Goal: Contribute content: Add original content to the website for others to see

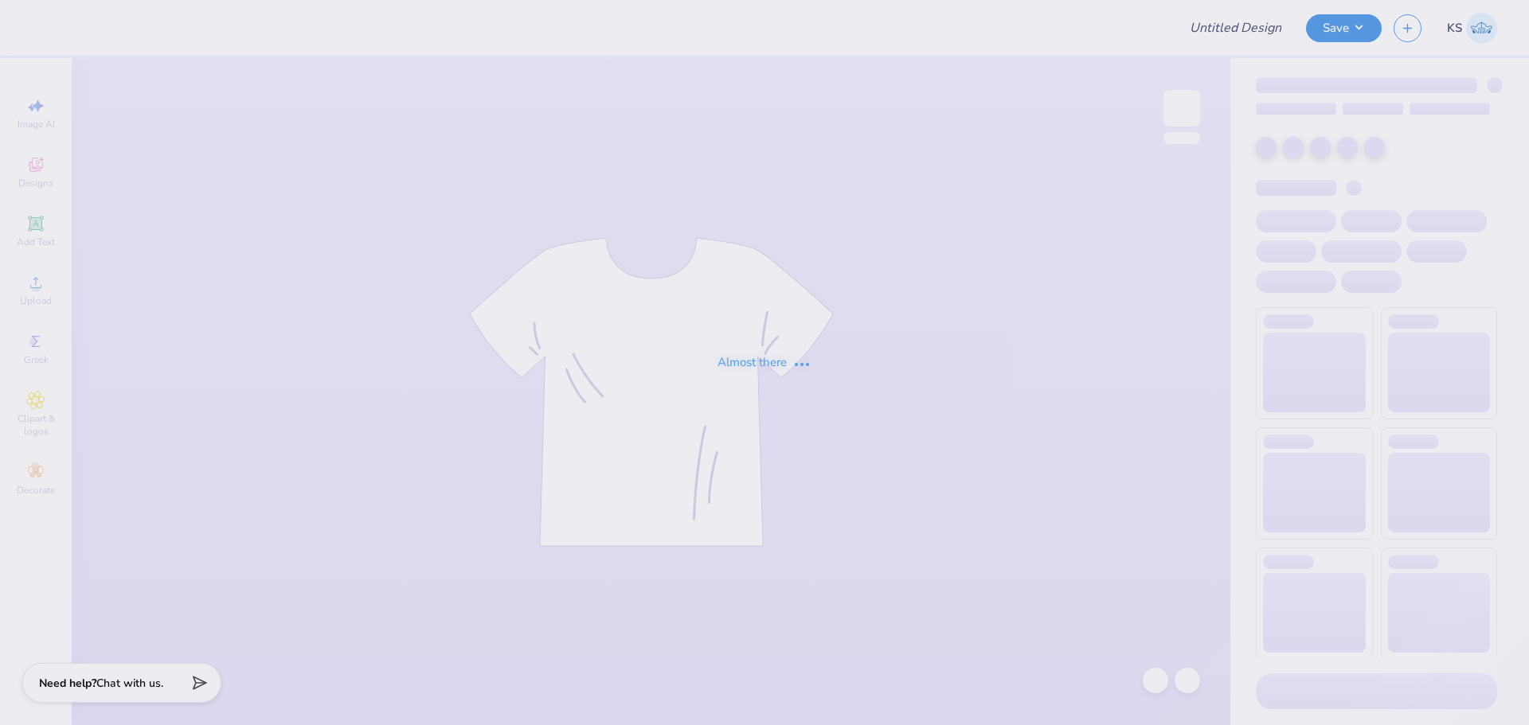
type input "UMN Nursing Draft!"
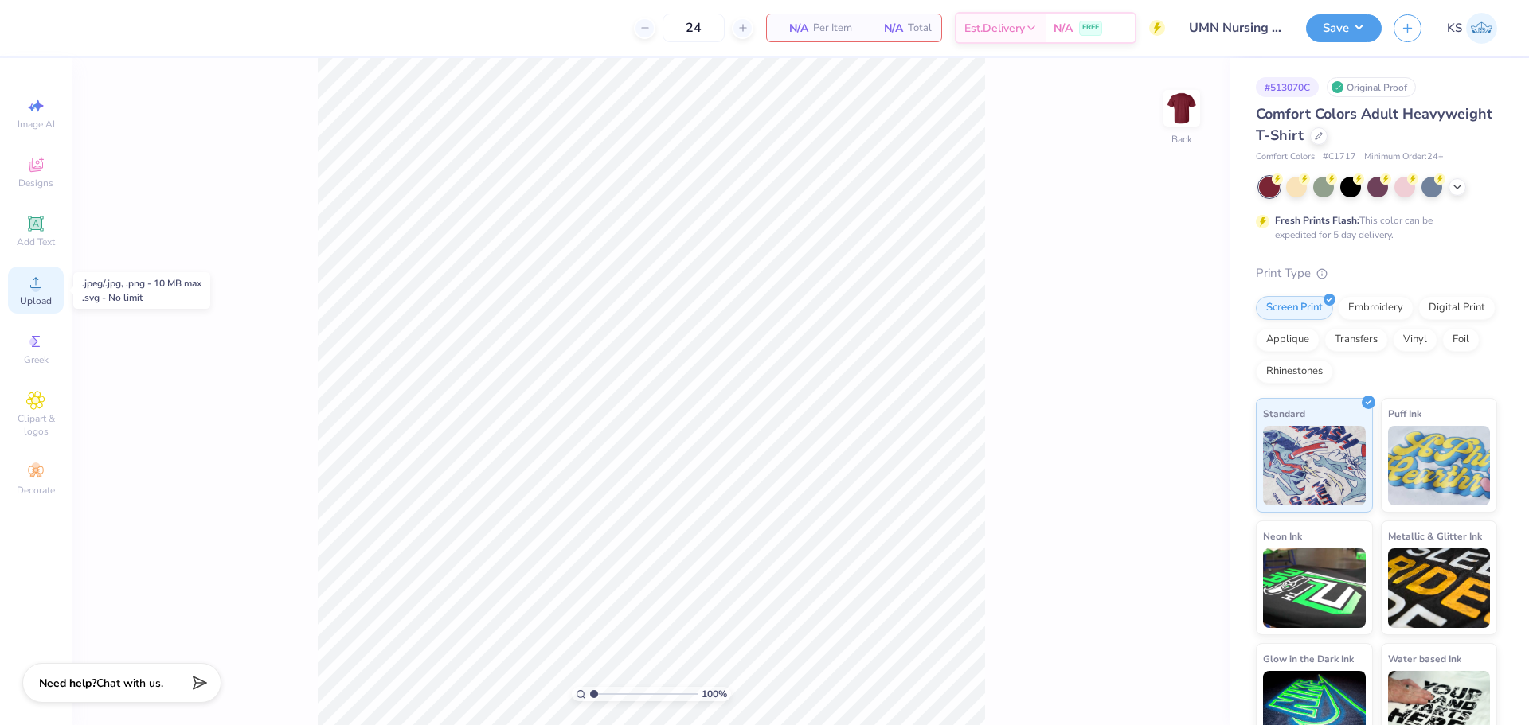
click at [49, 294] on div "Upload" at bounding box center [36, 290] width 56 height 47
click at [22, 279] on div "Upload" at bounding box center [36, 290] width 56 height 47
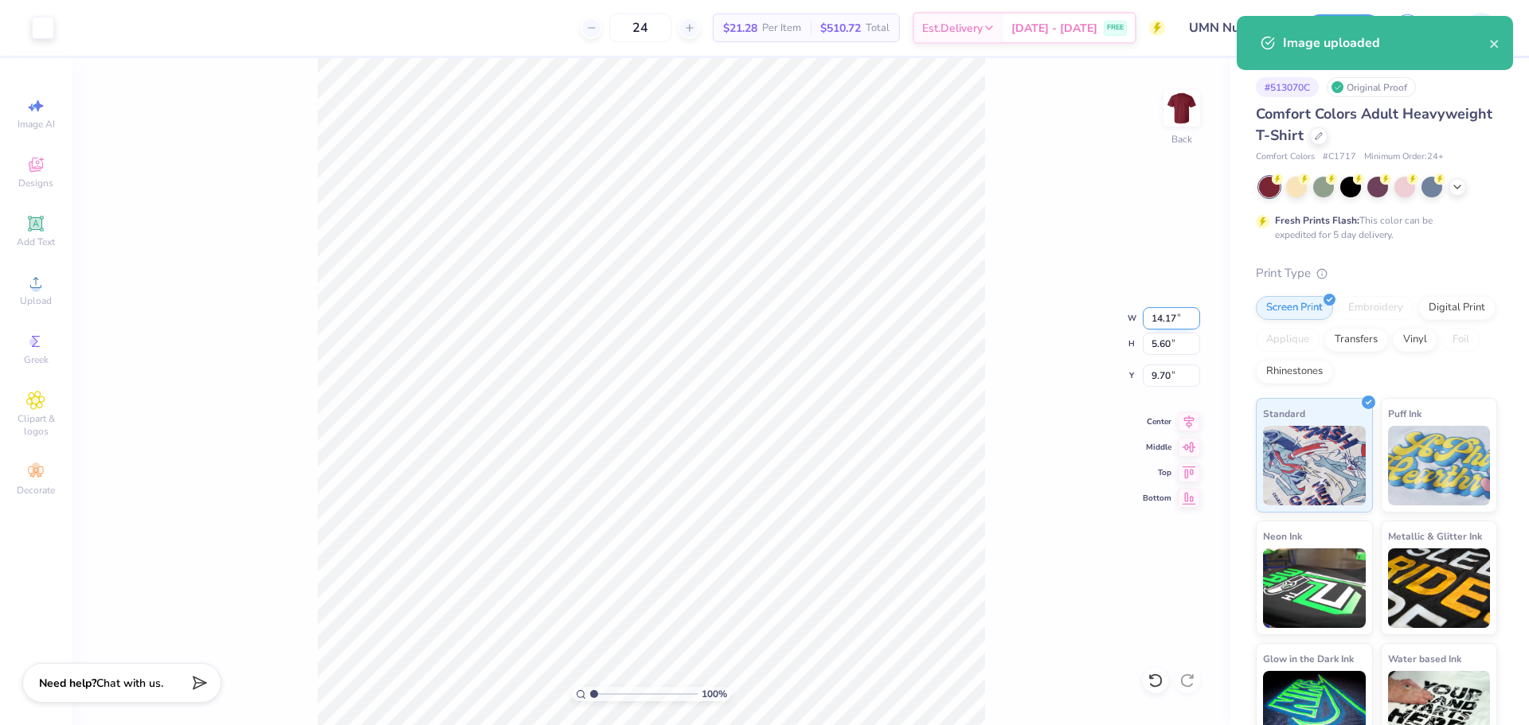
click at [1176, 307] on input "14.17" at bounding box center [1171, 318] width 57 height 22
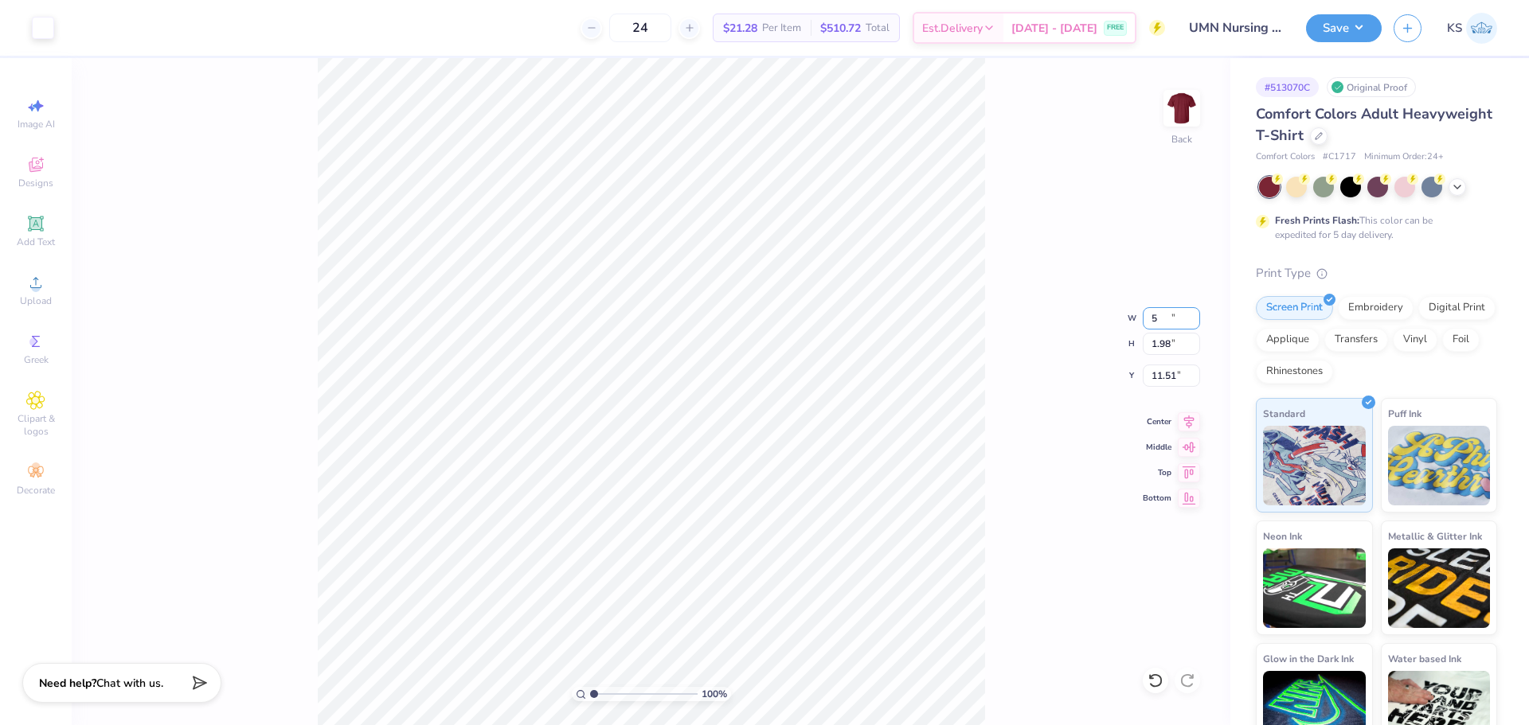
type input "5.00"
type input "1.98"
type input "11.51"
type input "2.01"
click at [604, 694] on input "range" at bounding box center [644, 694] width 108 height 14
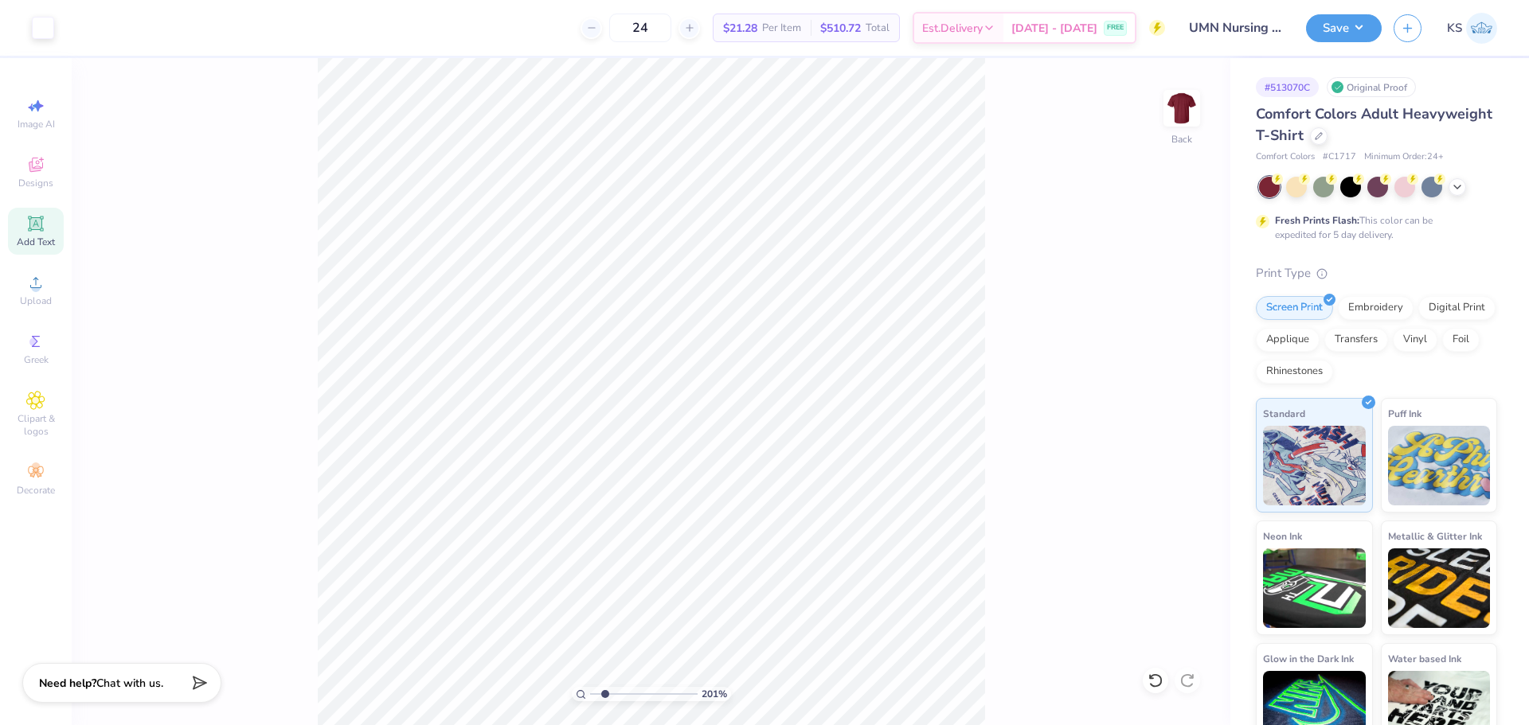
click at [36, 218] on icon at bounding box center [35, 223] width 15 height 15
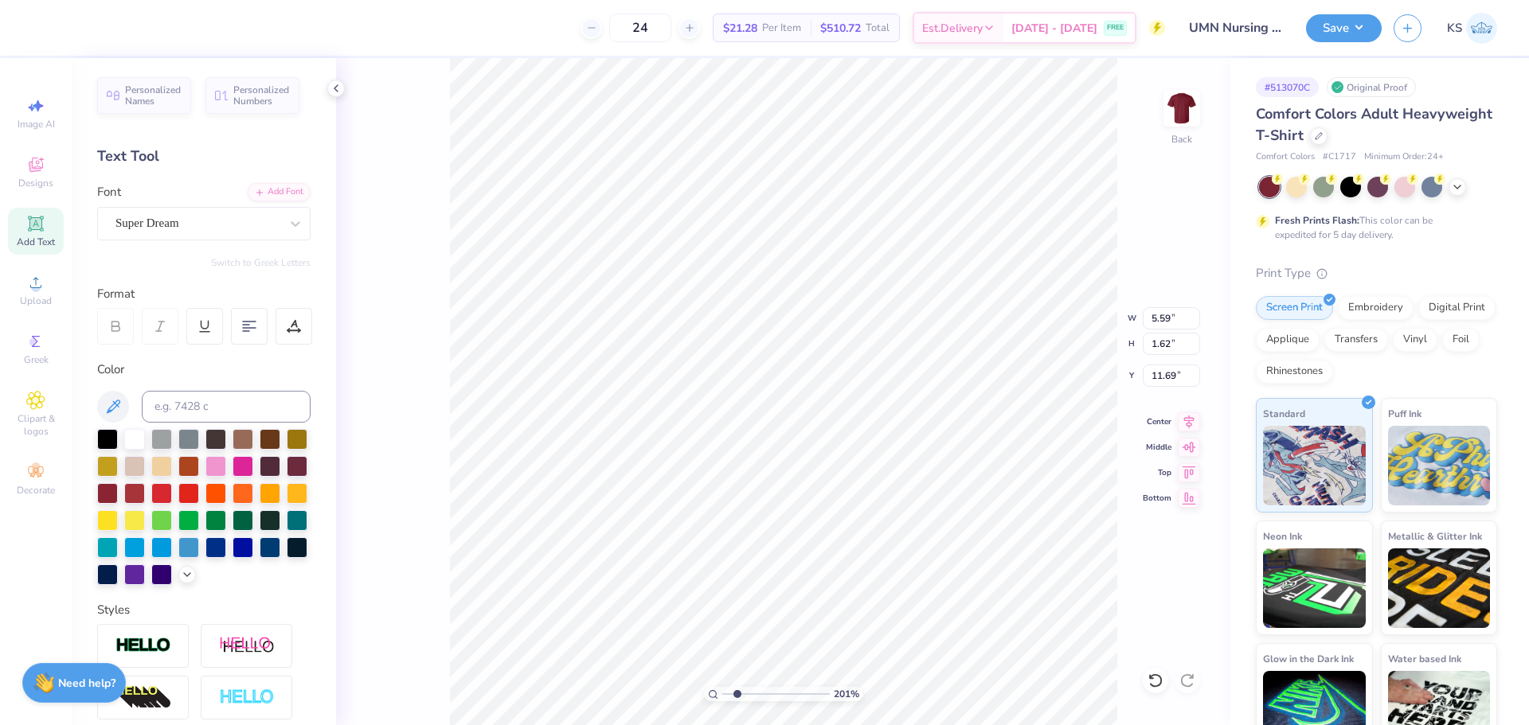
type input "9.23"
click at [1183, 418] on icon at bounding box center [1189, 419] width 22 height 19
click at [184, 575] on polyline at bounding box center [187, 573] width 6 height 3
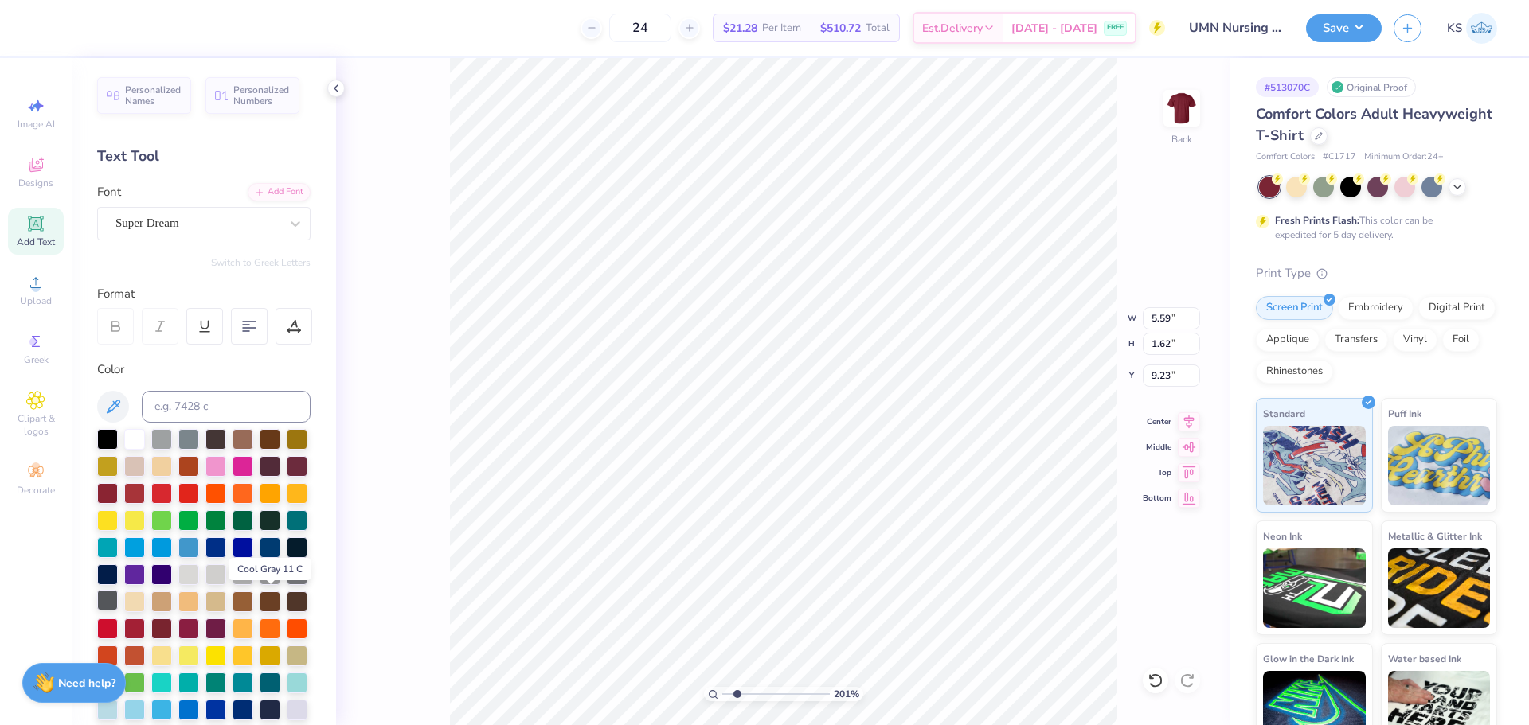
click at [118, 608] on div at bounding box center [107, 600] width 21 height 21
type textarea "[US_STATE]"
type input "10.99"
click at [235, 399] on input at bounding box center [226, 407] width 169 height 32
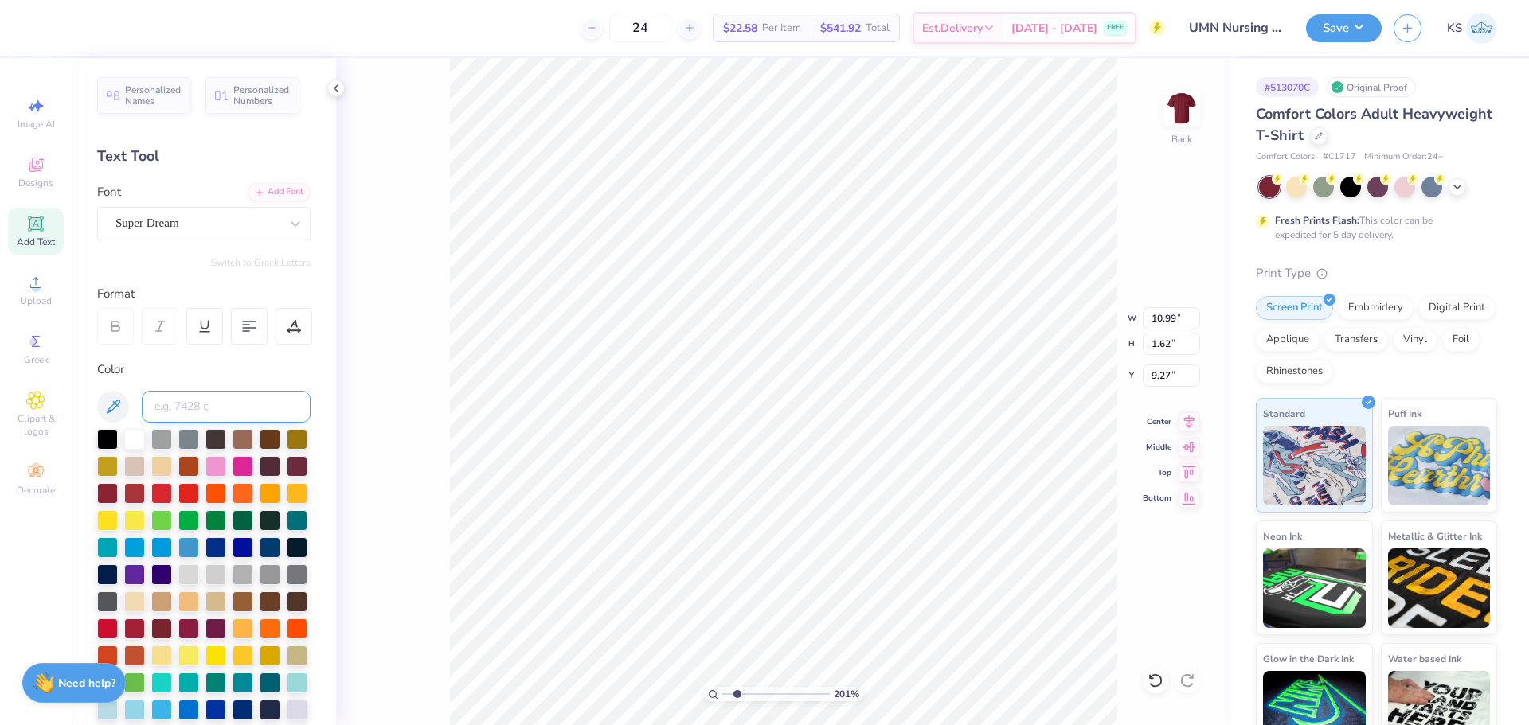
paste input
click at [219, 224] on div "Super Dream" at bounding box center [197, 223] width 167 height 25
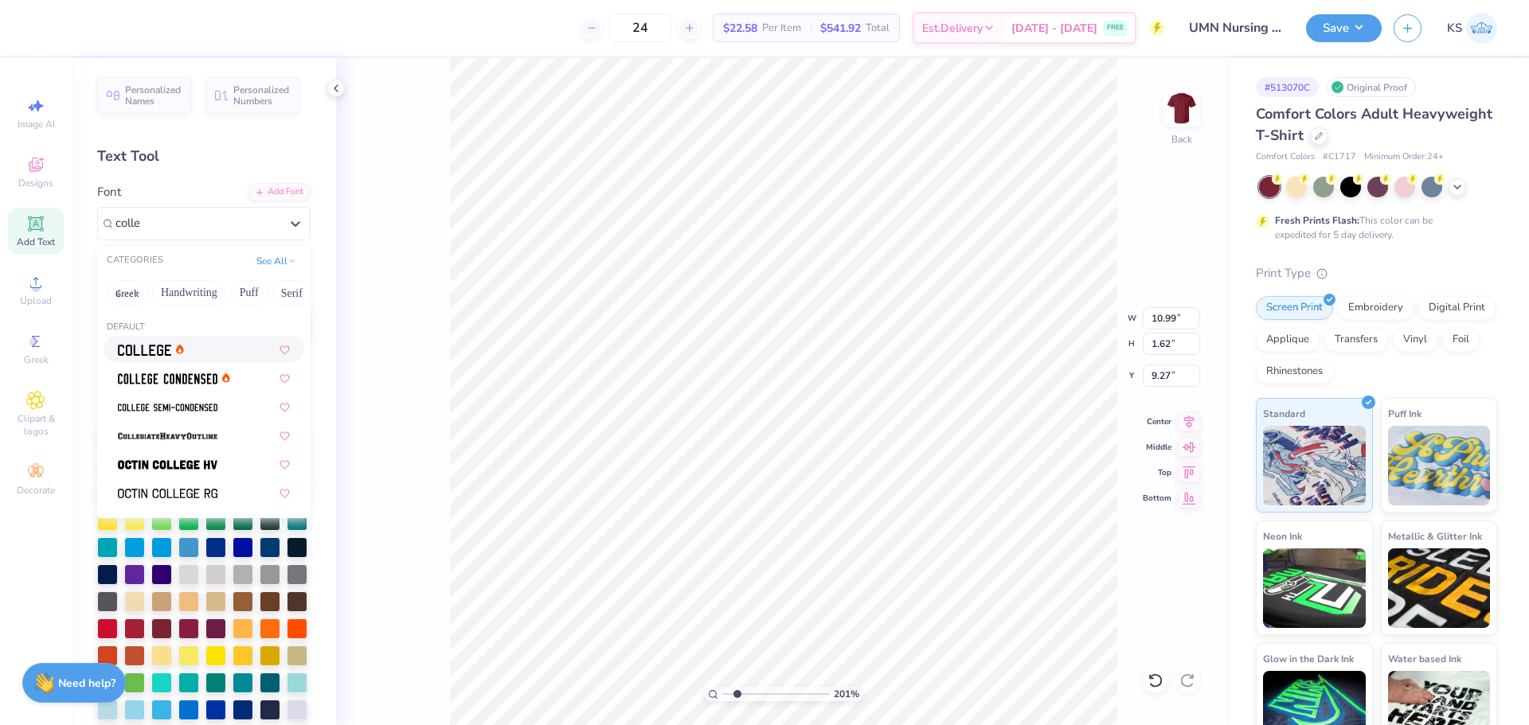
type input "colle"
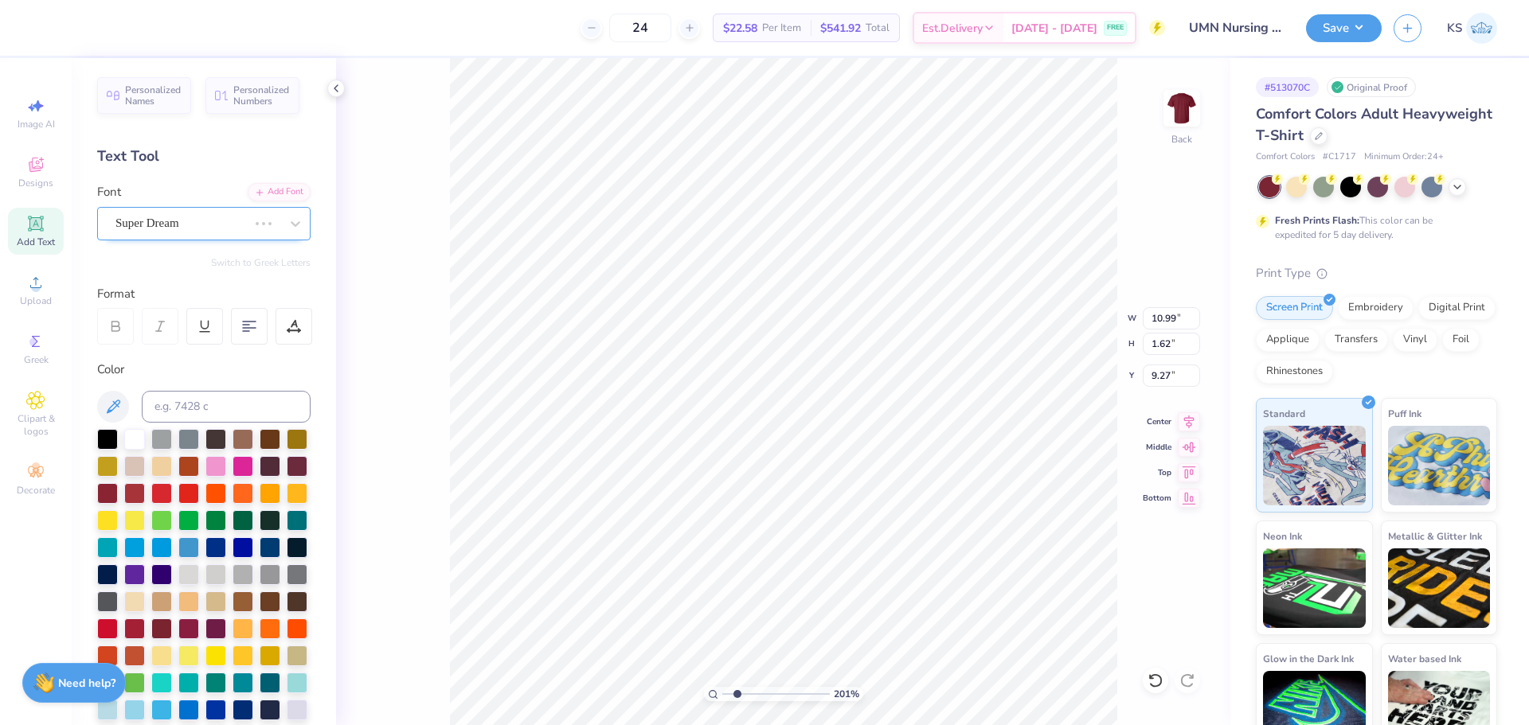
type input "10.16"
type input "1.58"
type input "9.29"
click at [1189, 417] on icon at bounding box center [1189, 419] width 22 height 19
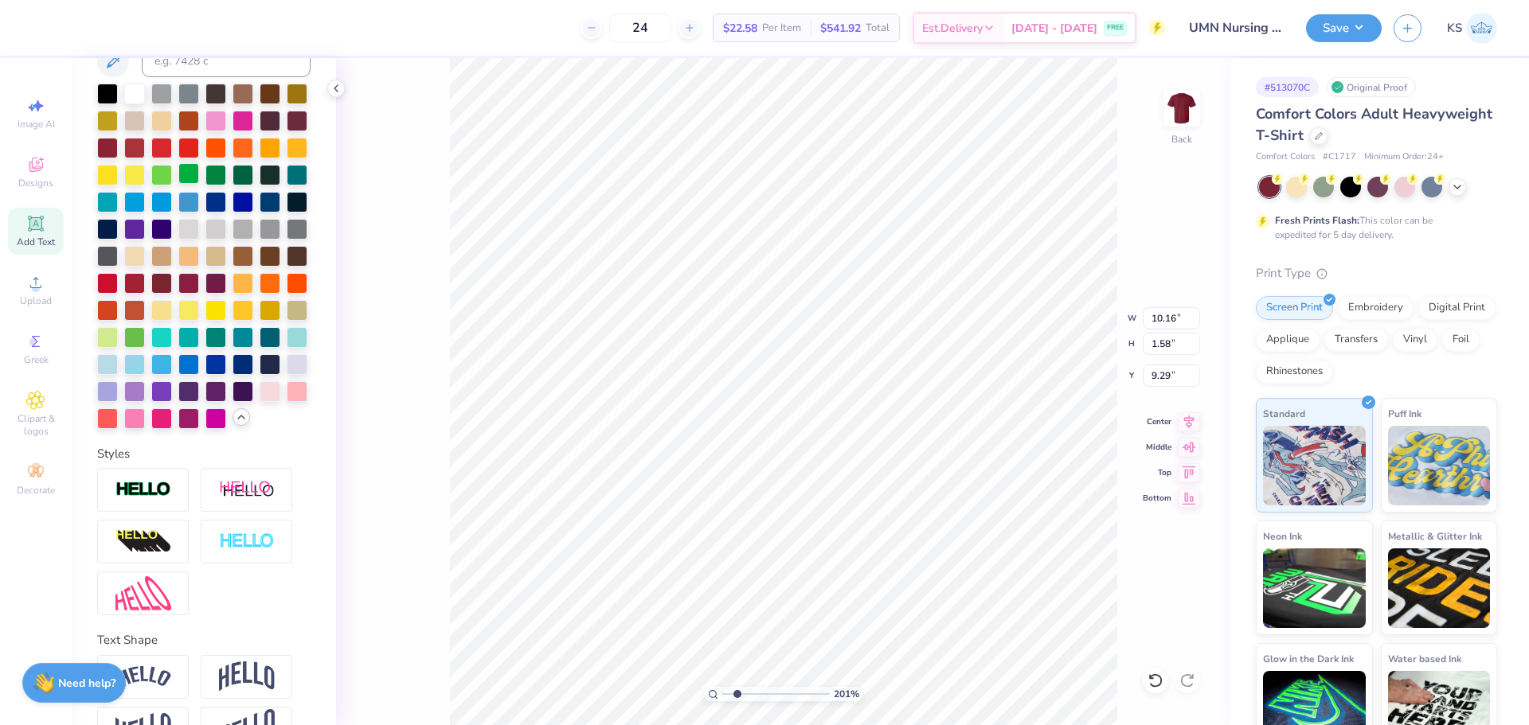
scroll to position [444, 0]
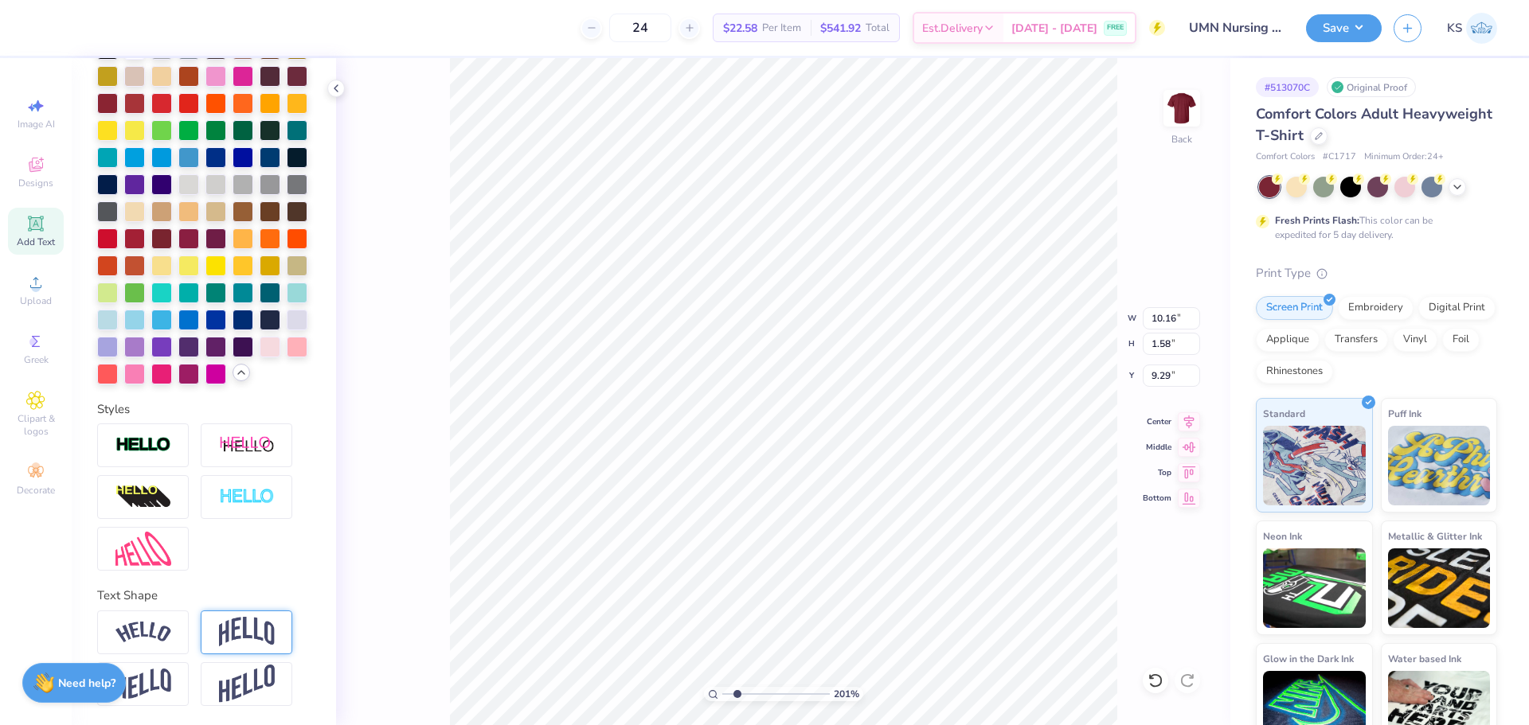
click at [241, 619] on img at bounding box center [247, 632] width 56 height 30
type input "3.68"
type input "8.24"
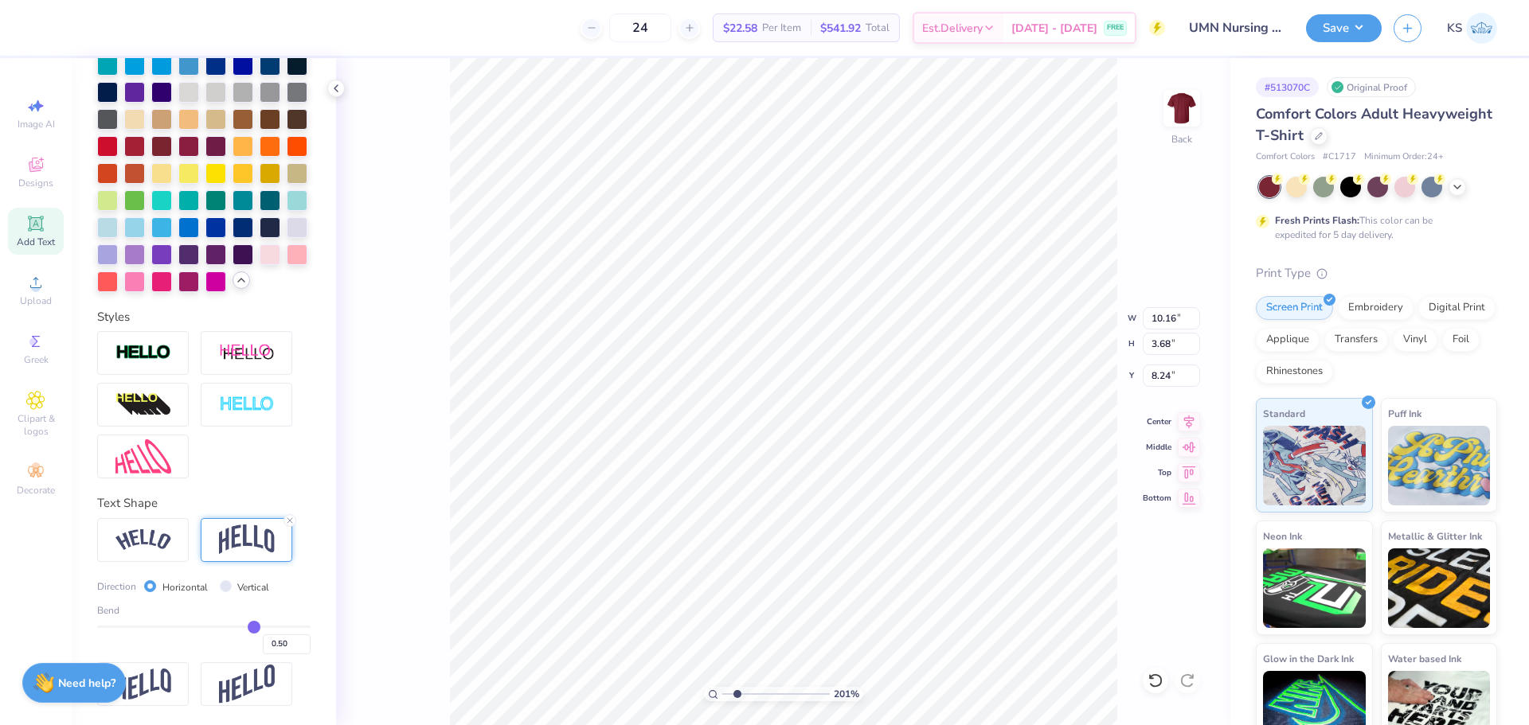
scroll to position [537, 0]
click at [272, 638] on input "0.50" at bounding box center [287, 645] width 48 height 20
type input "0.20"
type input "0.2"
type input "2.38"
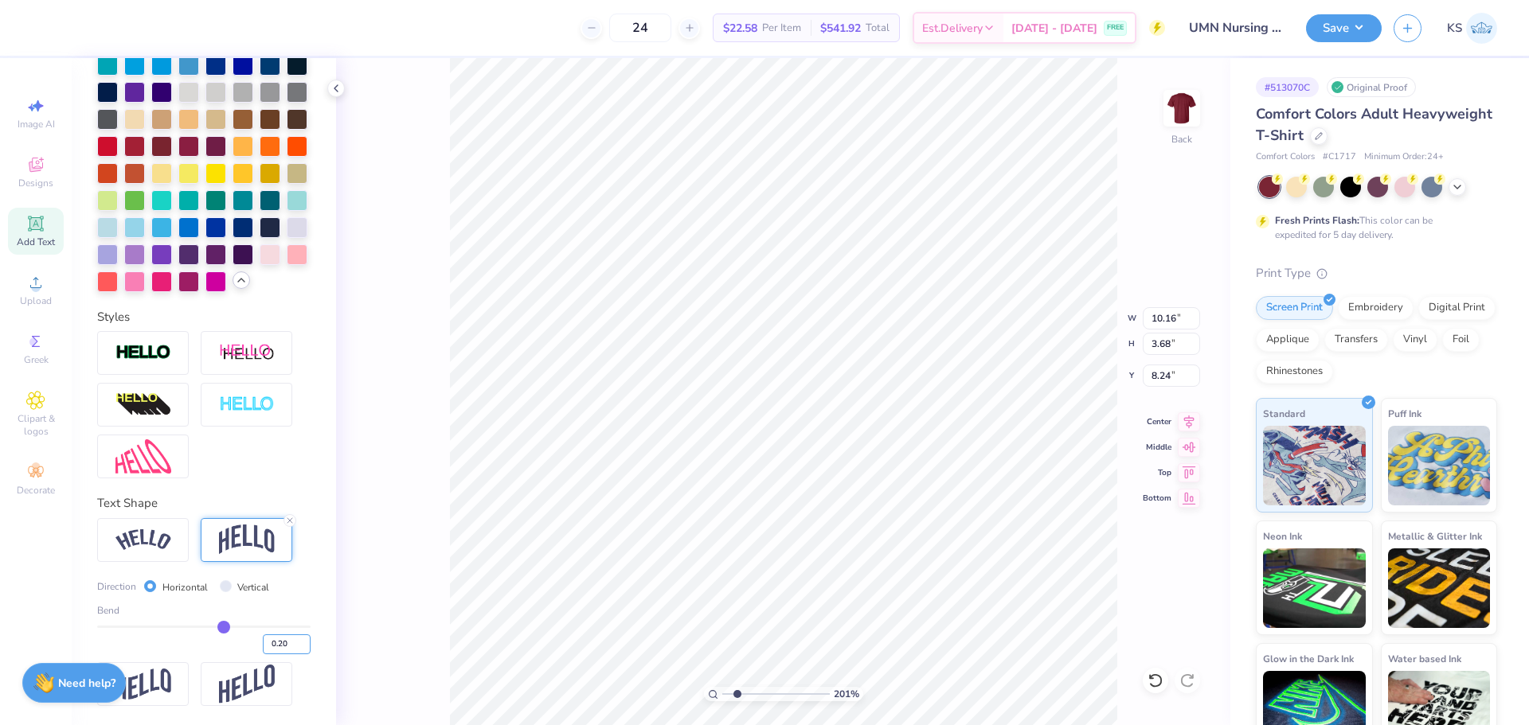
type input "8.89"
type input "0.25"
type input "2.59"
type input "8.78"
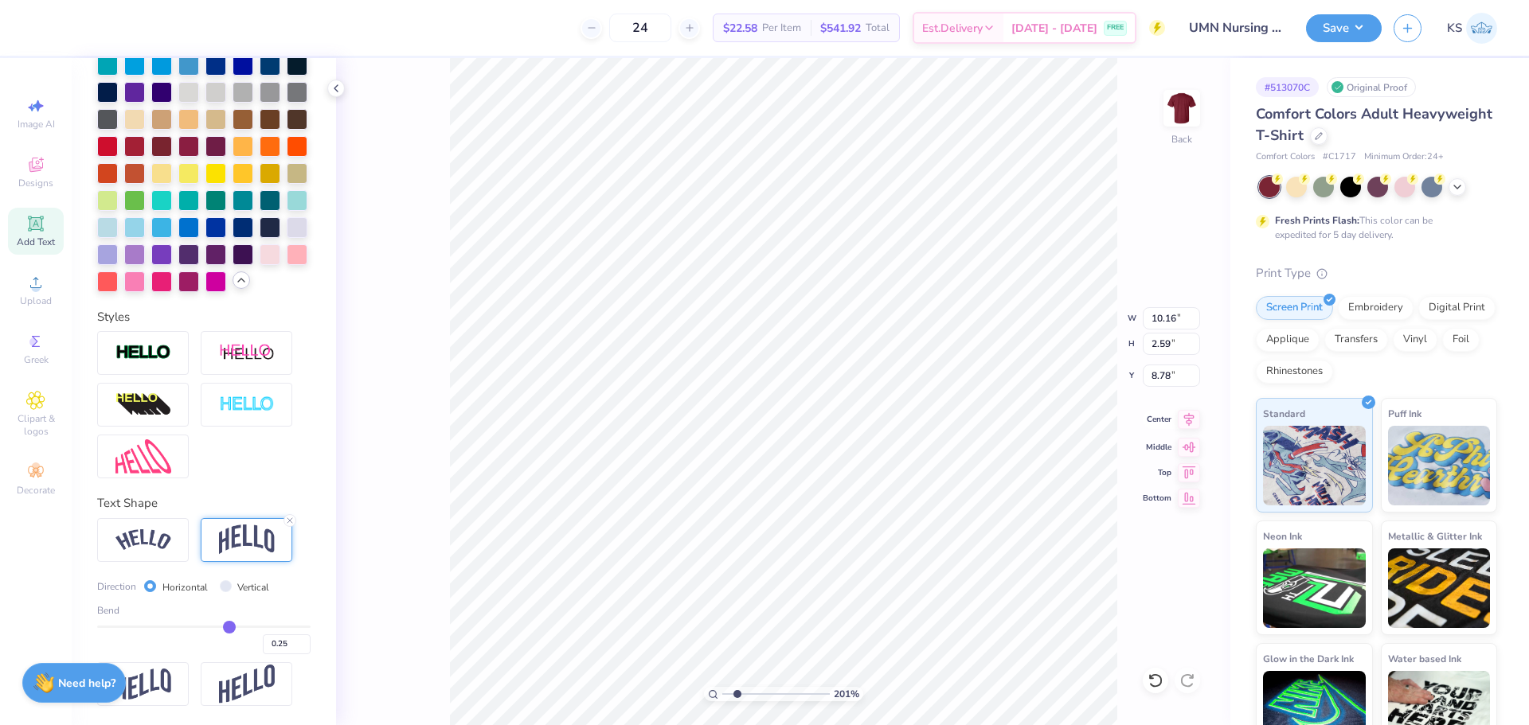
click at [1187, 420] on icon at bounding box center [1189, 419] width 22 height 19
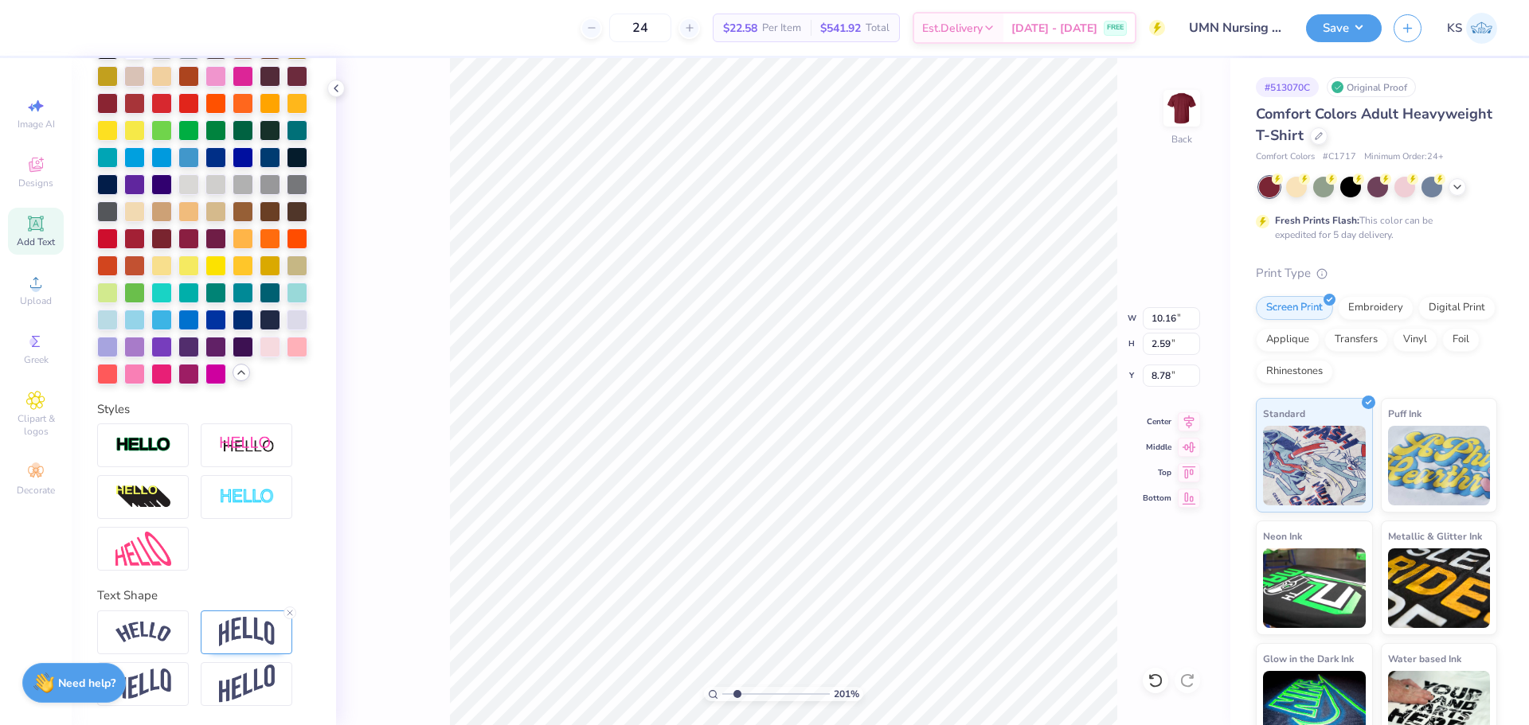
scroll to position [444, 0]
type input "13.49"
type textarea "Nursing"
type input "7.45"
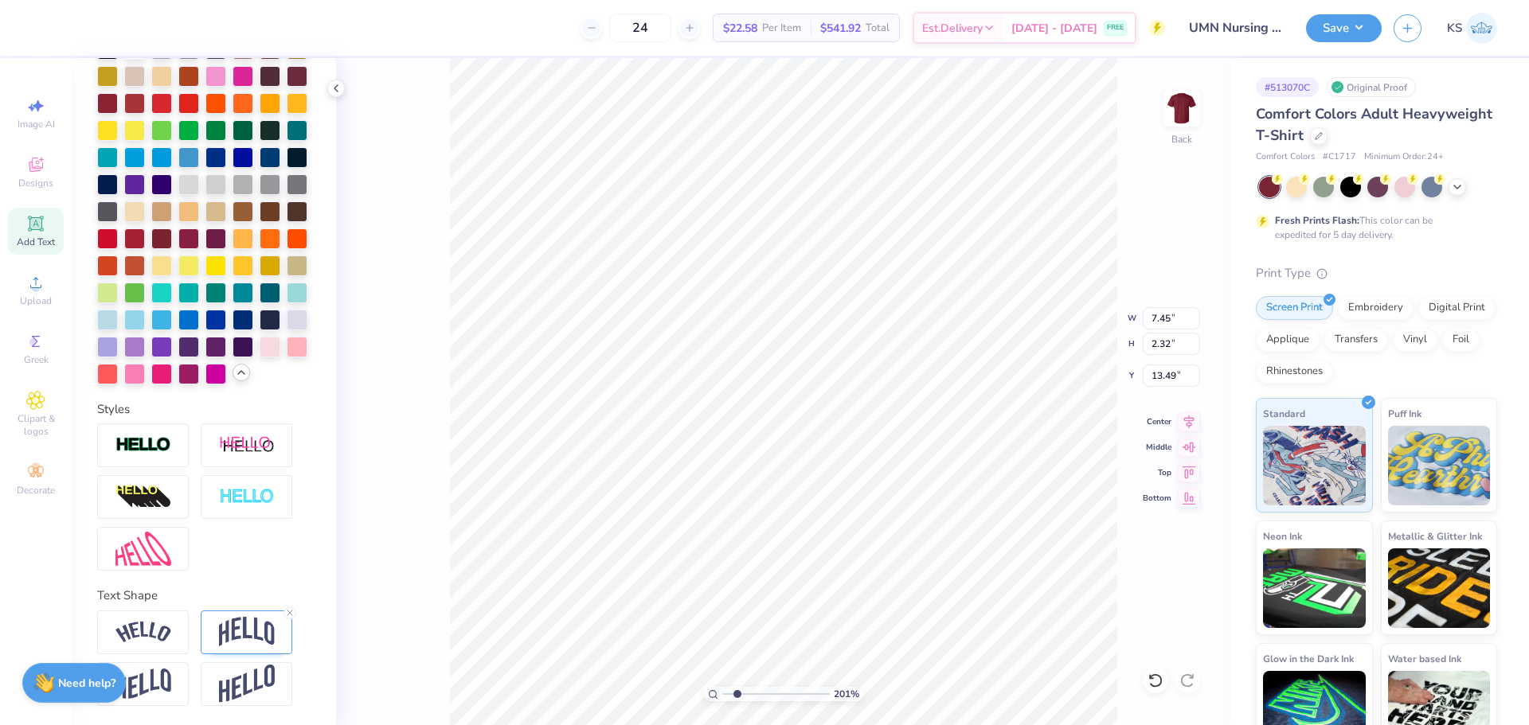
type input "2.32"
type input "13.62"
click at [287, 609] on icon at bounding box center [290, 613] width 10 height 10
type input "1.58"
type input "13.99"
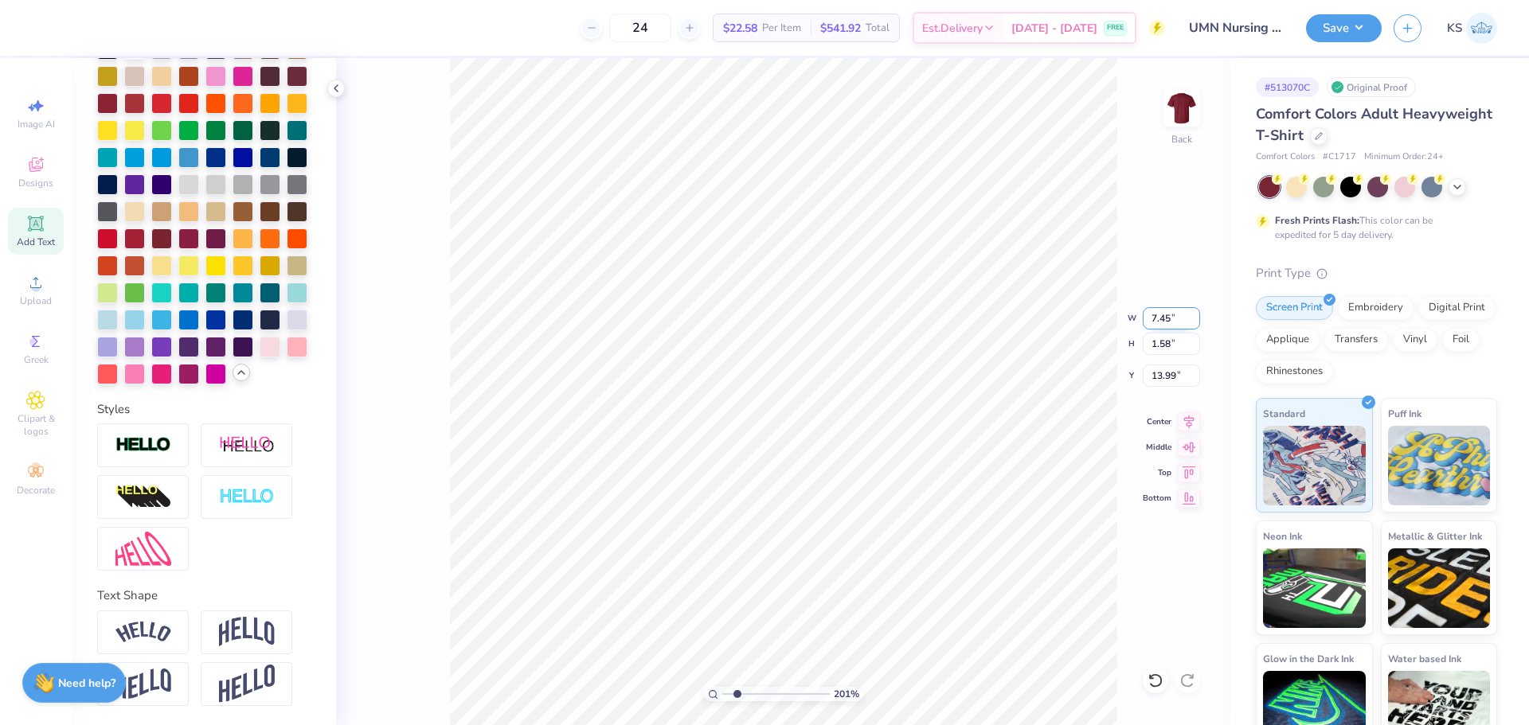
click at [1171, 321] on input "7.45" at bounding box center [1171, 318] width 57 height 22
type input "5.00"
type input "1.98"
type input "11.51"
type input "7.45"
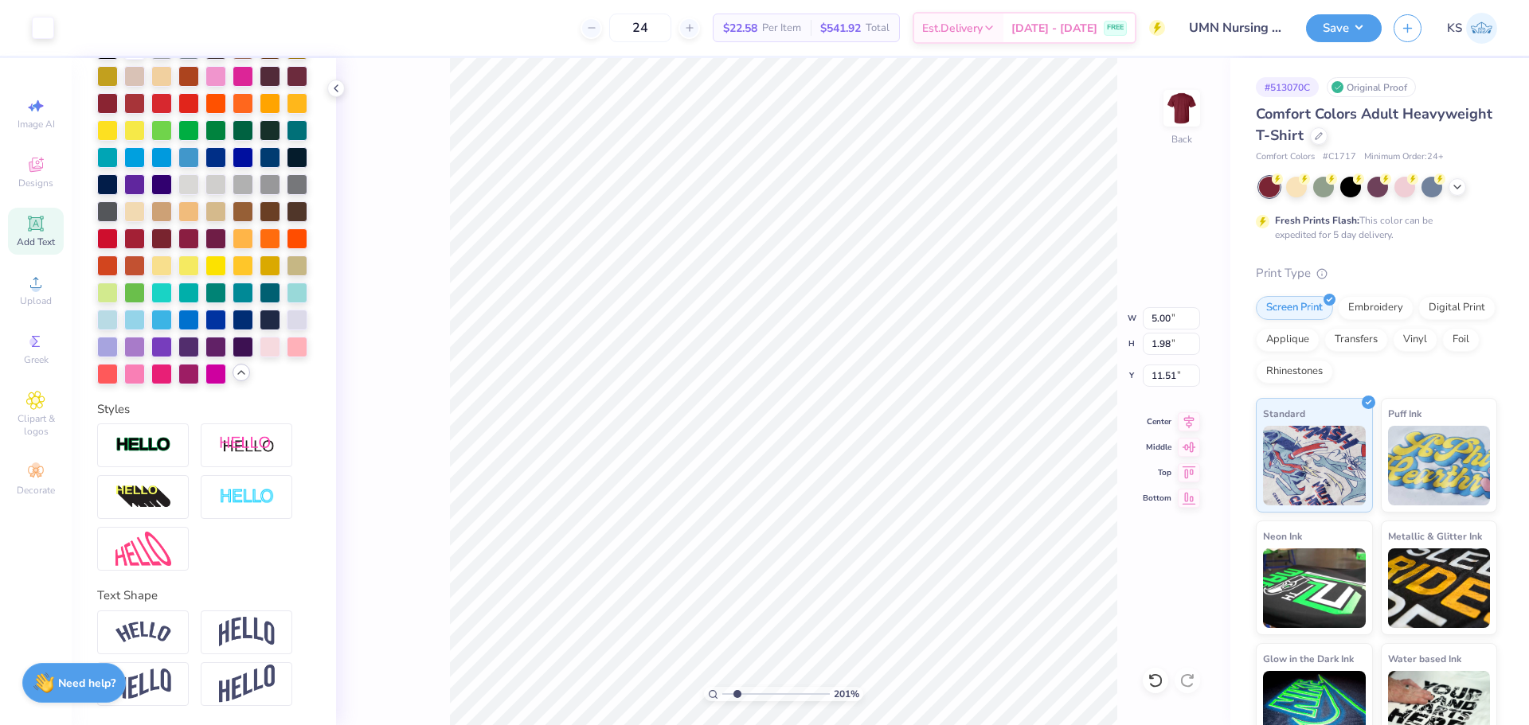
type input "1.58"
type input "13.99"
click at [1156, 319] on input "7.45" at bounding box center [1171, 318] width 57 height 22
type input "4.00"
type input "0.85"
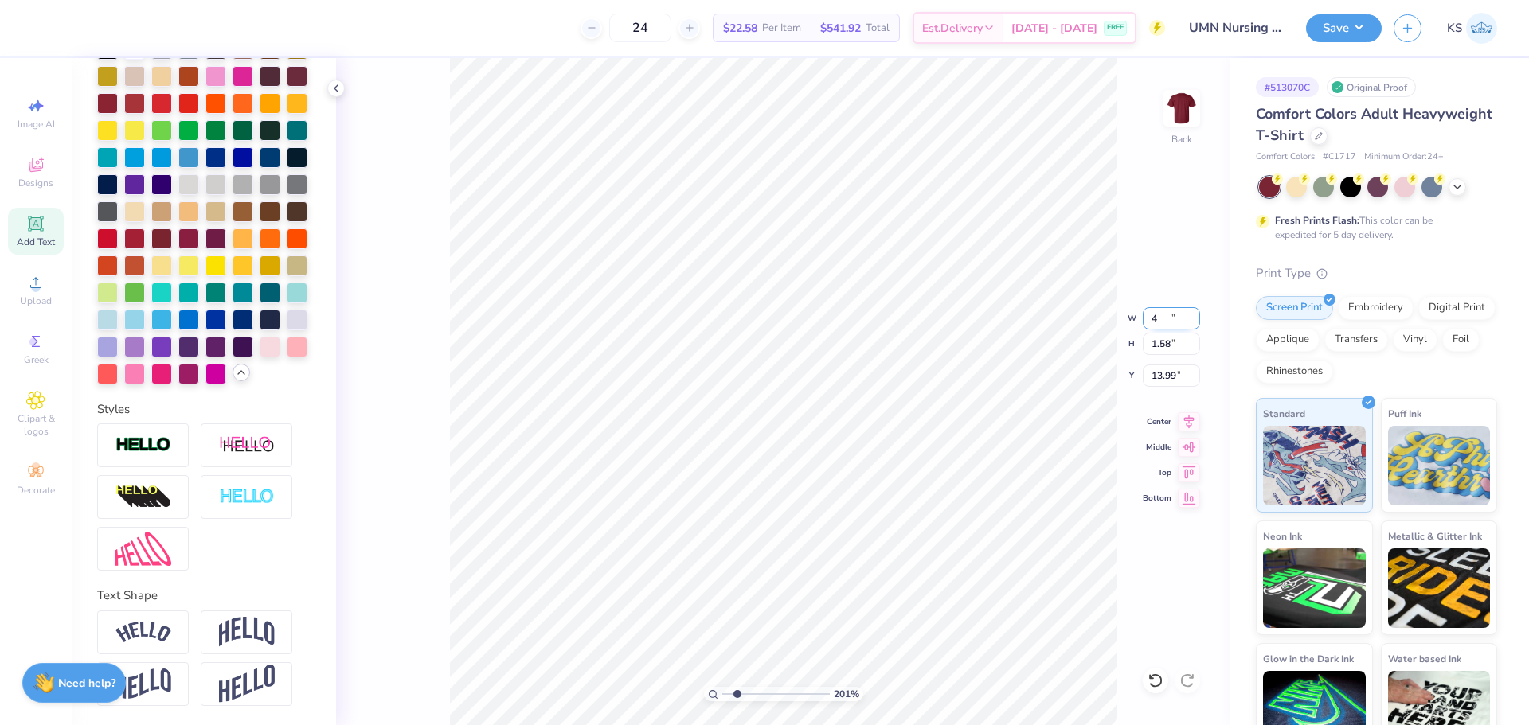
type input "14.36"
click at [1167, 316] on input "4.00" at bounding box center [1171, 318] width 57 height 22
type input "3.50"
type input "0.74"
type input "14.41"
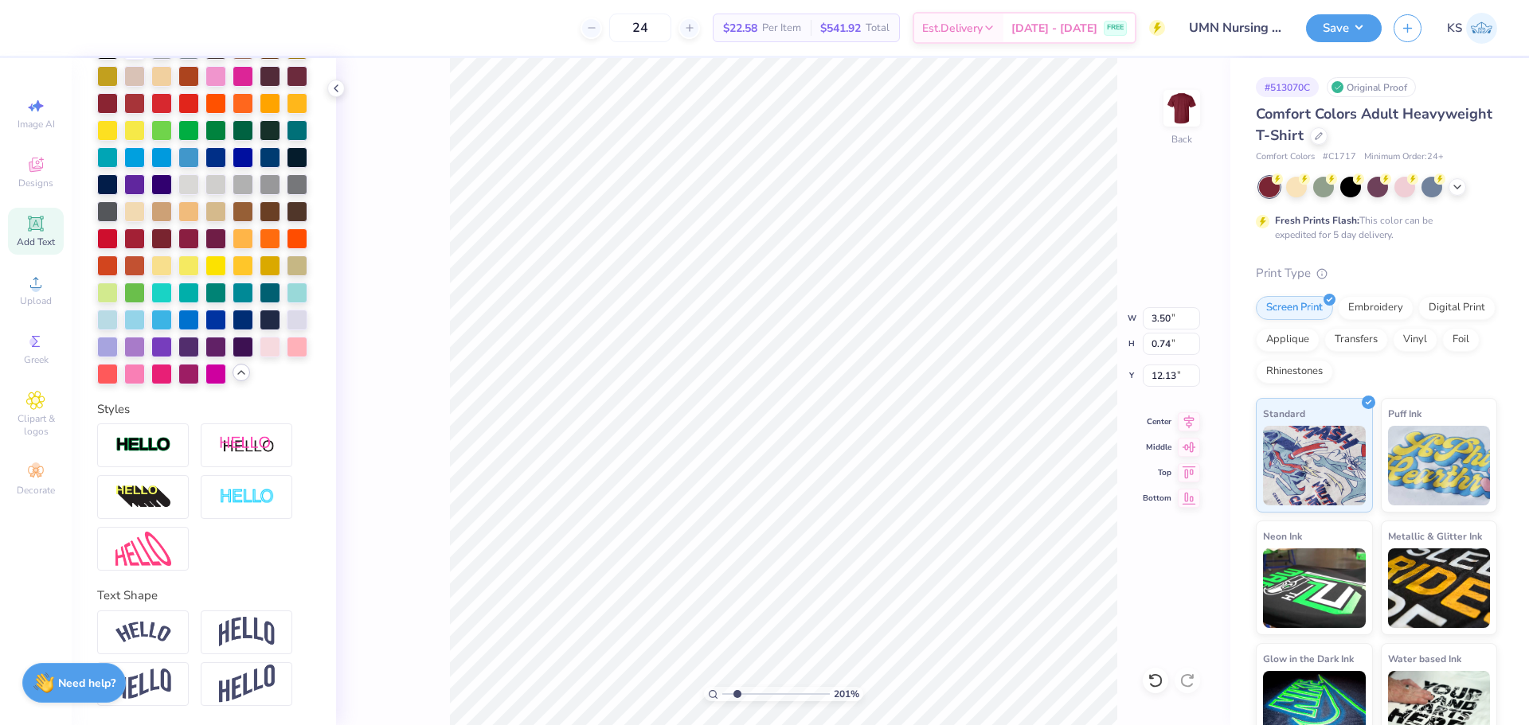
type input "12.13"
click at [1189, 420] on icon at bounding box center [1189, 419] width 10 height 14
type input "5.00"
type input "1.98"
type input "11.51"
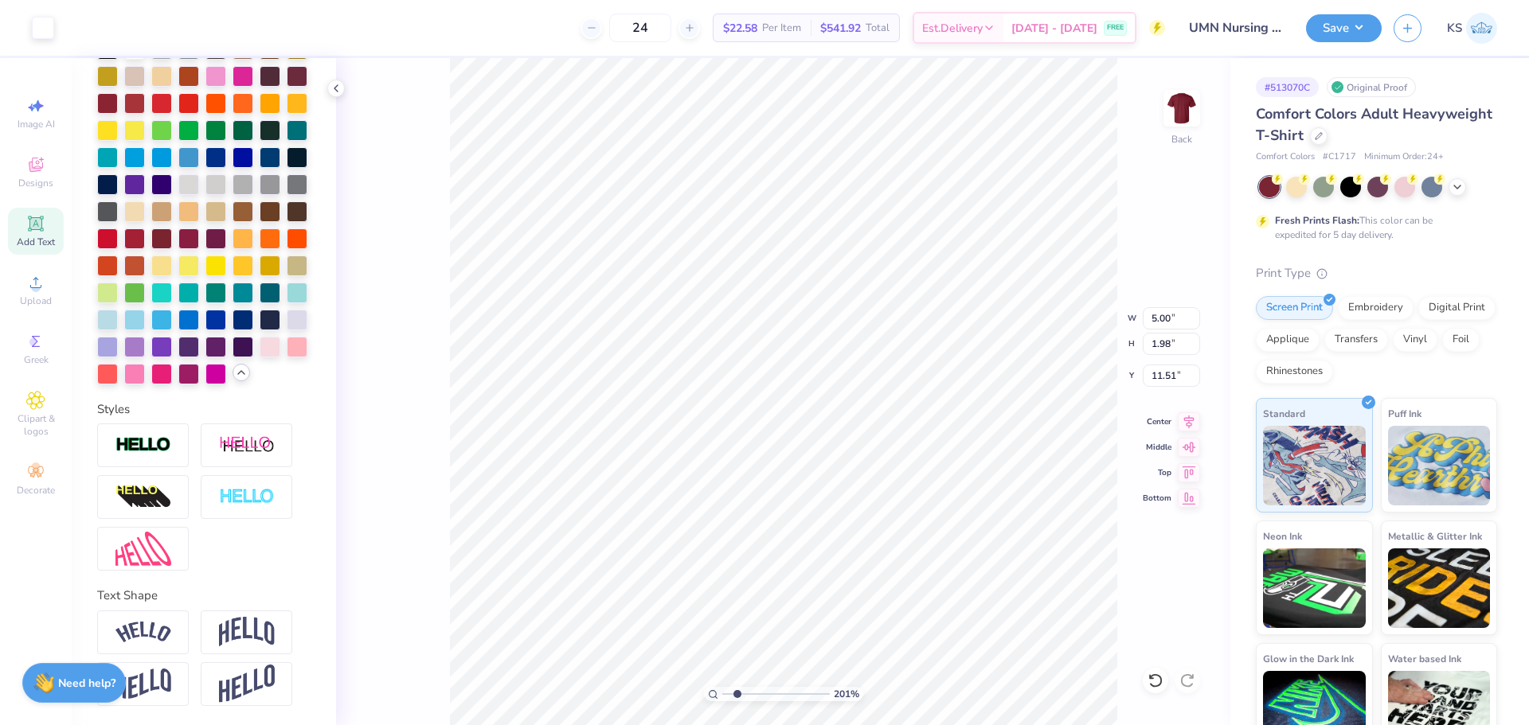
click at [1189, 424] on icon at bounding box center [1189, 422] width 10 height 14
click at [1164, 313] on input "3.50" at bounding box center [1171, 318] width 57 height 22
type input "4.00"
type input "0.85"
type input "12.08"
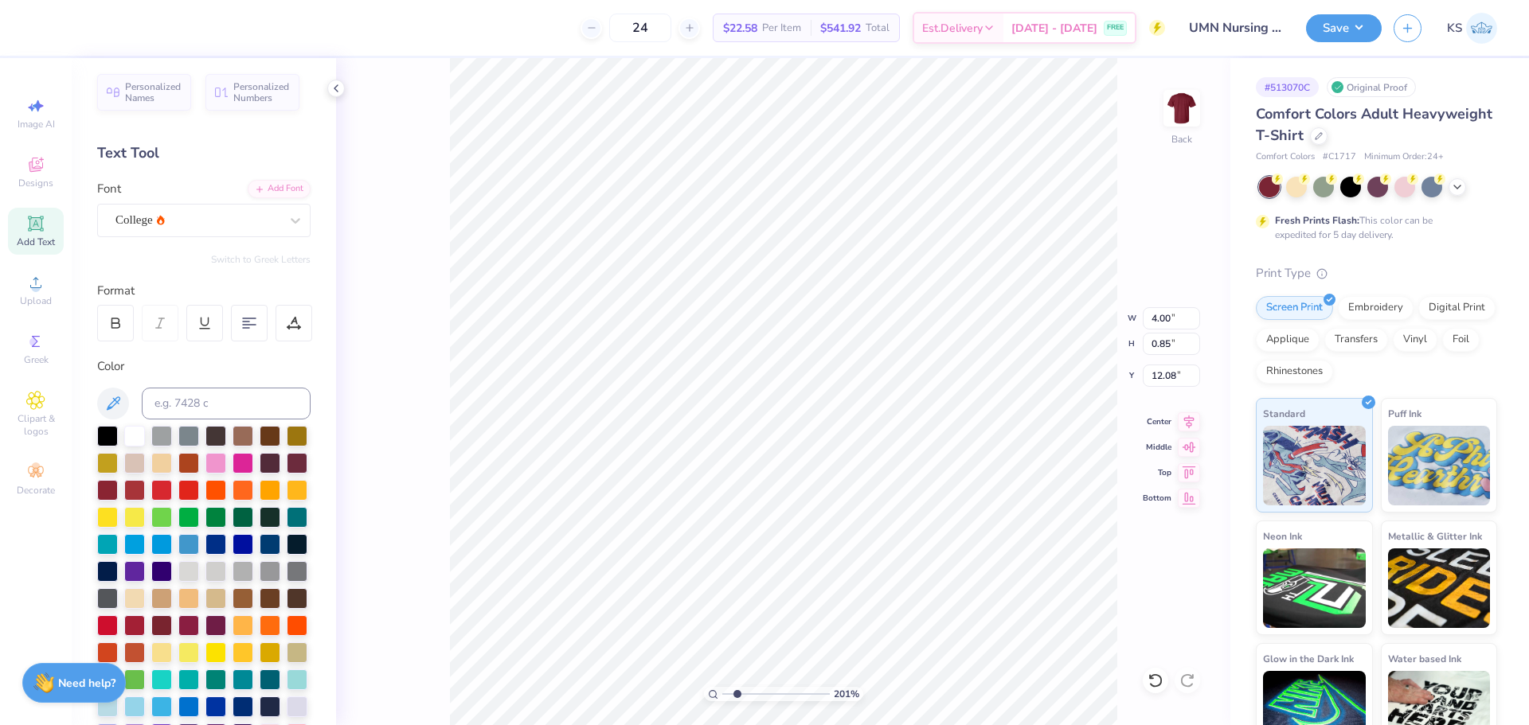
scroll to position [0, 0]
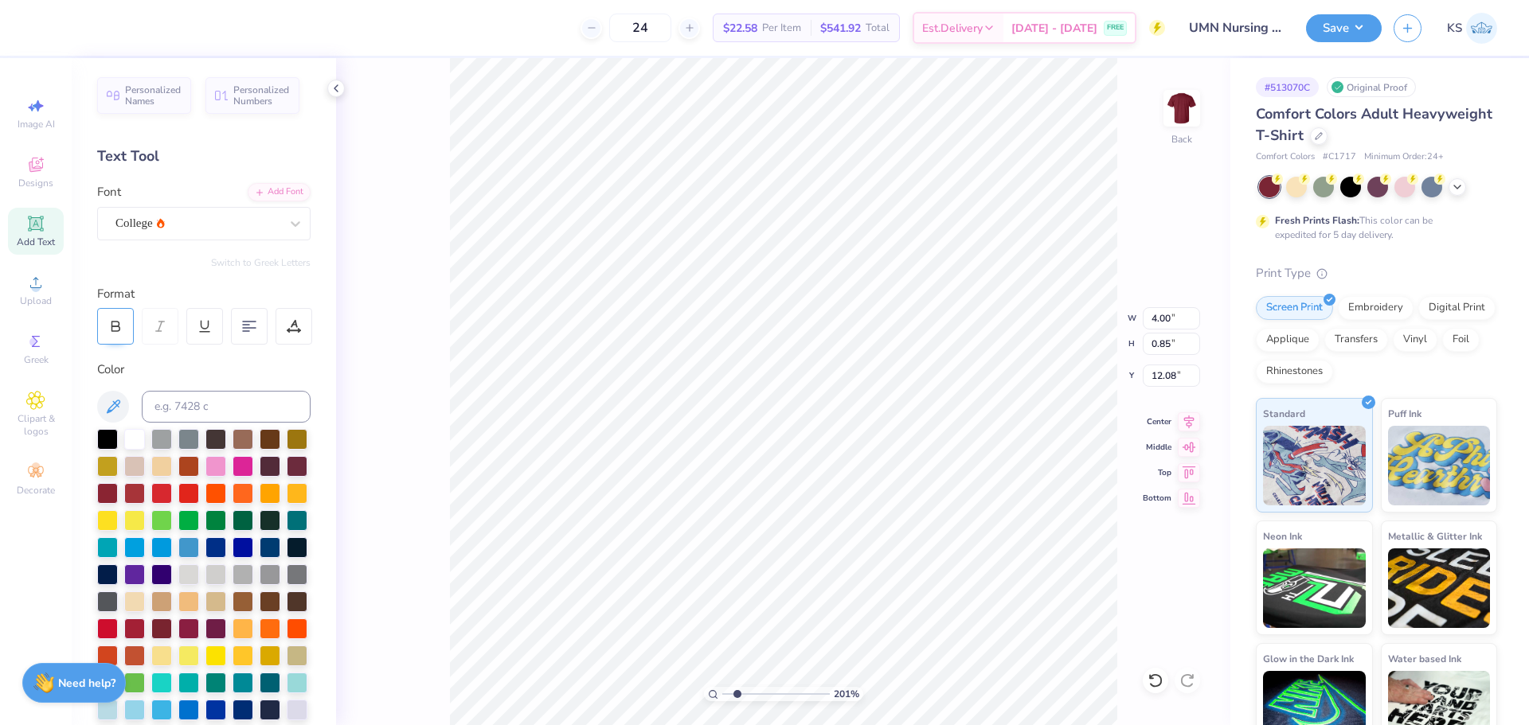
click at [120, 313] on div at bounding box center [115, 326] width 37 height 37
type input "4.29"
click at [1177, 313] on input "4.29" at bounding box center [1171, 318] width 57 height 22
type input "4.00"
type input "0.79"
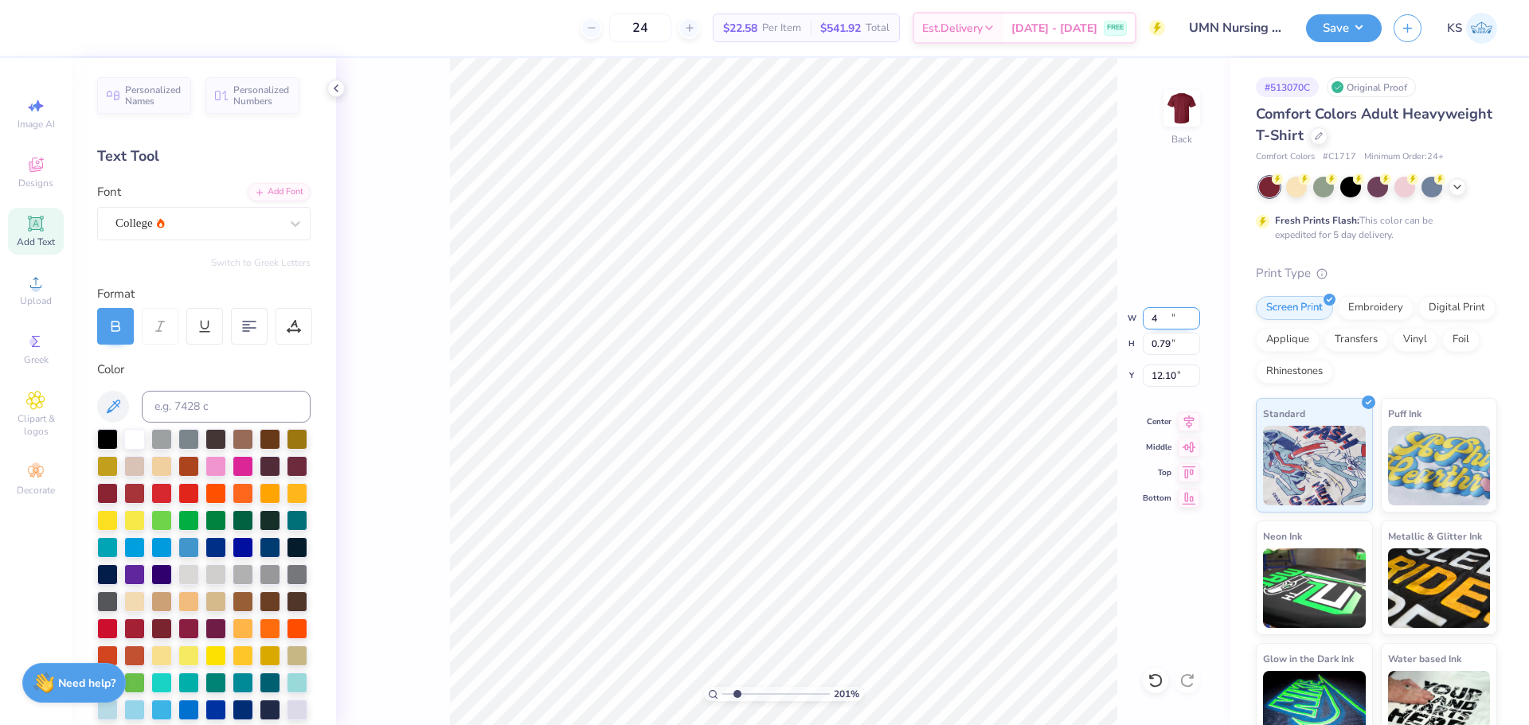
type input "12.10"
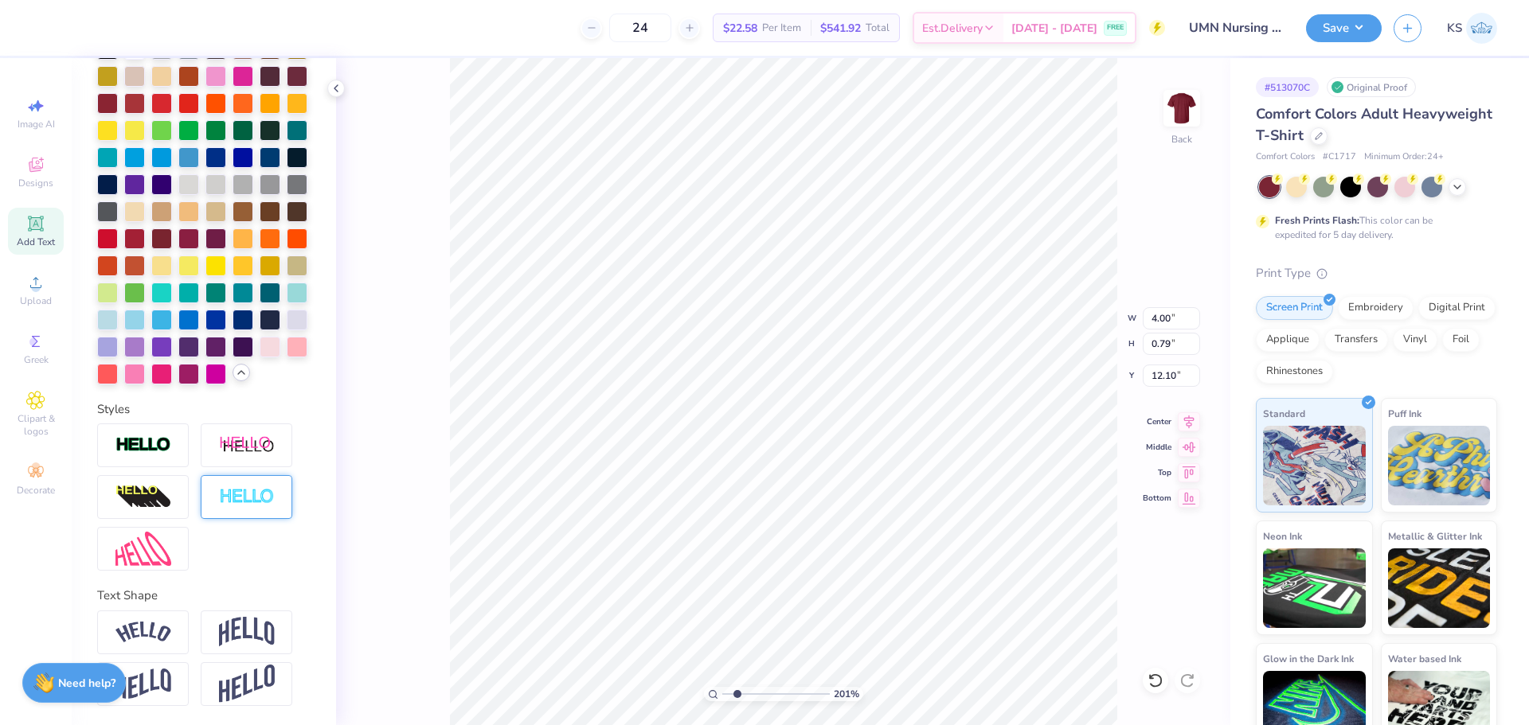
scroll to position [444, 0]
click at [118, 201] on div at bounding box center [107, 211] width 21 height 21
type input "5.00"
type input "1.98"
type input "11.51"
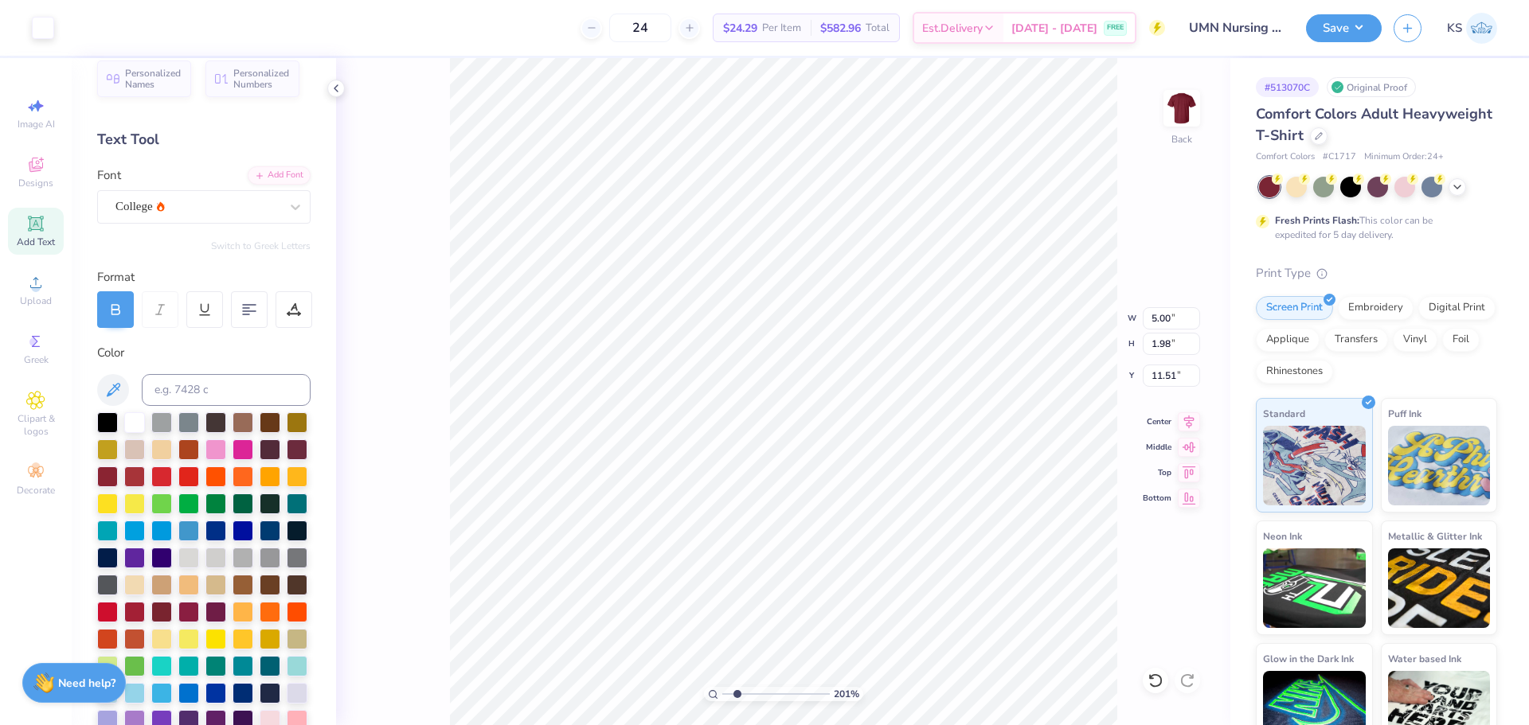
scroll to position [0, 0]
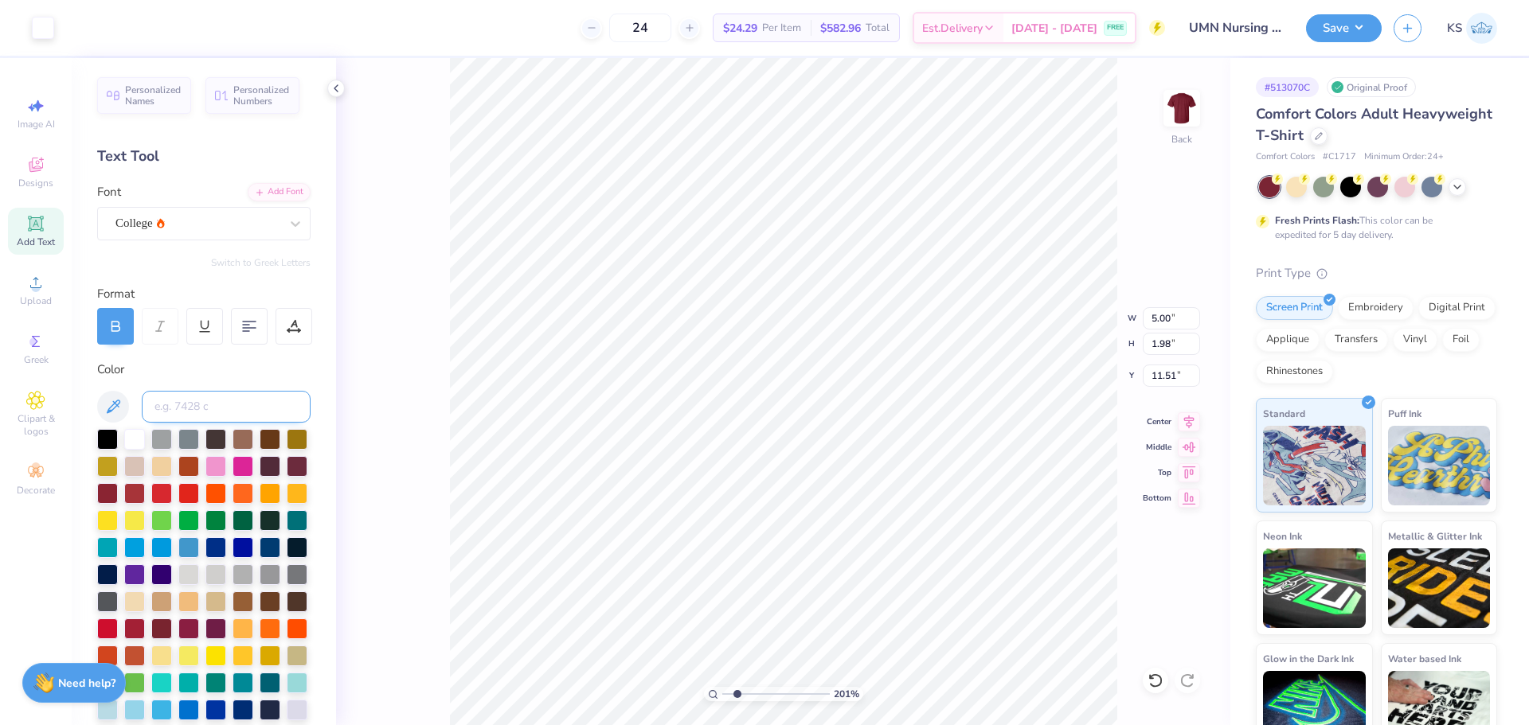
click at [209, 416] on input at bounding box center [226, 407] width 169 height 32
paste input
drag, startPoint x: 1162, startPoint y: 684, endPoint x: 1150, endPoint y: 682, distance: 12.2
click at [1161, 686] on icon at bounding box center [1155, 681] width 16 height 16
click at [39, 26] on div at bounding box center [43, 26] width 22 height 22
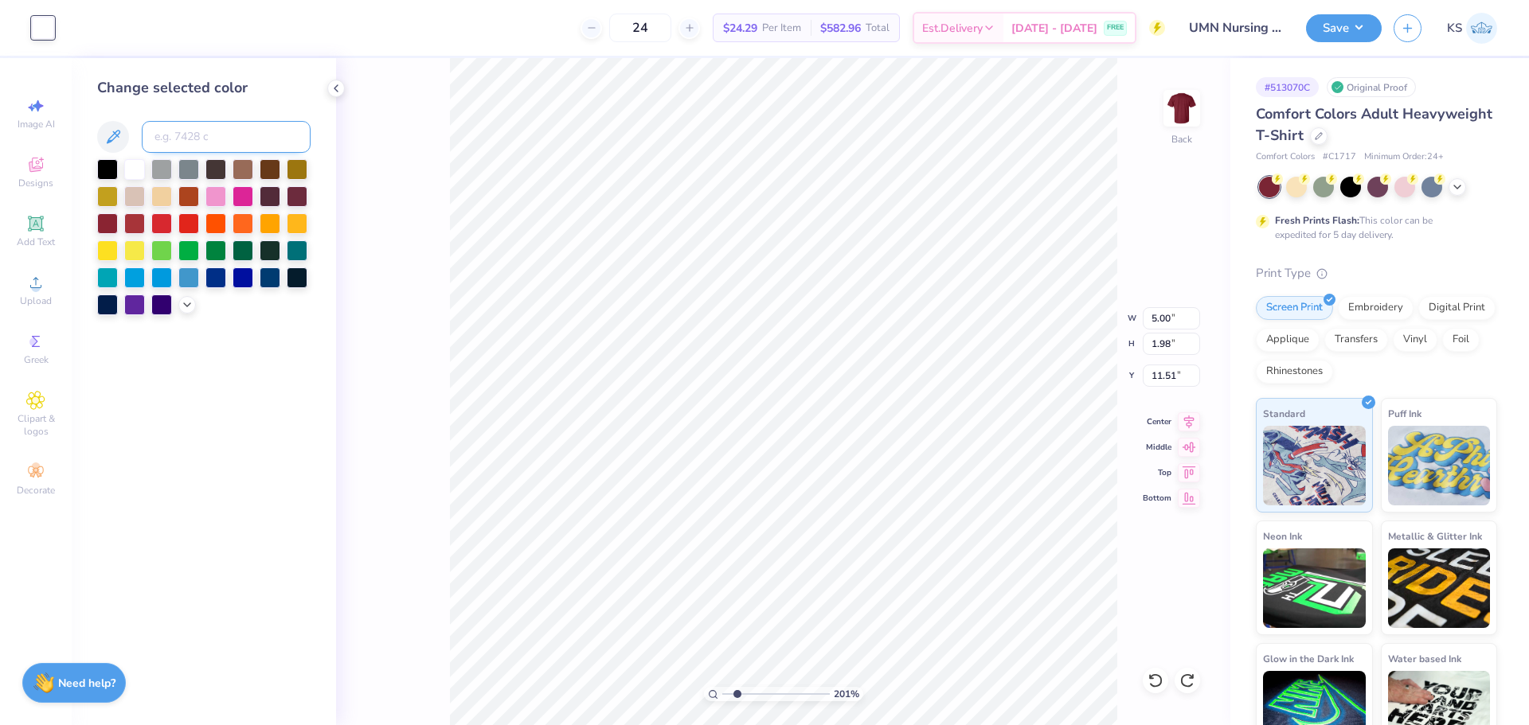
click at [213, 137] on input at bounding box center [226, 137] width 169 height 32
paste input
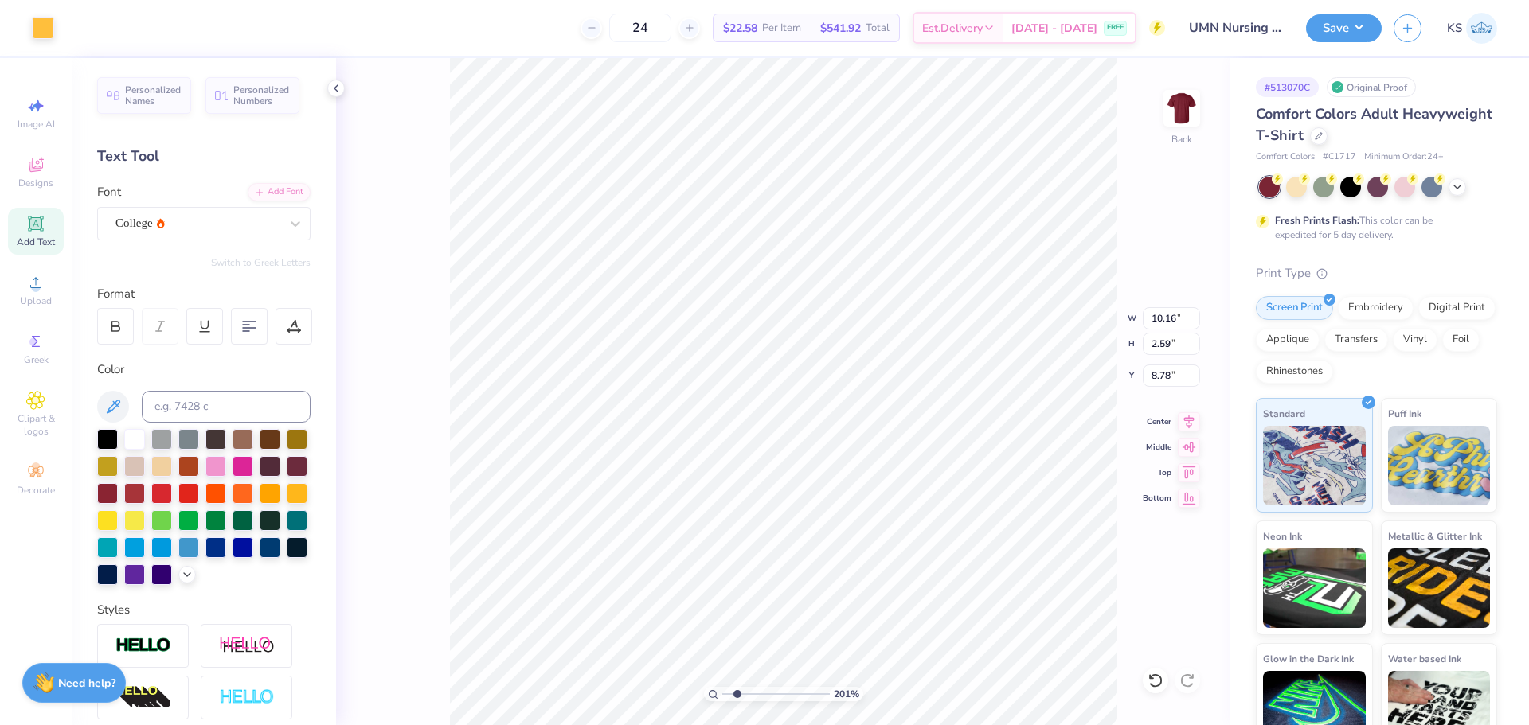
type input "8.80"
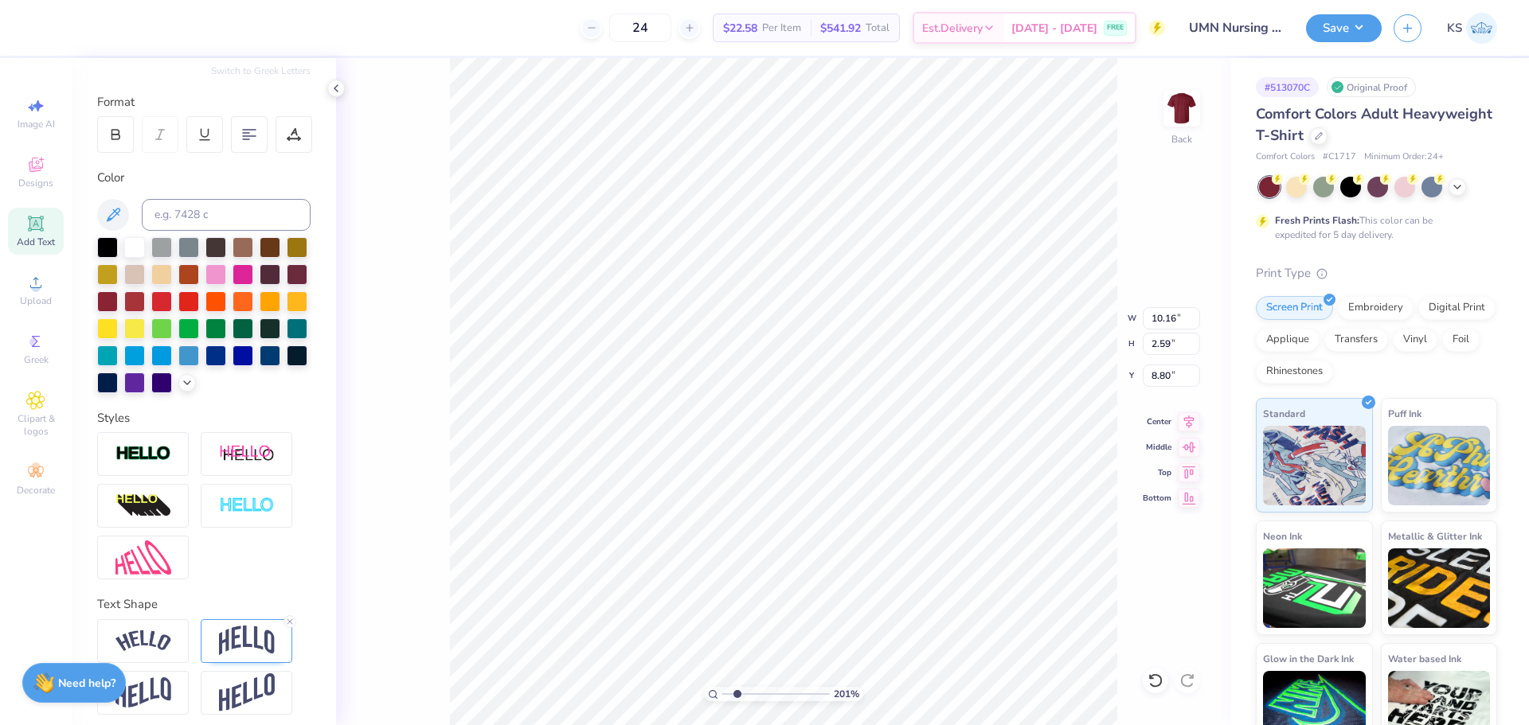
scroll to position [228, 0]
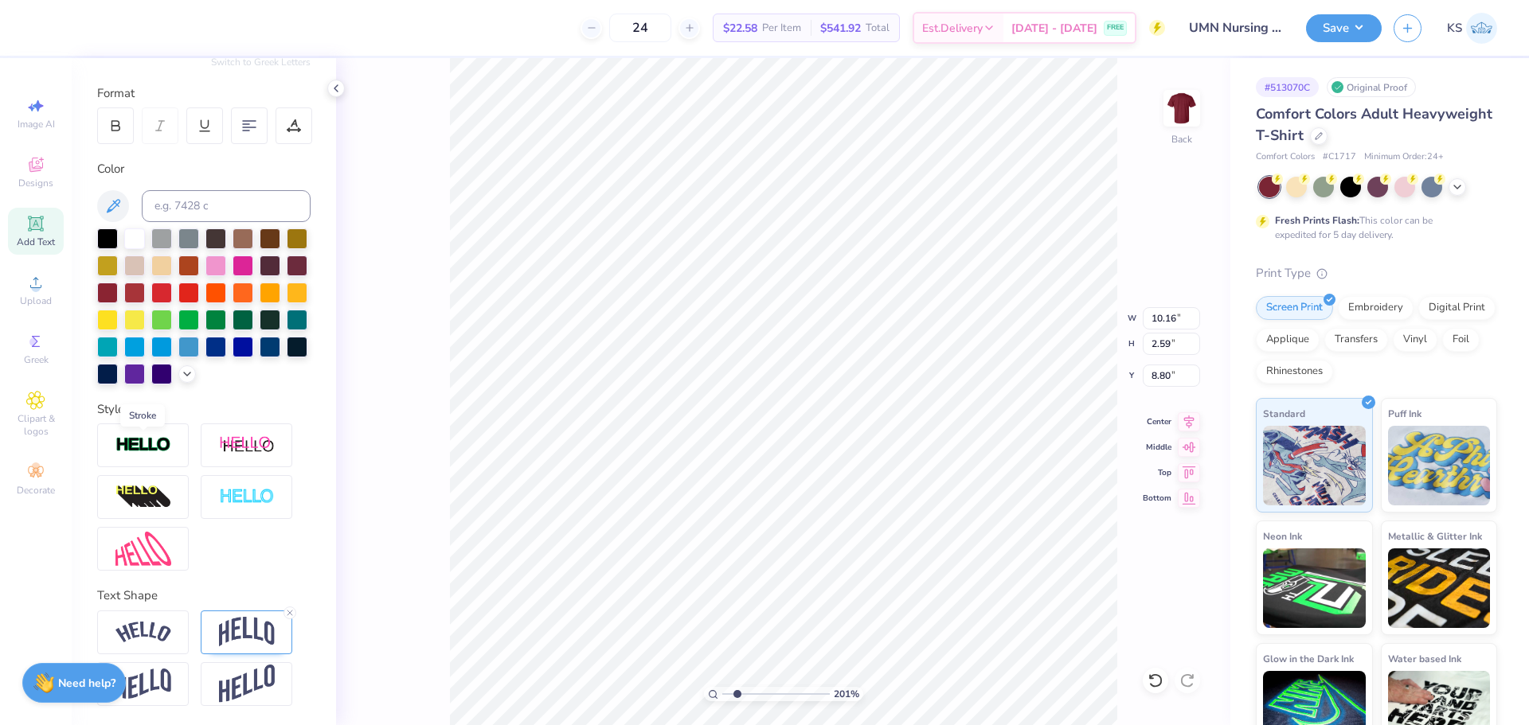
click at [151, 450] on img at bounding box center [143, 445] width 56 height 18
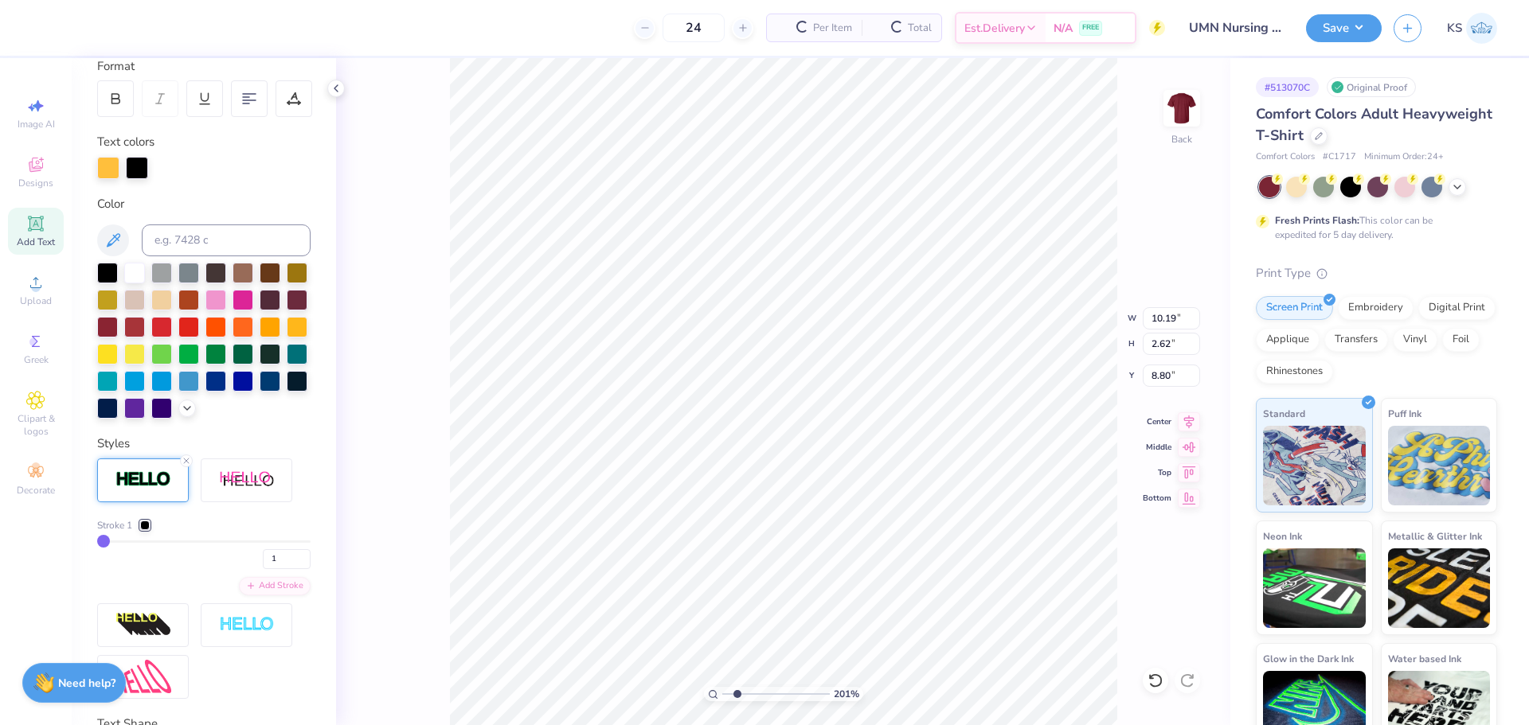
type input "10.19"
type input "2.62"
type input "8.79"
click at [149, 530] on div at bounding box center [145, 526] width 10 height 10
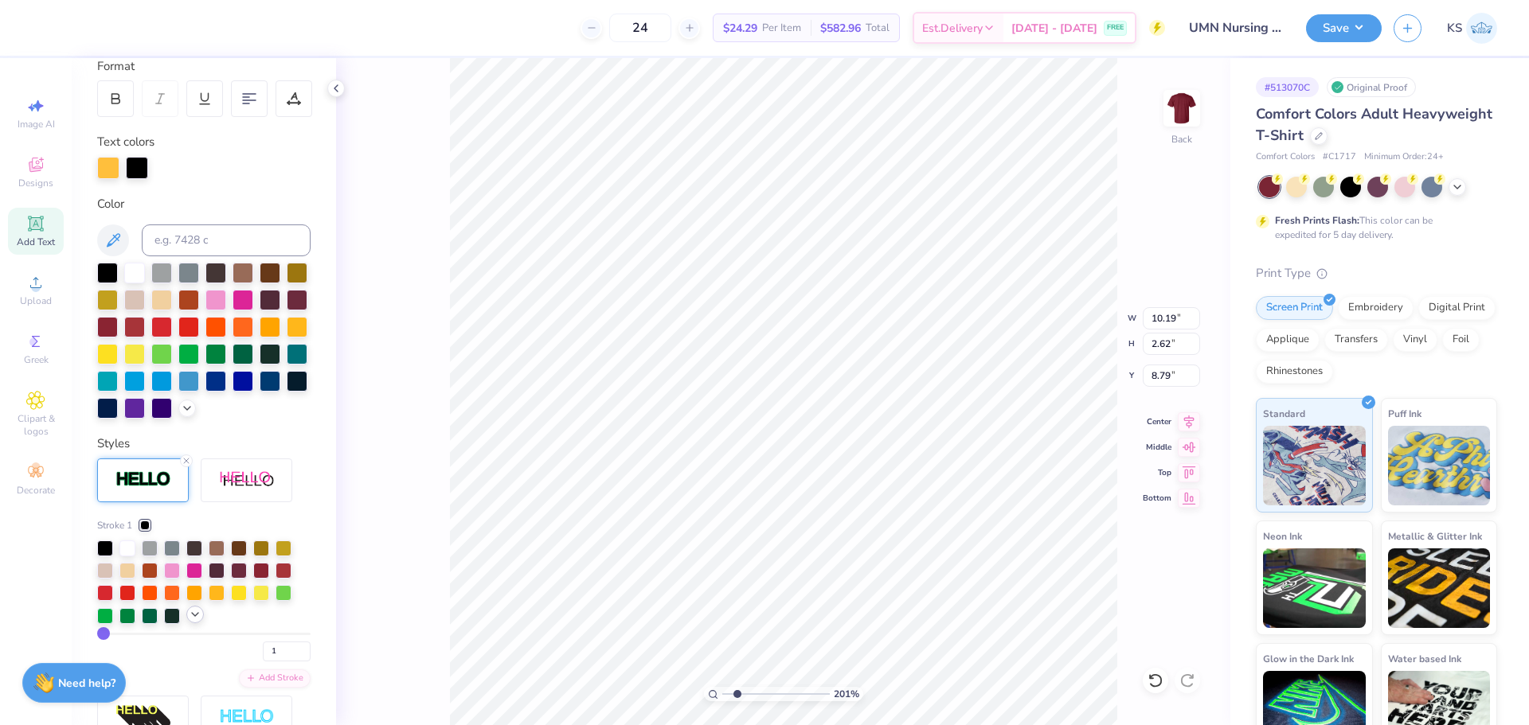
click at [196, 621] on icon at bounding box center [195, 614] width 13 height 13
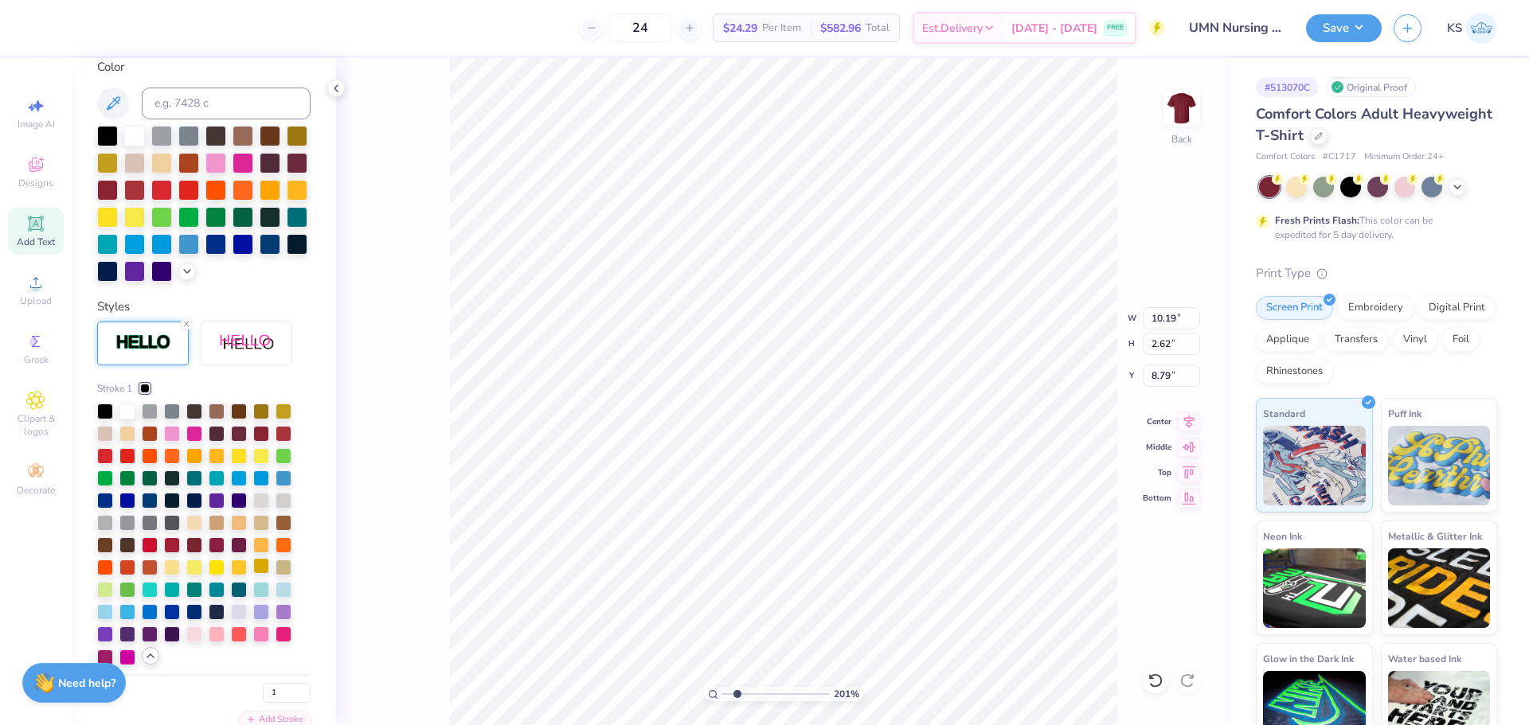
scroll to position [387, 0]
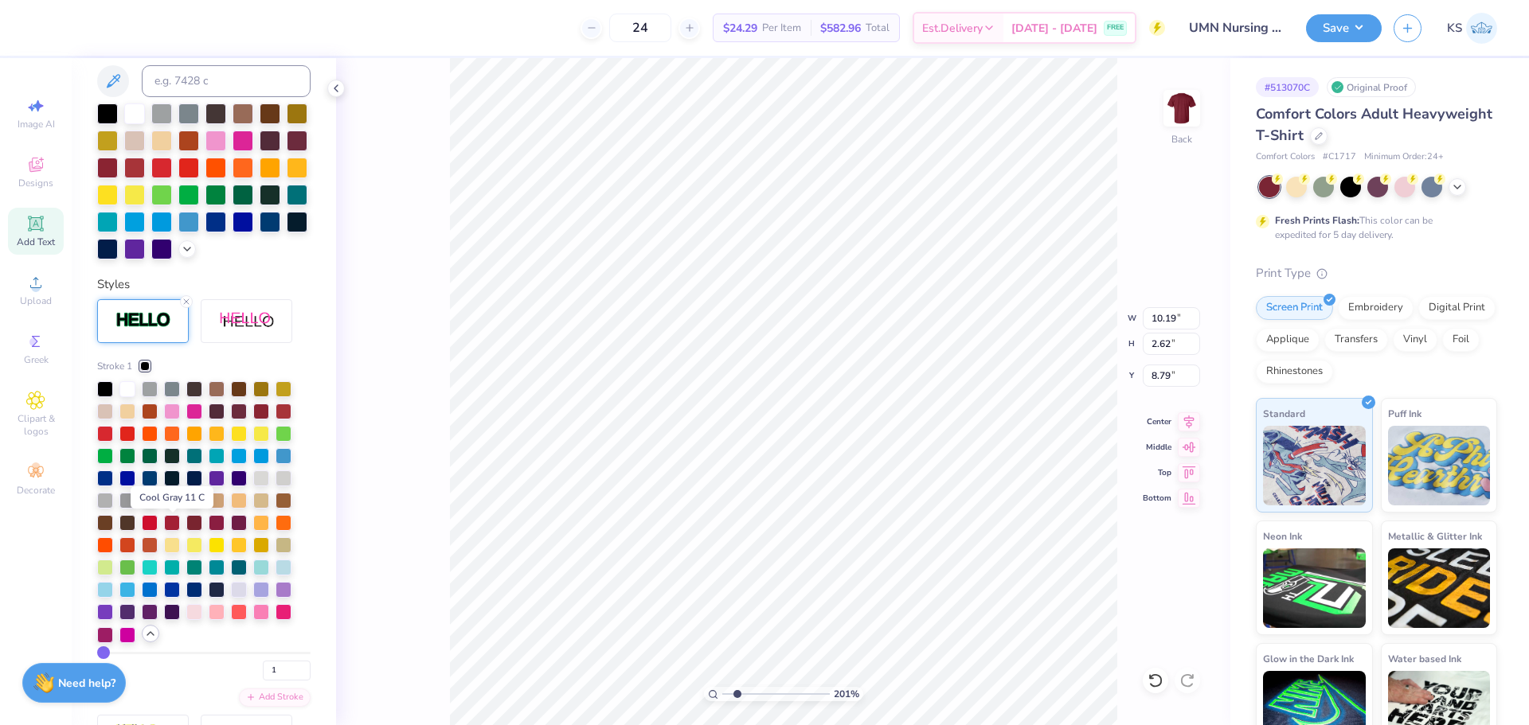
click at [174, 507] on div at bounding box center [172, 499] width 16 height 16
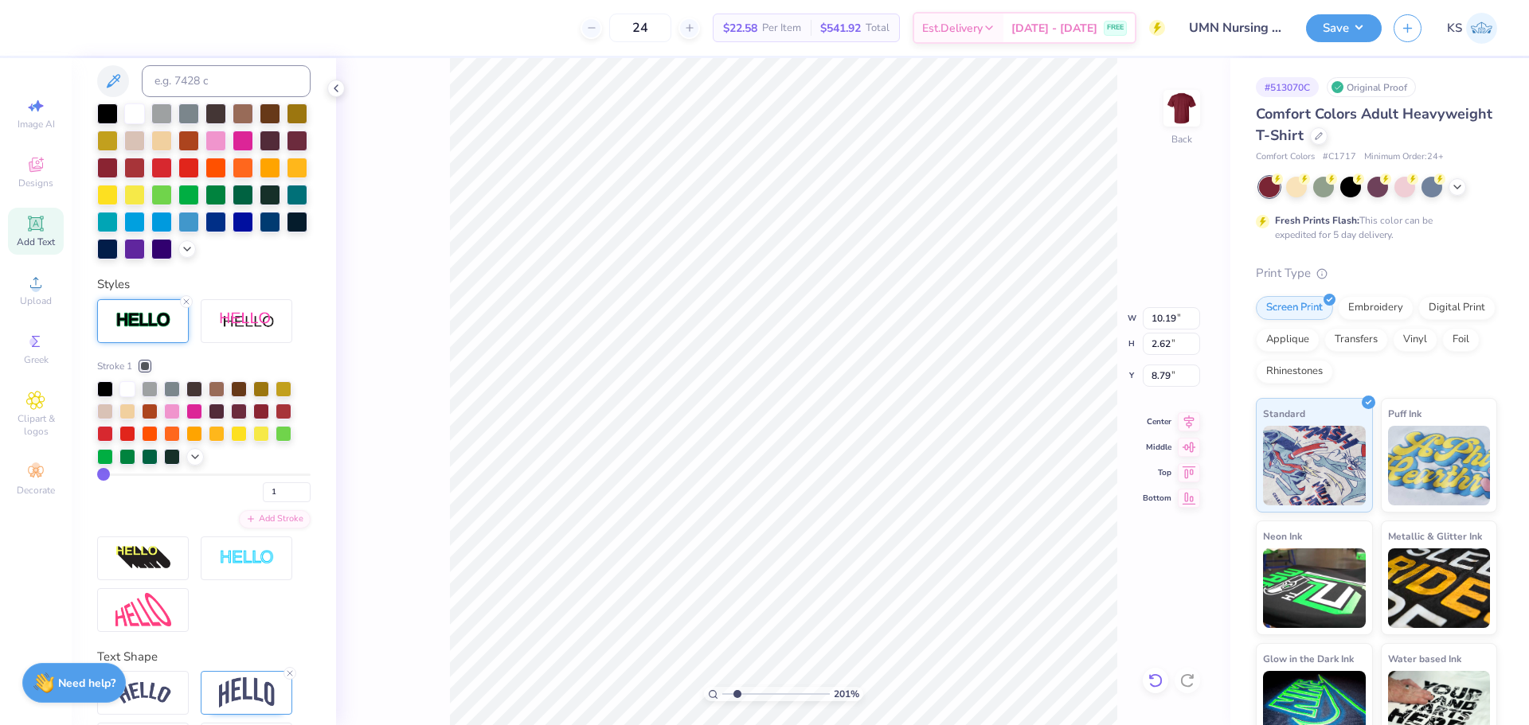
click at [1151, 674] on icon at bounding box center [1155, 681] width 16 height 16
click at [1163, 685] on div at bounding box center [1155, 680] width 25 height 25
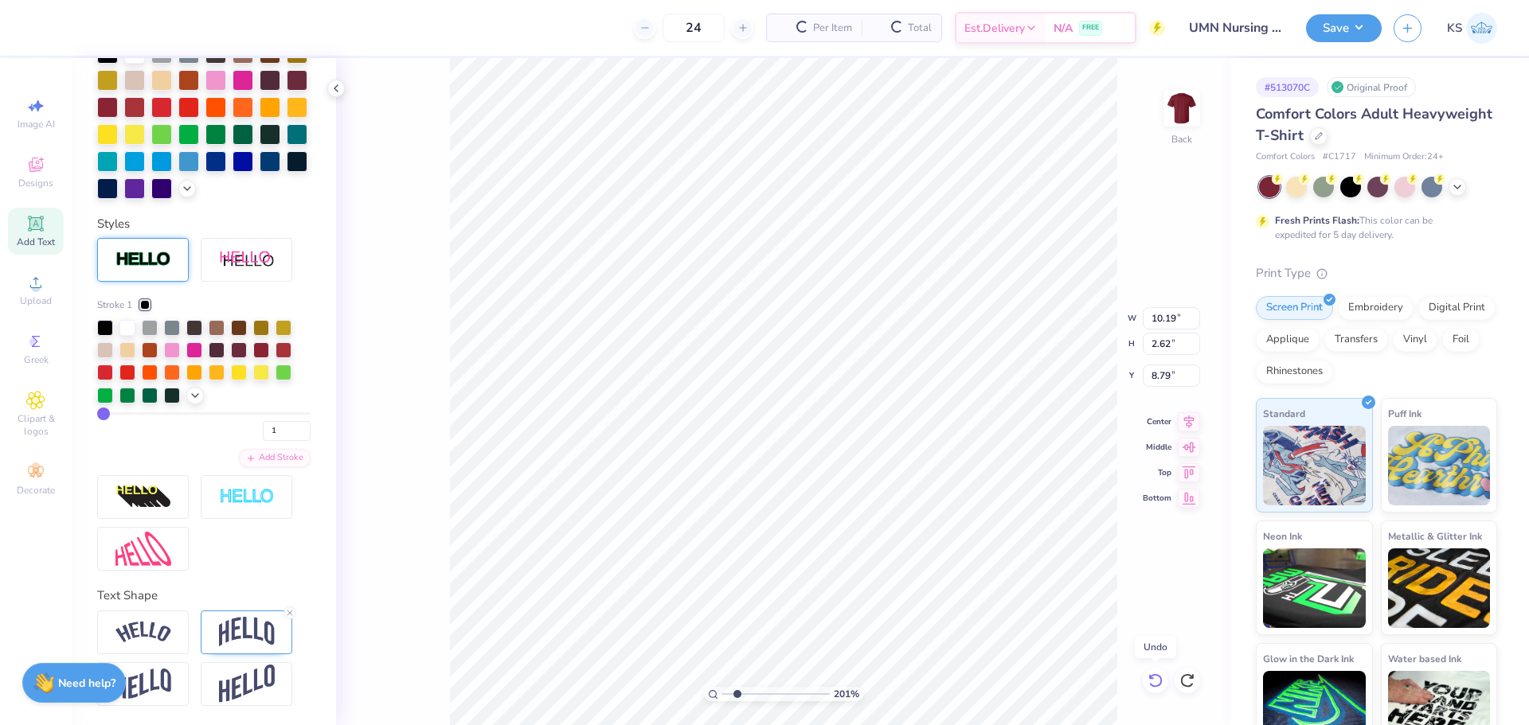
type input "10.16"
type input "2.59"
type input "8.80"
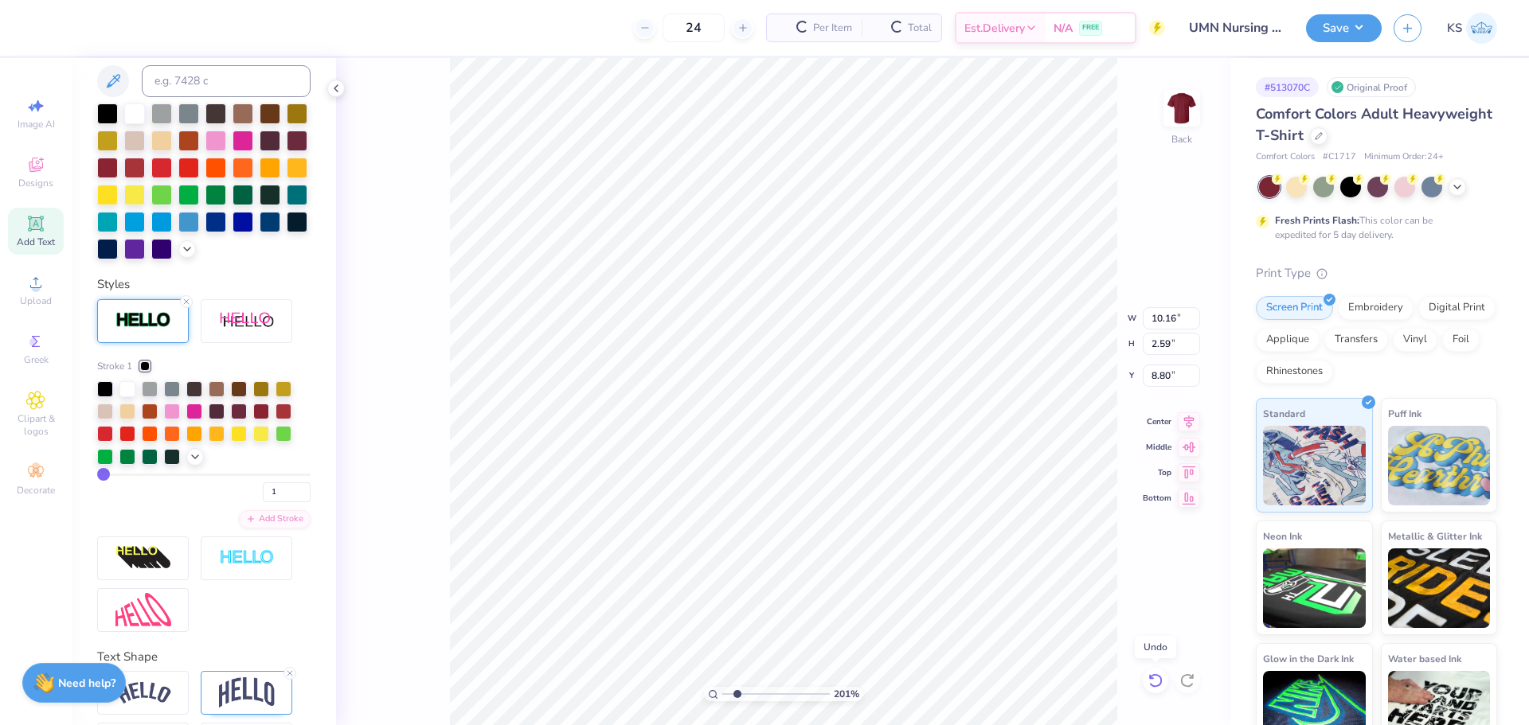
type input "10.19"
type input "2.62"
type input "8.79"
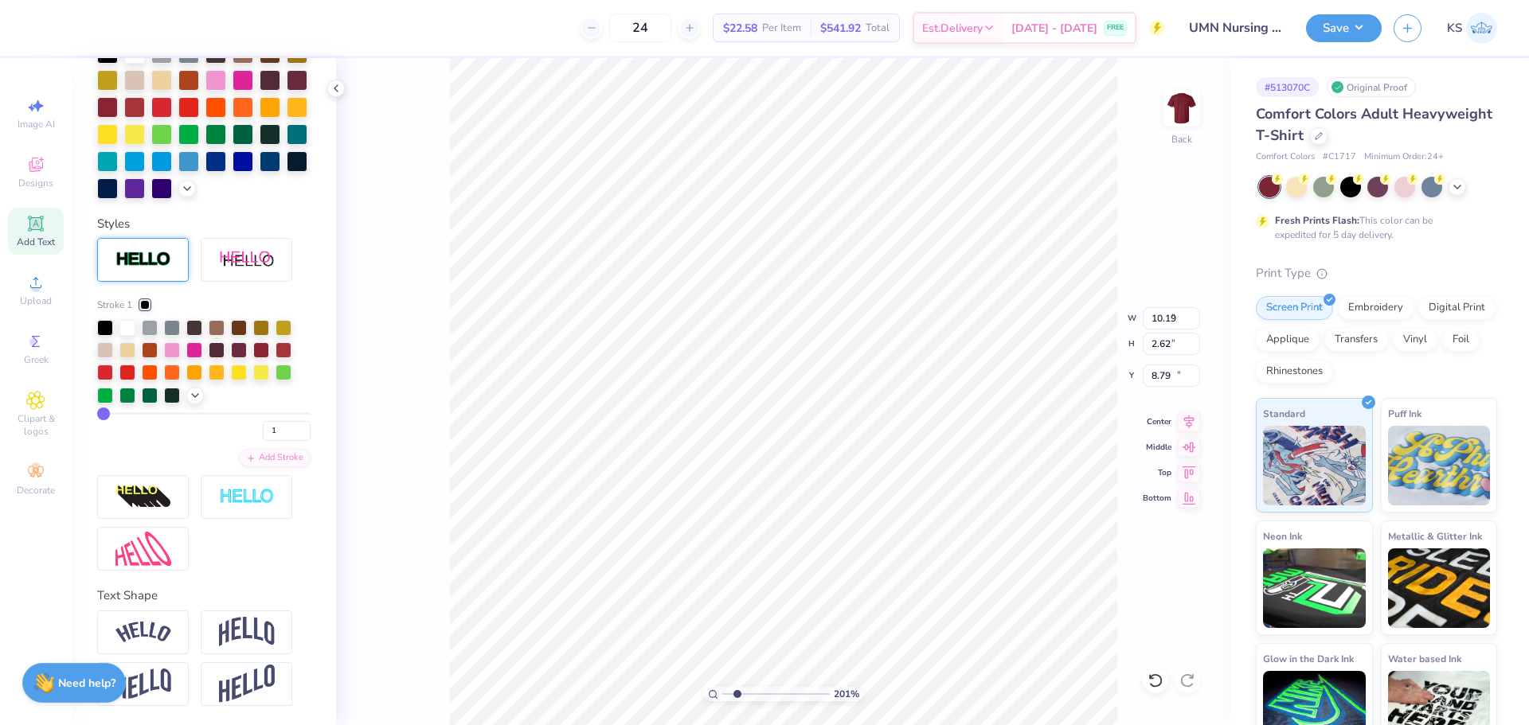
type input "4.00"
type input "0.79"
type input "12.10"
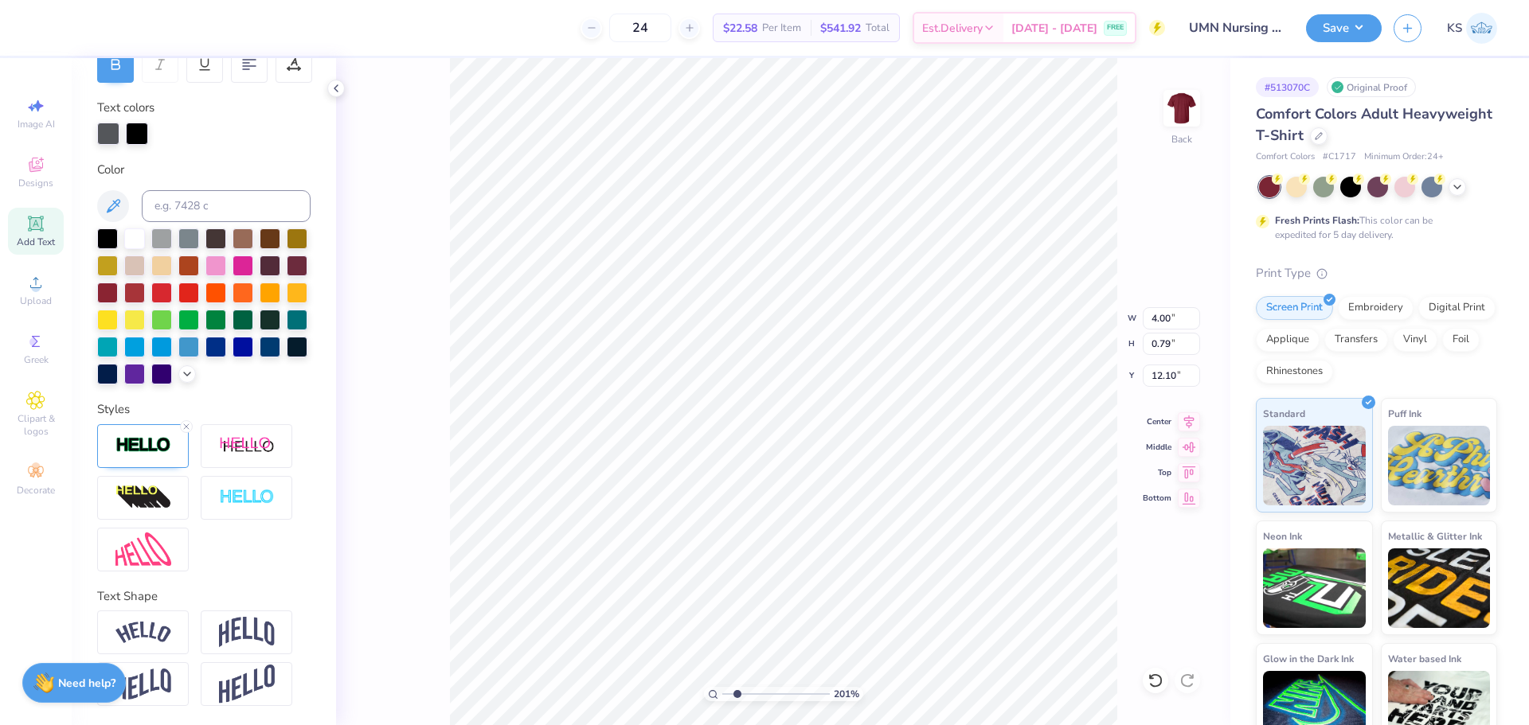
type input "4.01"
type input "0.81"
click at [19, 291] on div "Upload" at bounding box center [36, 290] width 56 height 47
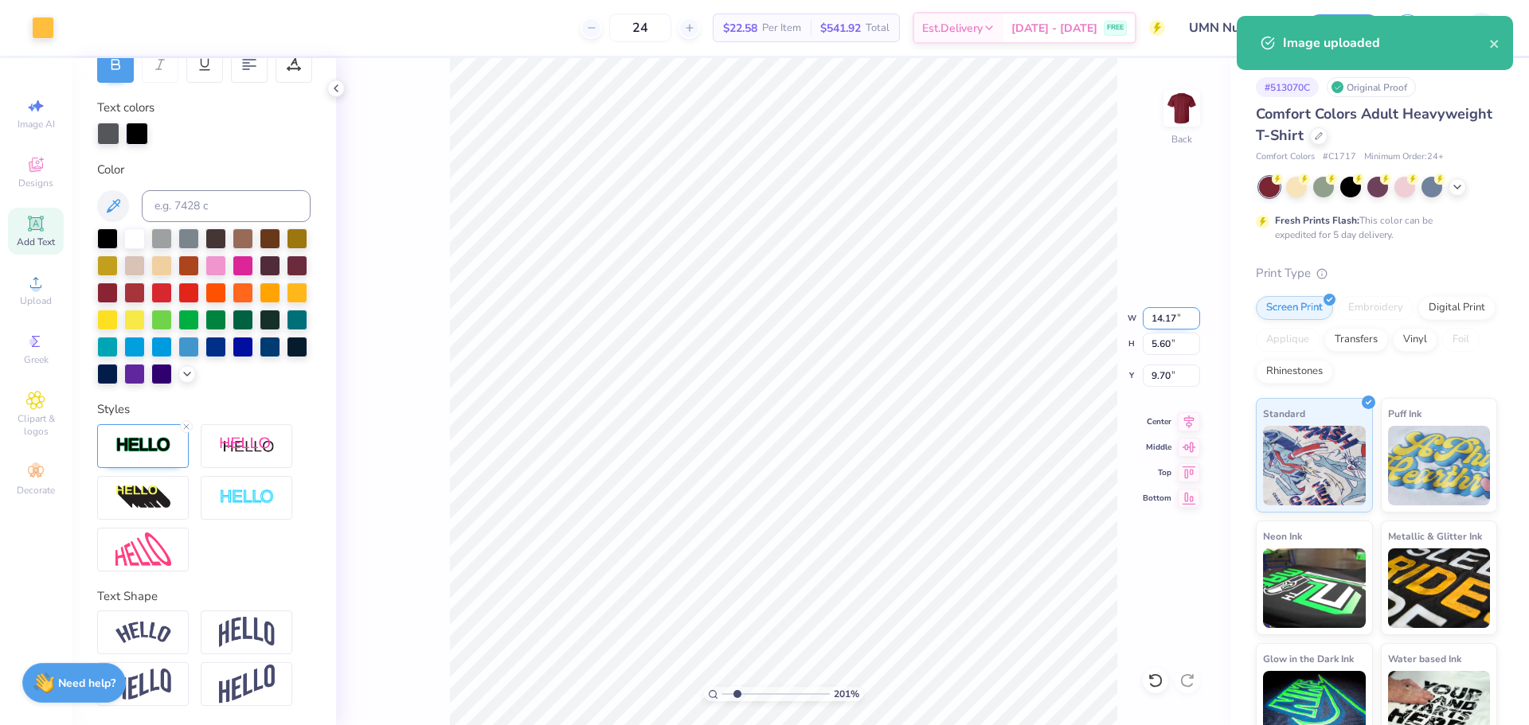
click at [1166, 320] on input "14.17" at bounding box center [1171, 318] width 57 height 22
type input "4.00"
type input "1.58"
type input "11.71"
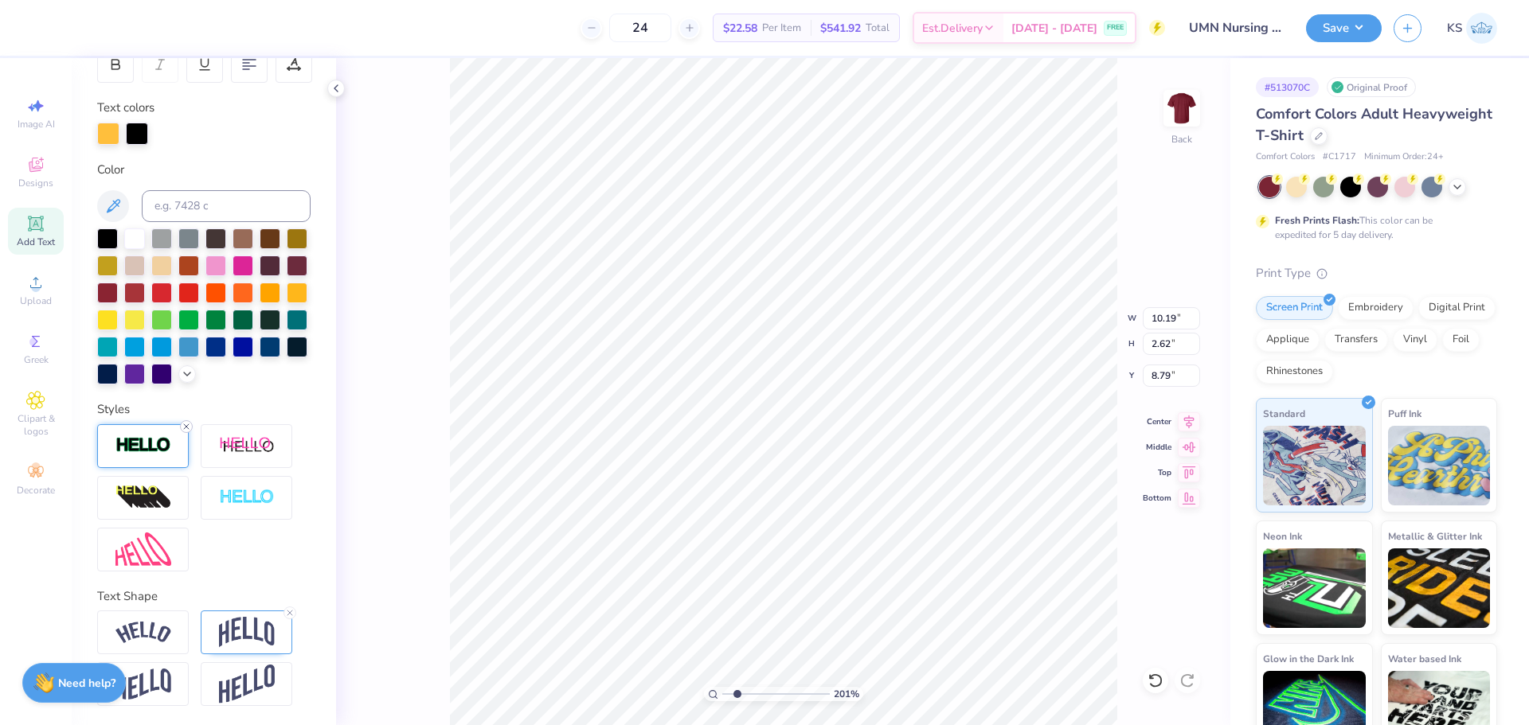
click at [186, 423] on icon at bounding box center [187, 427] width 10 height 10
type input "10.16"
type input "2.59"
type input "8.80"
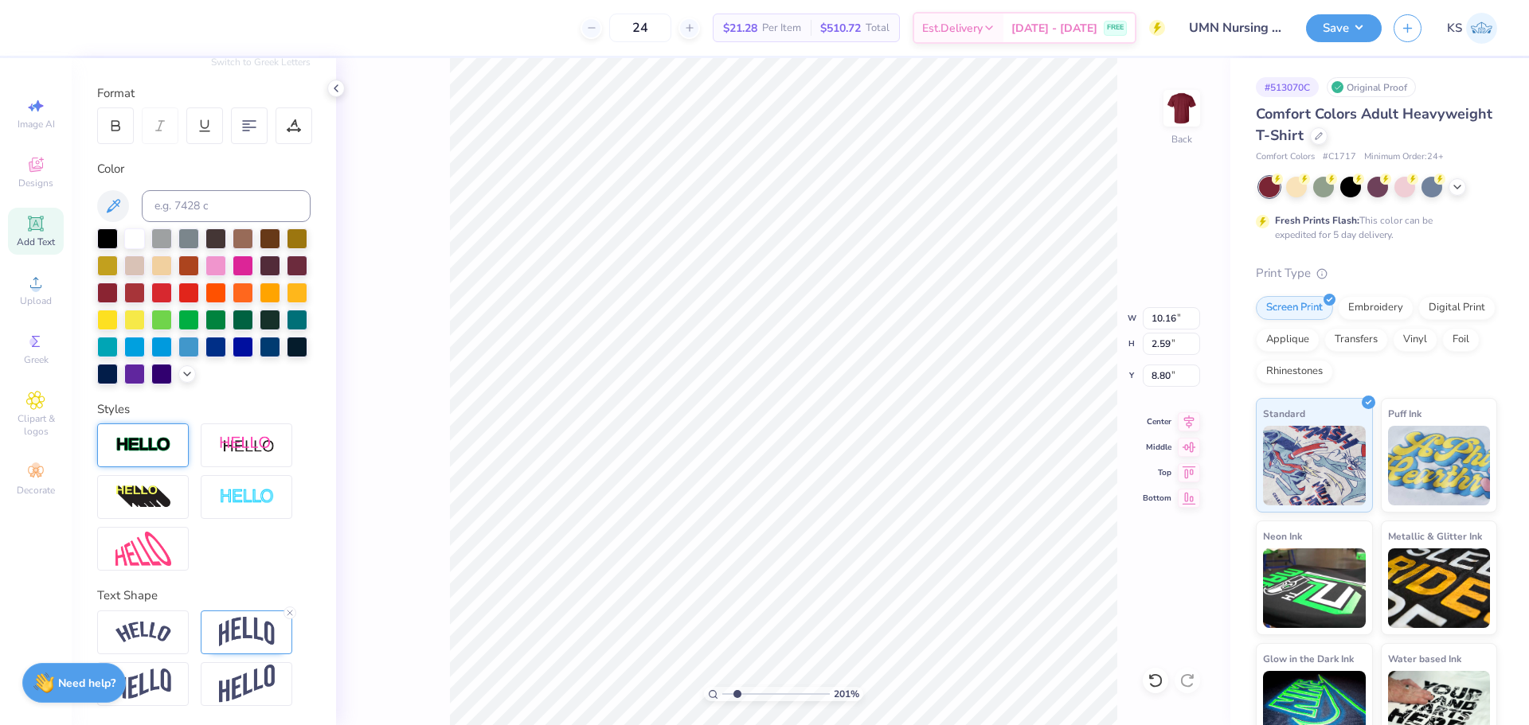
type input "9.12"
click at [1175, 323] on input "10.16" at bounding box center [1171, 318] width 57 height 22
type input "10.00"
type input "3.81"
type input "9.15"
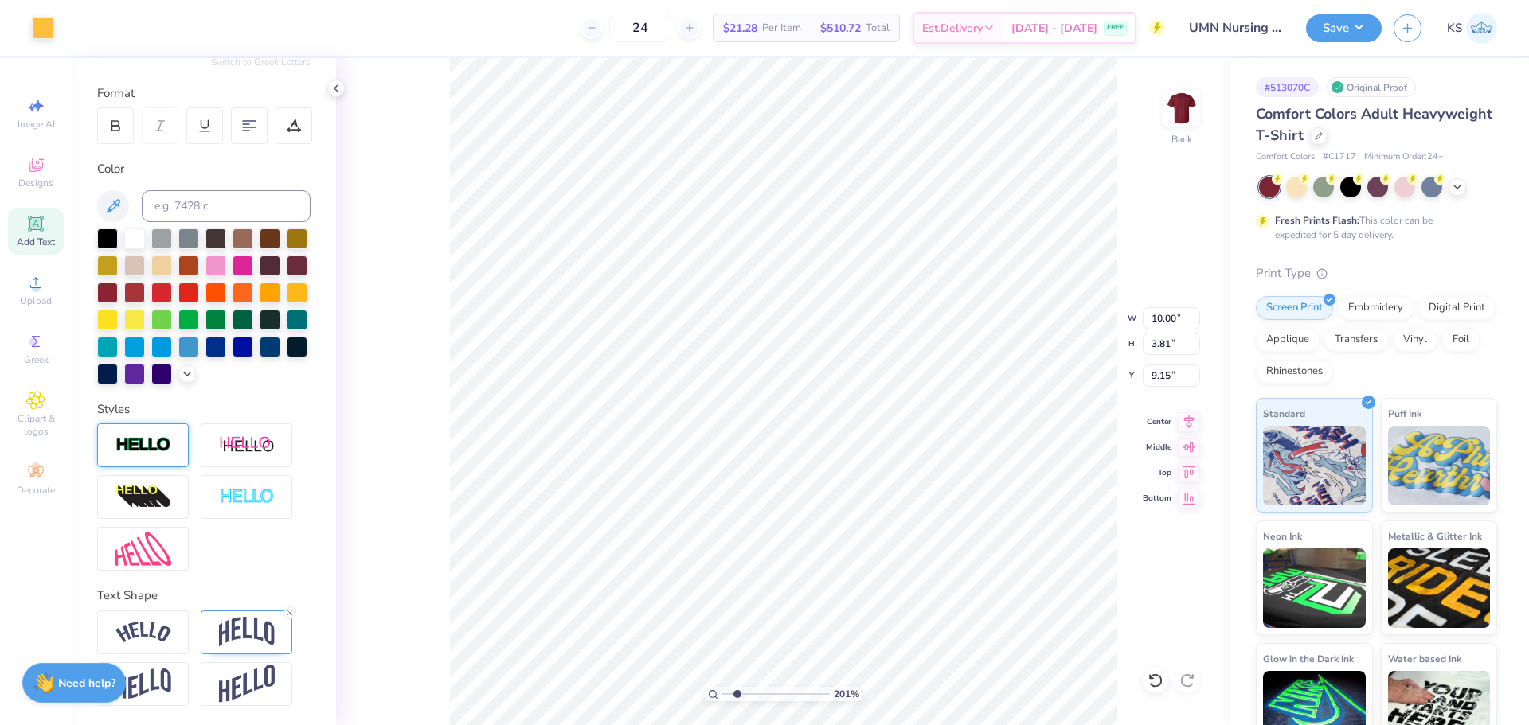
click at [1175, 388] on div "201 % Back W 10.00 10.00 " H 3.81 3.81 " Y 9.15 9.15 " Center Middle Top Bottom" at bounding box center [783, 391] width 894 height 667
click at [1176, 381] on div "201 % Back W 10.00 H 3.81 Y 9.15 Center Middle Top Bottom" at bounding box center [783, 391] width 894 height 667
click at [1155, 374] on input "9.15" at bounding box center [1171, 376] width 57 height 22
type input "3.00"
drag, startPoint x: 733, startPoint y: 688, endPoint x: 668, endPoint y: 675, distance: 66.5
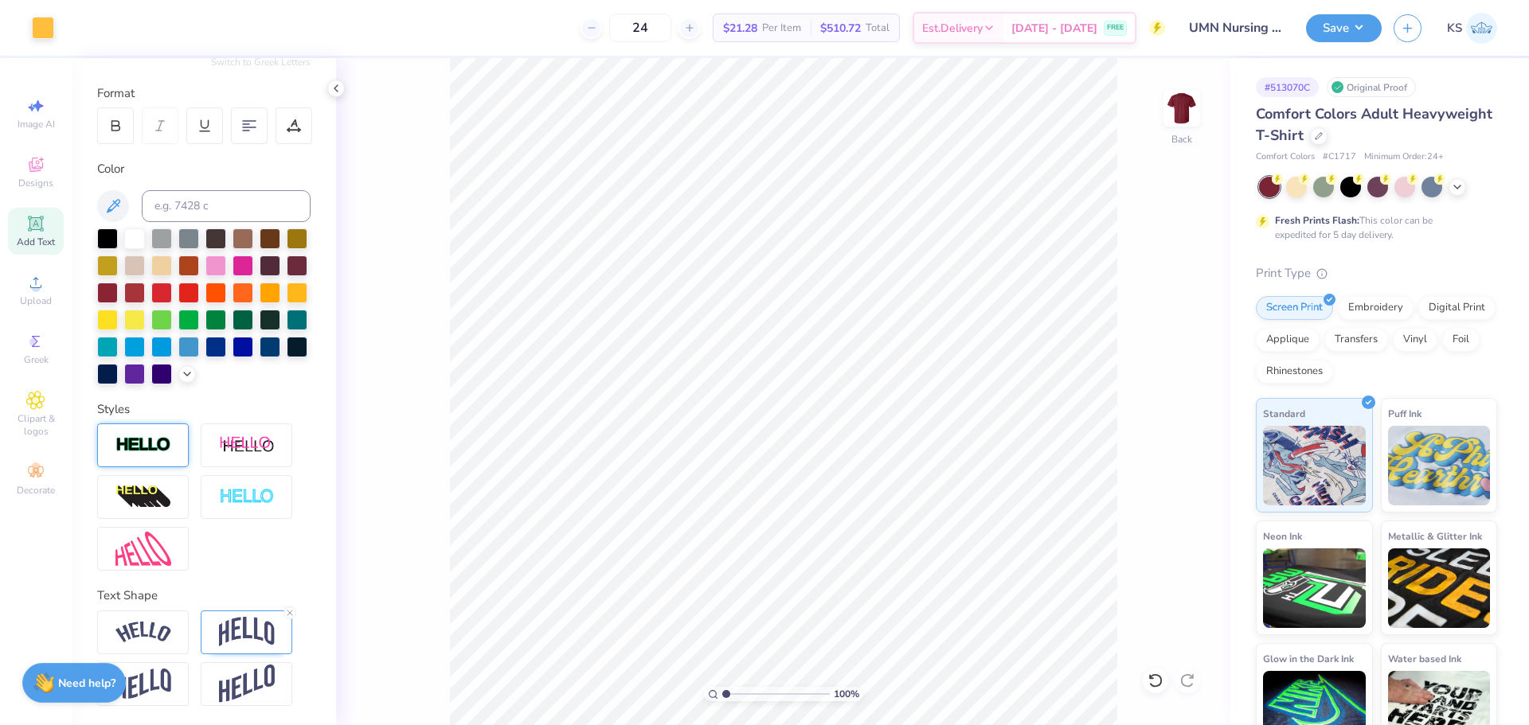
type input "1"
click at [722, 687] on input "range" at bounding box center [776, 694] width 108 height 14
click at [1355, 35] on button "Save" at bounding box center [1344, 26] width 76 height 28
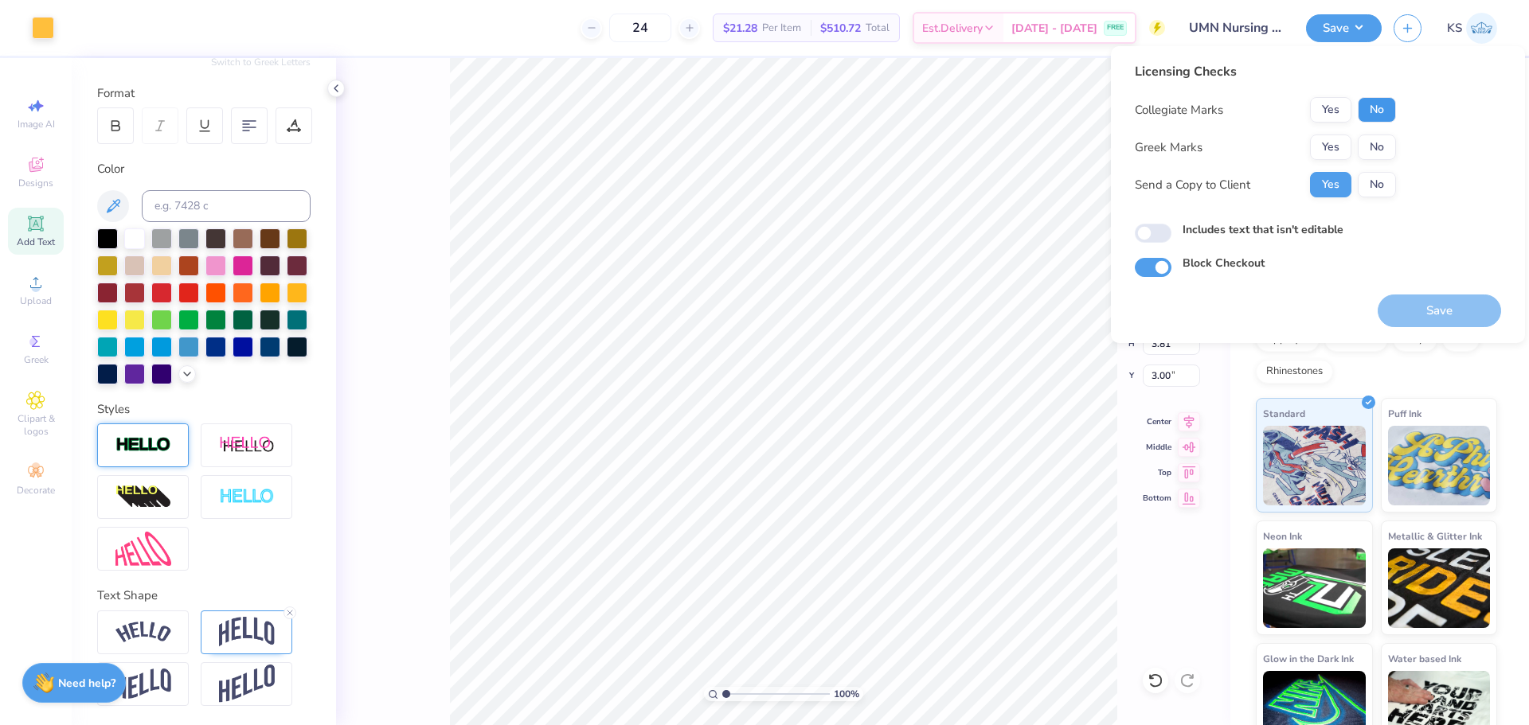
click at [1381, 107] on button "No" at bounding box center [1377, 109] width 38 height 25
click at [1389, 144] on button "No" at bounding box center [1377, 147] width 38 height 25
click at [1334, 118] on button "Yes" at bounding box center [1330, 109] width 41 height 25
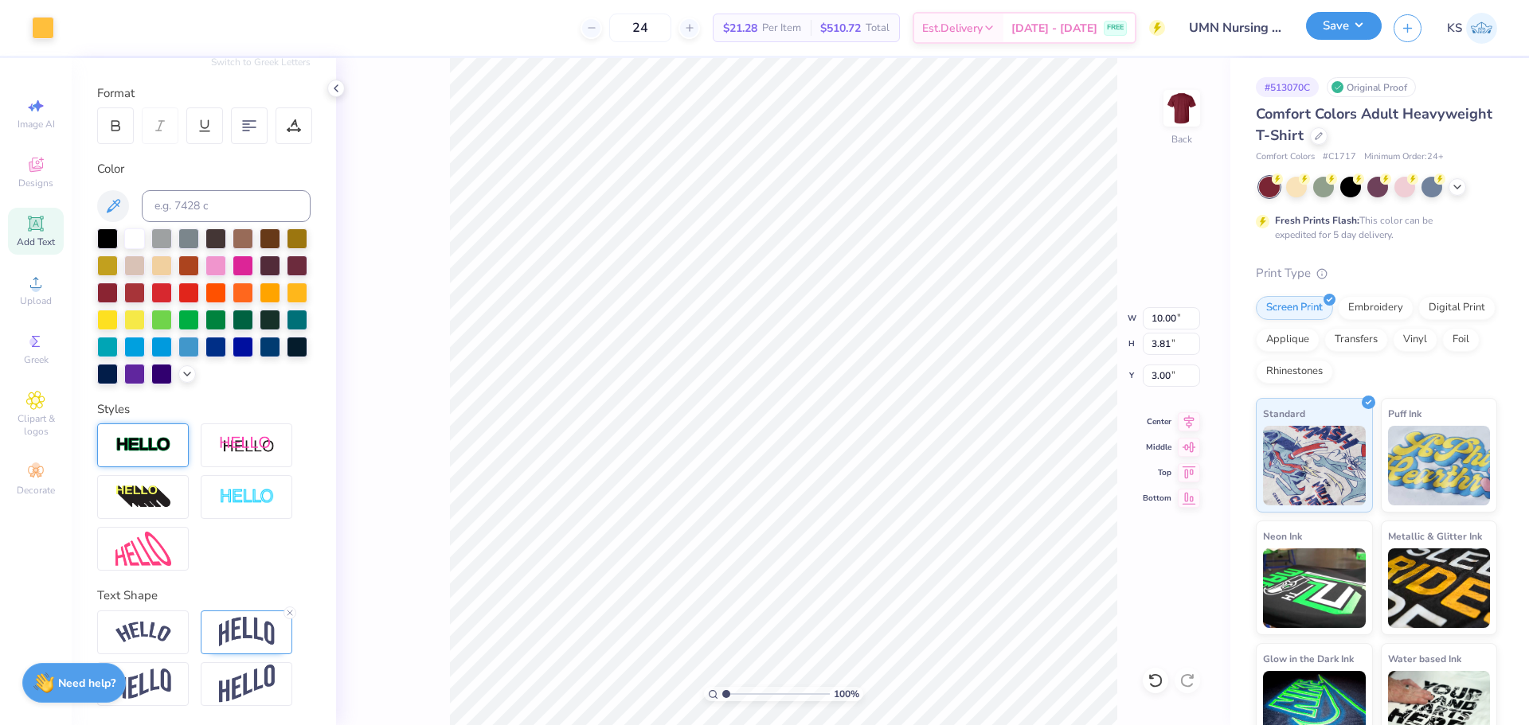
click at [1324, 29] on button "Save" at bounding box center [1344, 26] width 76 height 28
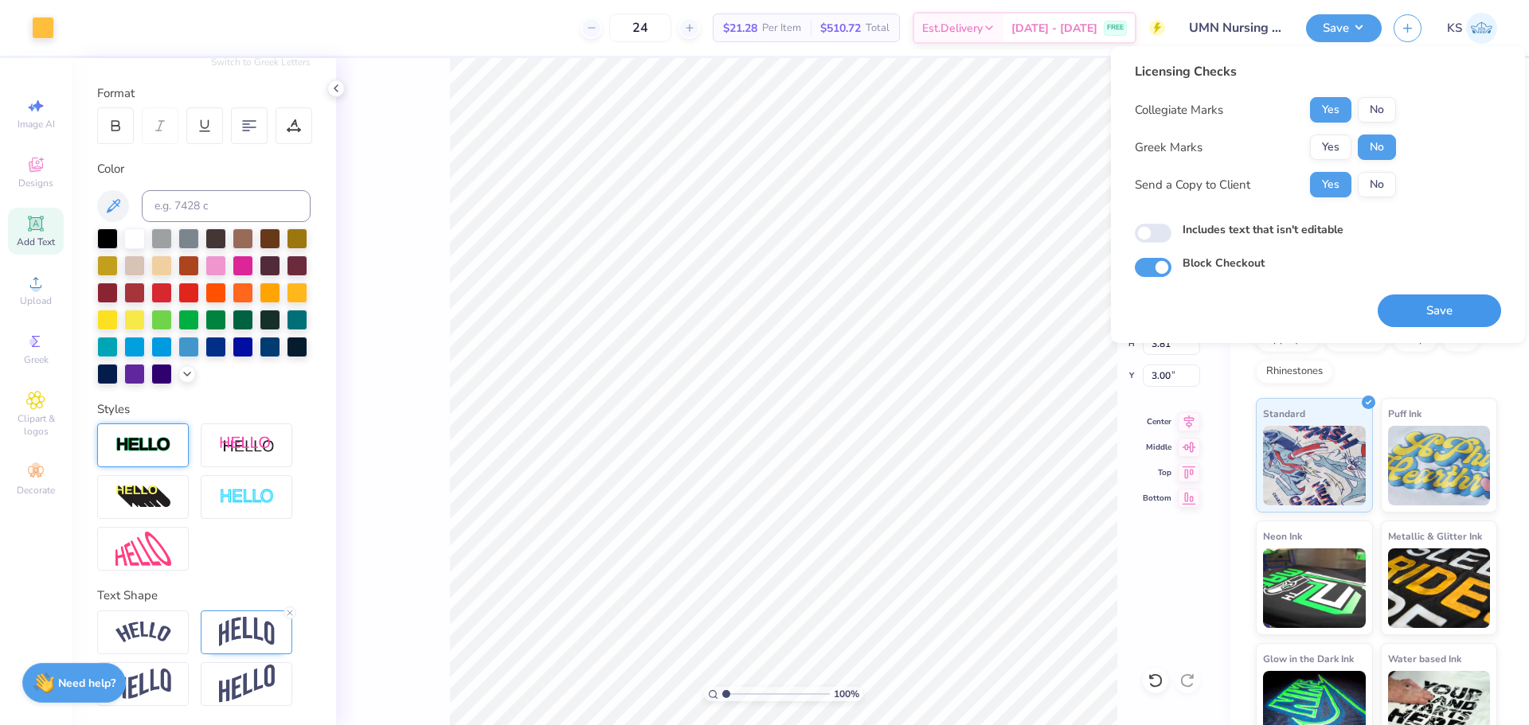
click at [1429, 314] on button "Save" at bounding box center [1439, 311] width 123 height 33
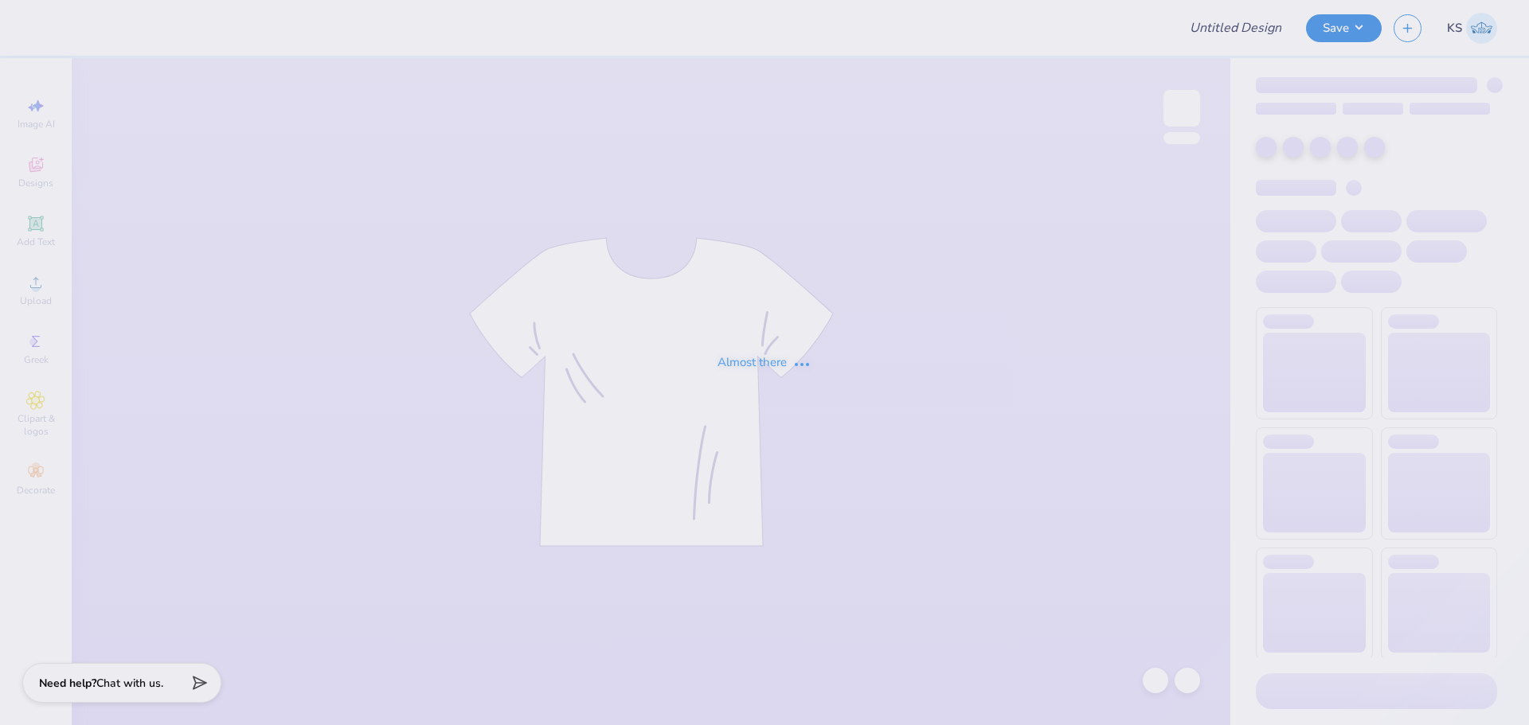
type input "W&M mens soccer merch"
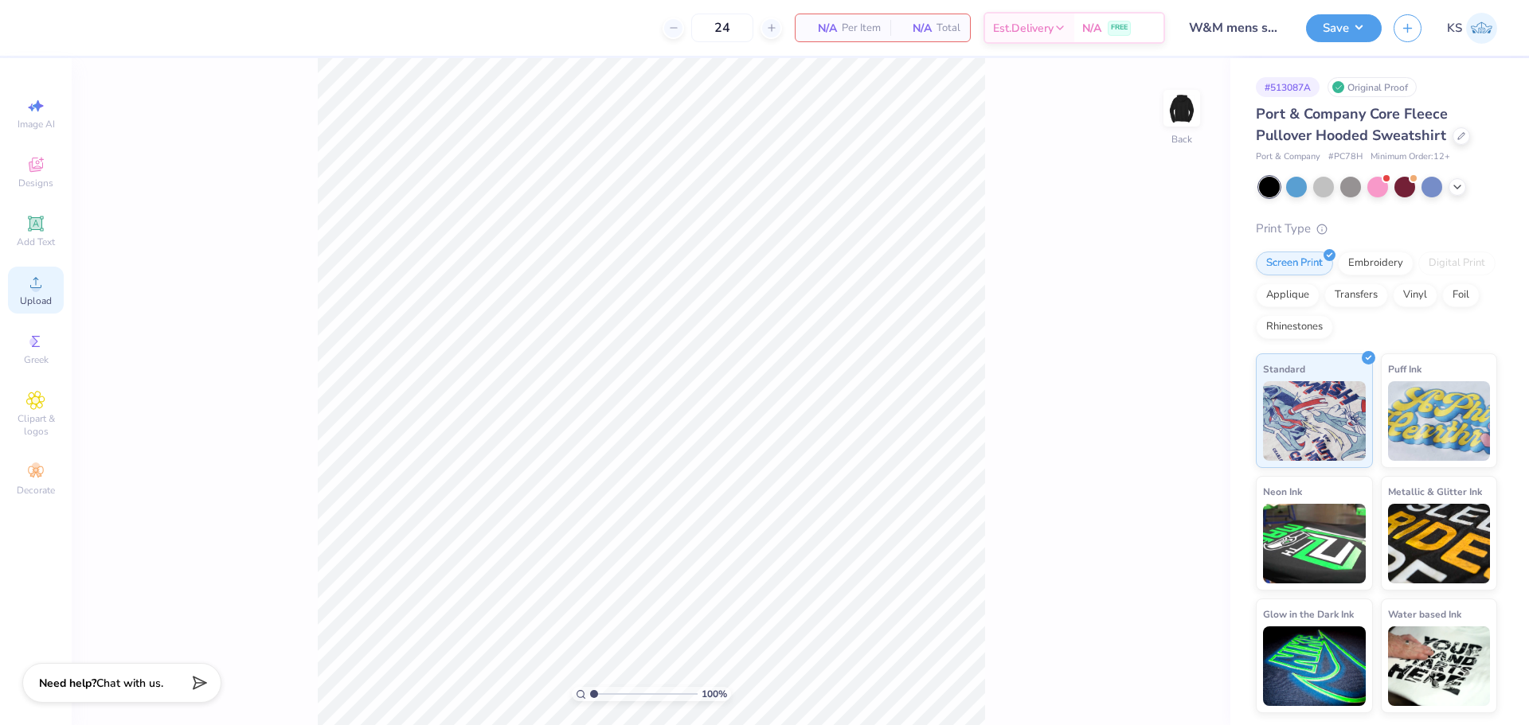
click at [45, 275] on icon at bounding box center [35, 282] width 19 height 19
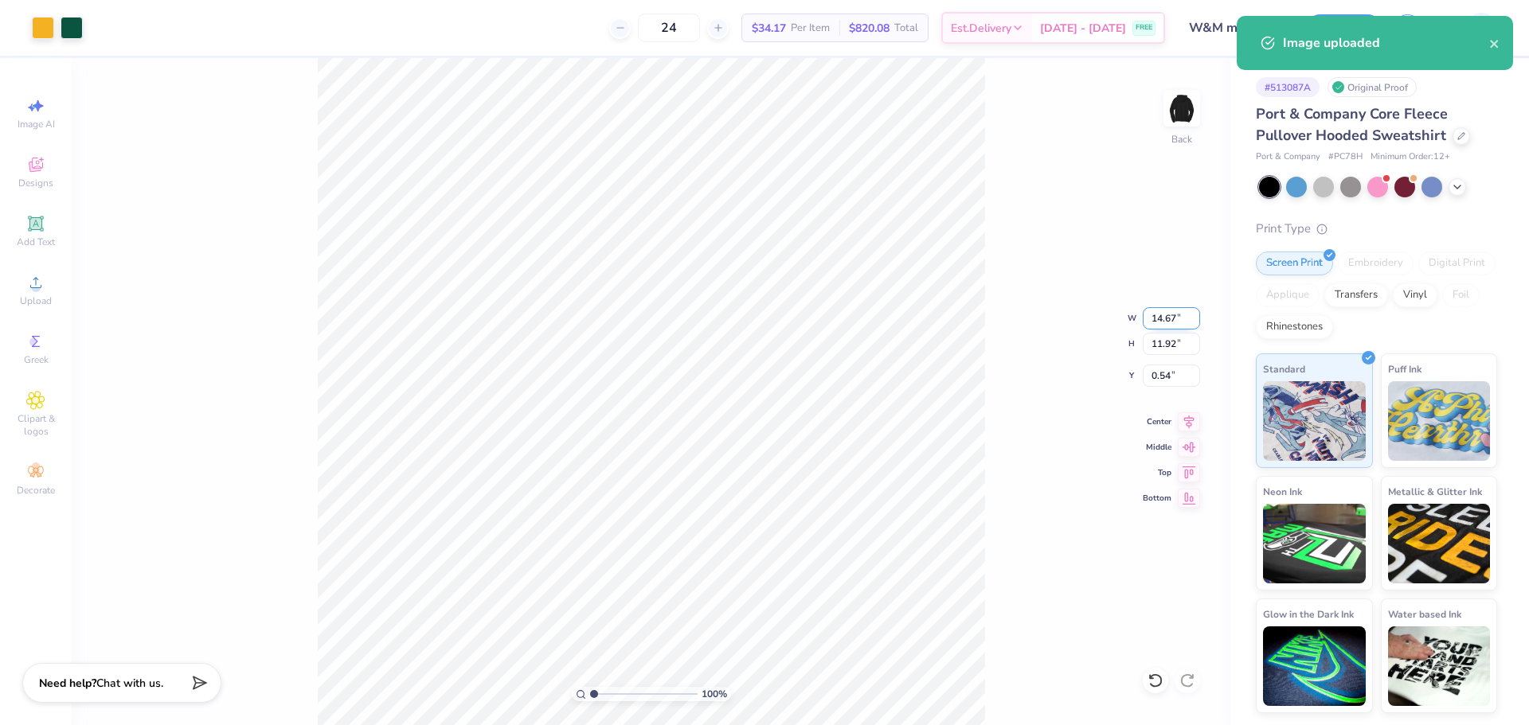
click at [1167, 326] on input "14.67" at bounding box center [1171, 318] width 57 height 22
type input "3.50"
type input "2.85"
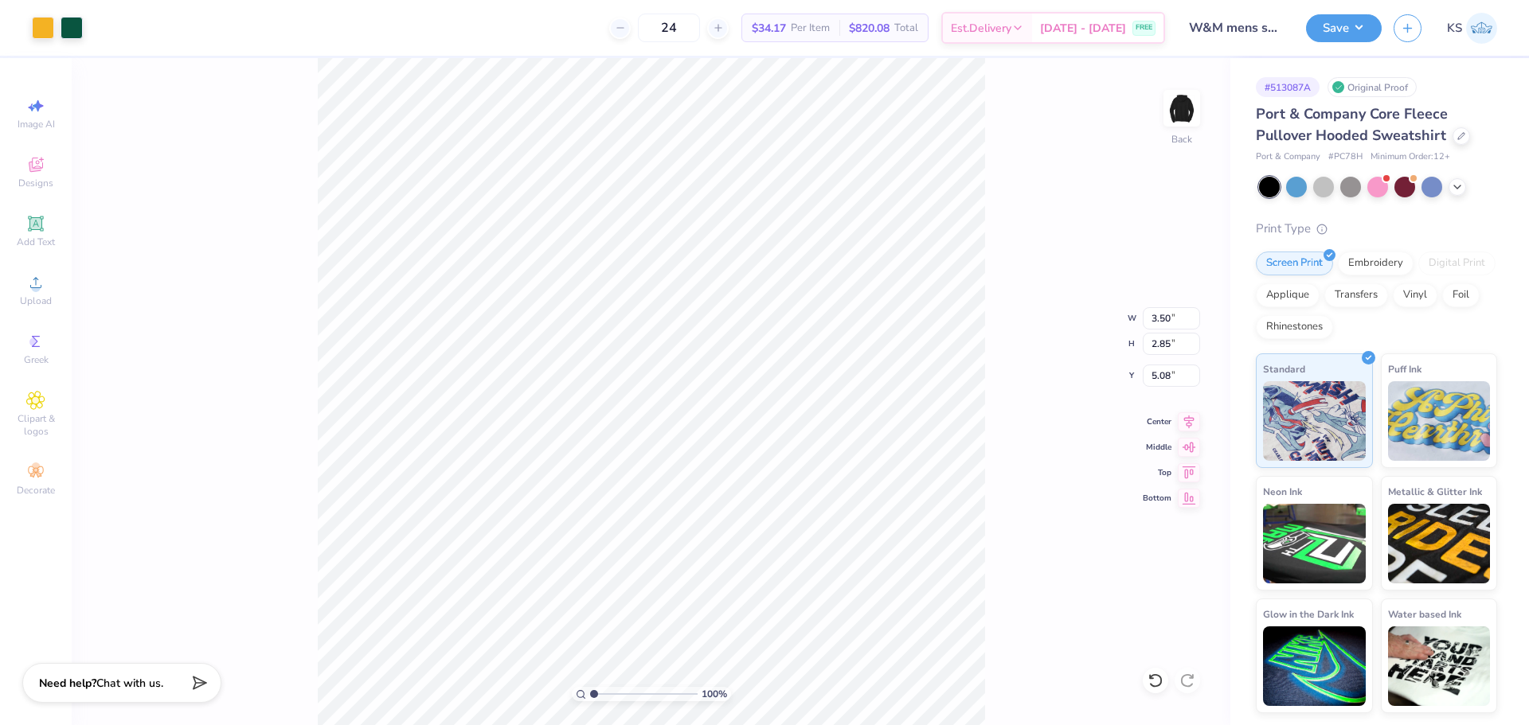
type input "1.58"
drag, startPoint x: 48, startPoint y: 225, endPoint x: 99, endPoint y: 234, distance: 51.7
click at [49, 224] on div "Add Text" at bounding box center [36, 231] width 56 height 47
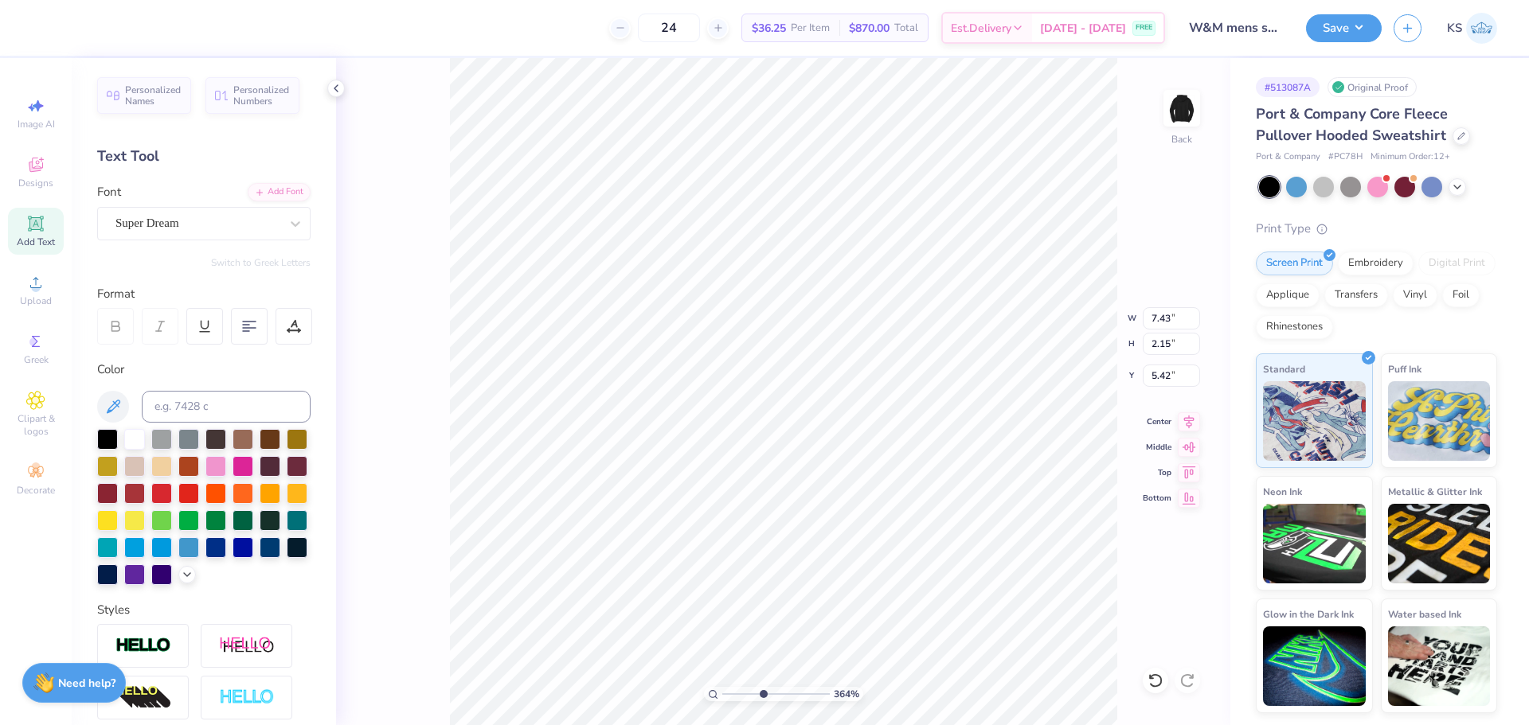
drag, startPoint x: 751, startPoint y: 693, endPoint x: 762, endPoint y: 689, distance: 11.8
click at [762, 690] on input "range" at bounding box center [776, 694] width 108 height 14
type input "4.39"
type input "5.27"
click at [1168, 346] on input "2.15" at bounding box center [1171, 344] width 57 height 22
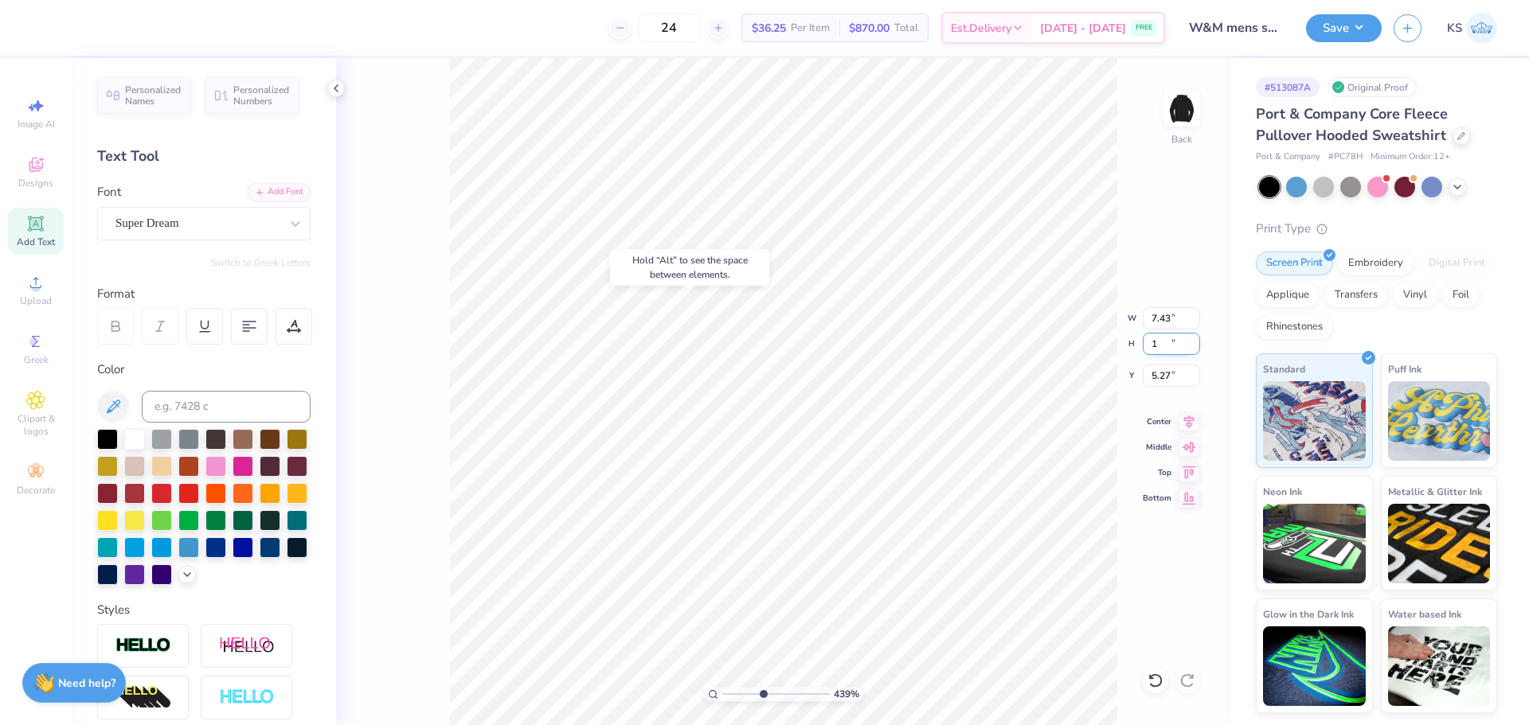
type input "1"
type input "3.45"
type input "1.00"
type input "5.85"
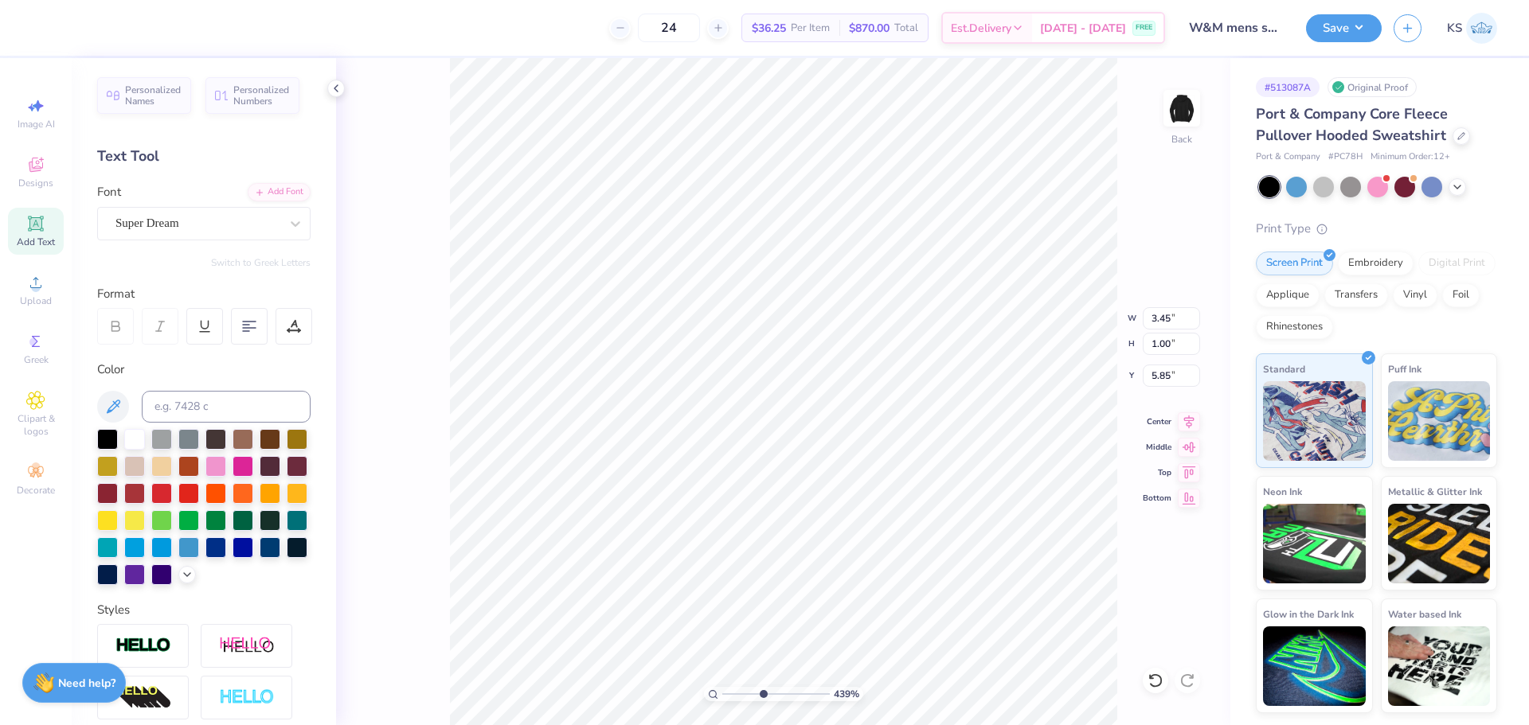
type textarea "CLUB SOCCER"
type input "9.08"
type input "1.04"
type input "5.83"
drag, startPoint x: 761, startPoint y: 698, endPoint x: 753, endPoint y: 699, distance: 8.1
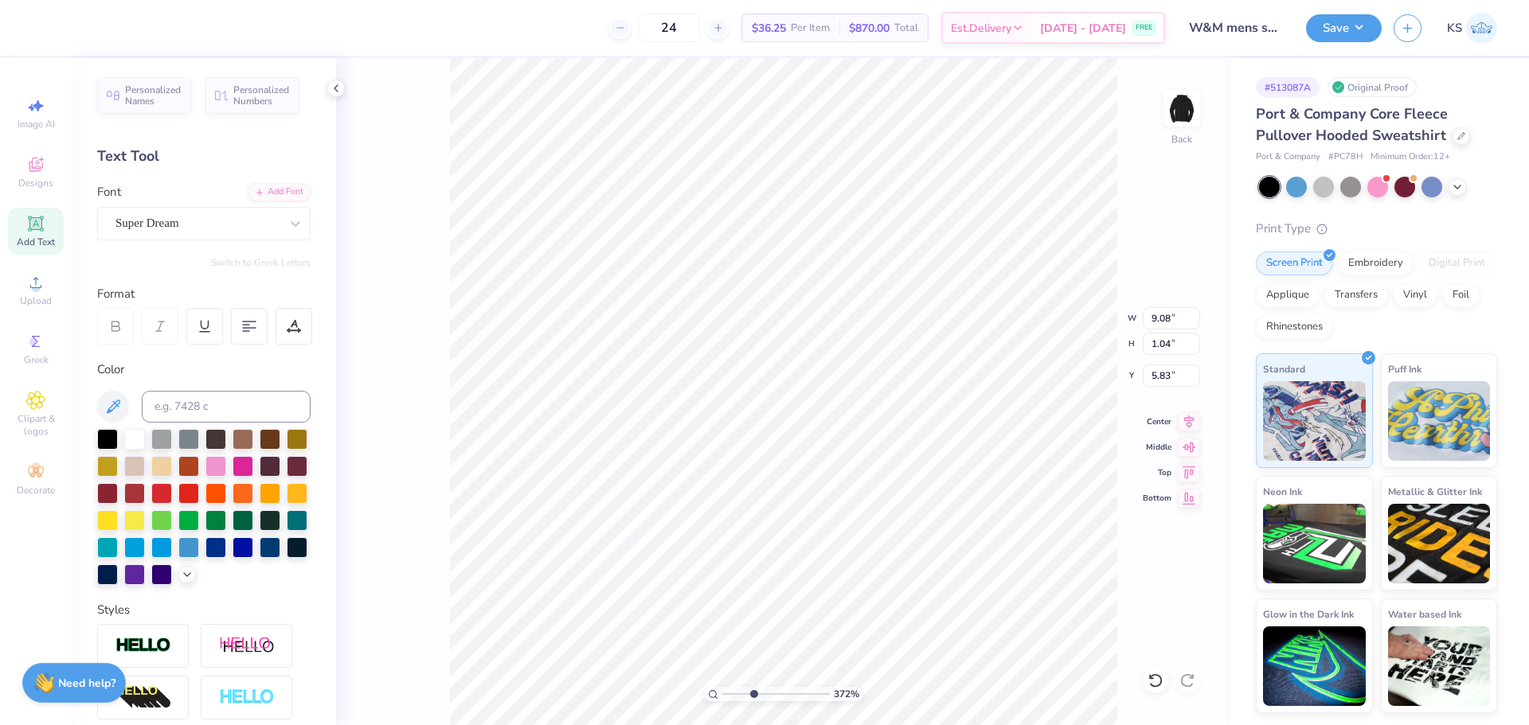
type input "3.57"
click at [753, 699] on input "range" at bounding box center [776, 694] width 108 height 14
click at [119, 407] on icon at bounding box center [114, 407] width 14 height 14
click at [276, 189] on div "Add Font" at bounding box center [279, 191] width 63 height 18
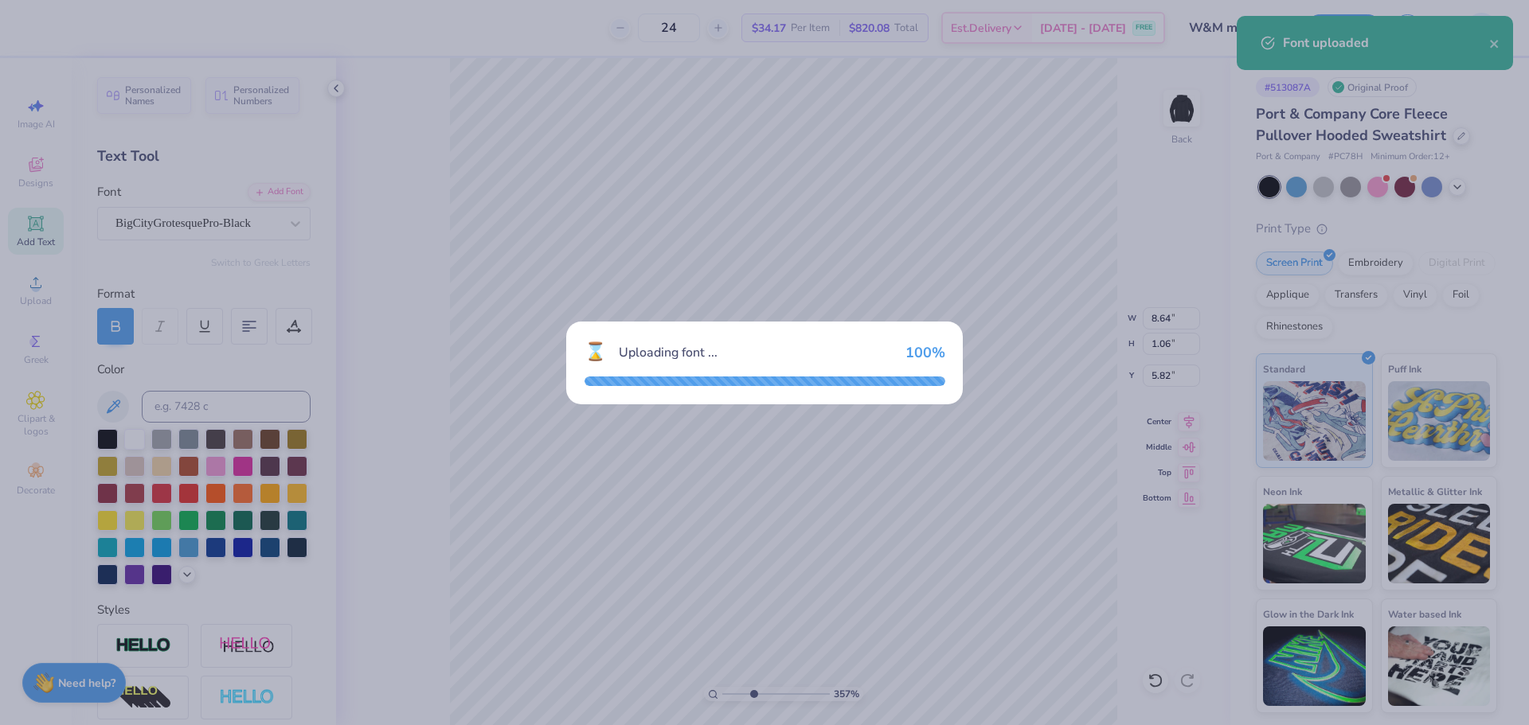
type input "8.64"
type input "1.06"
type input "5.82"
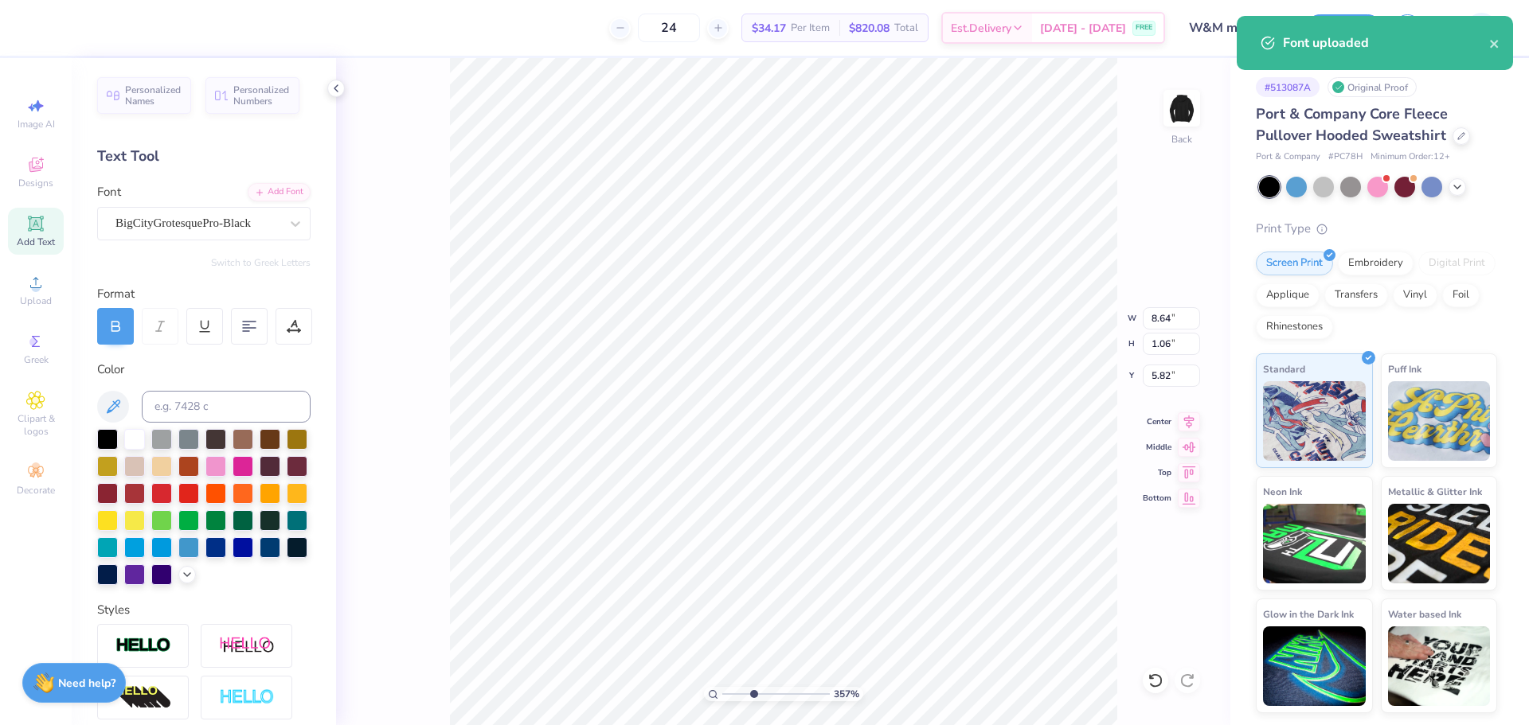
type input "3.50"
type input "2.85"
type input "1.58"
click at [1159, 319] on input "3.50" at bounding box center [1171, 318] width 57 height 22
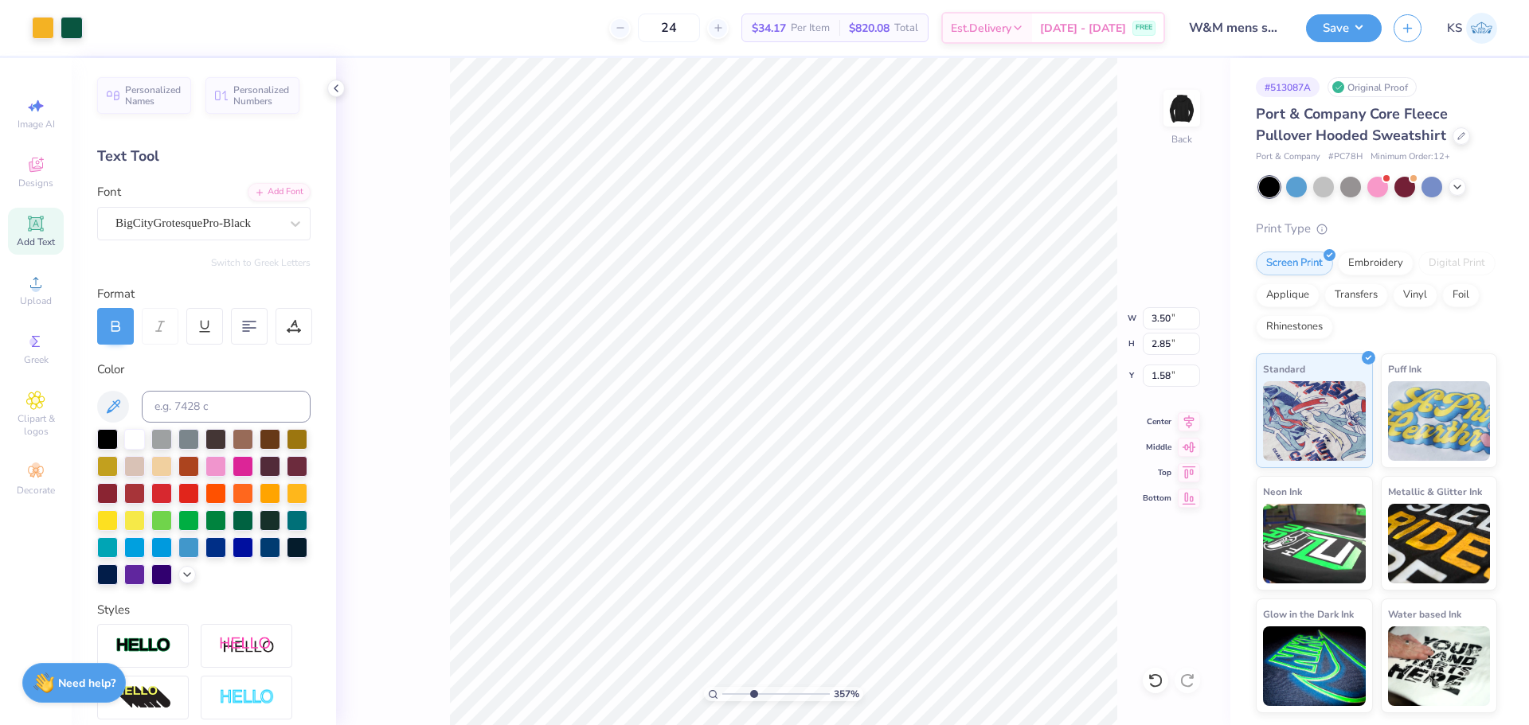
type input "8.64"
type input "1.06"
type input "5.82"
click at [1155, 313] on input "8.64" at bounding box center [1171, 318] width 57 height 22
paste input "3.50"
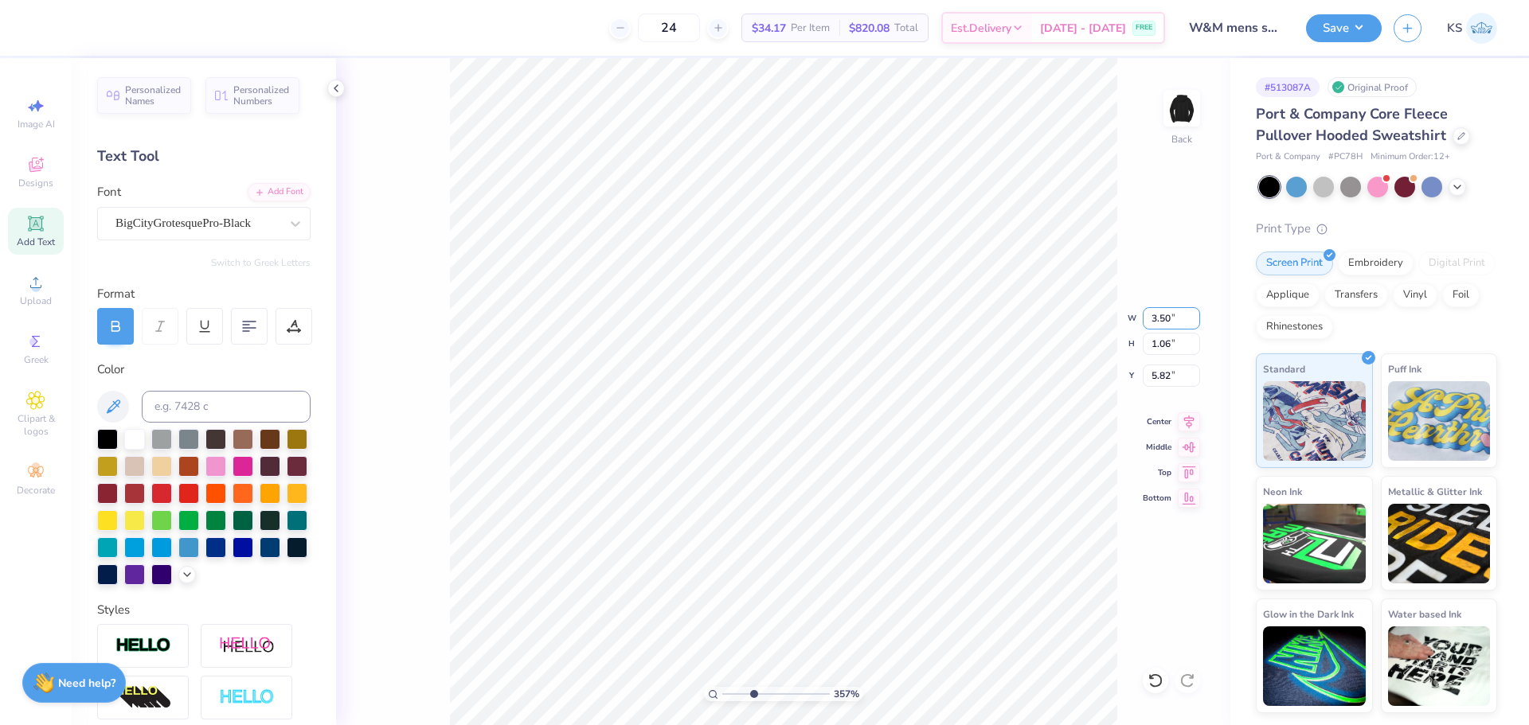
type input "3.50"
type input "0.43"
type input "4.89"
click at [1189, 415] on icon at bounding box center [1189, 419] width 10 height 14
type input "2.85"
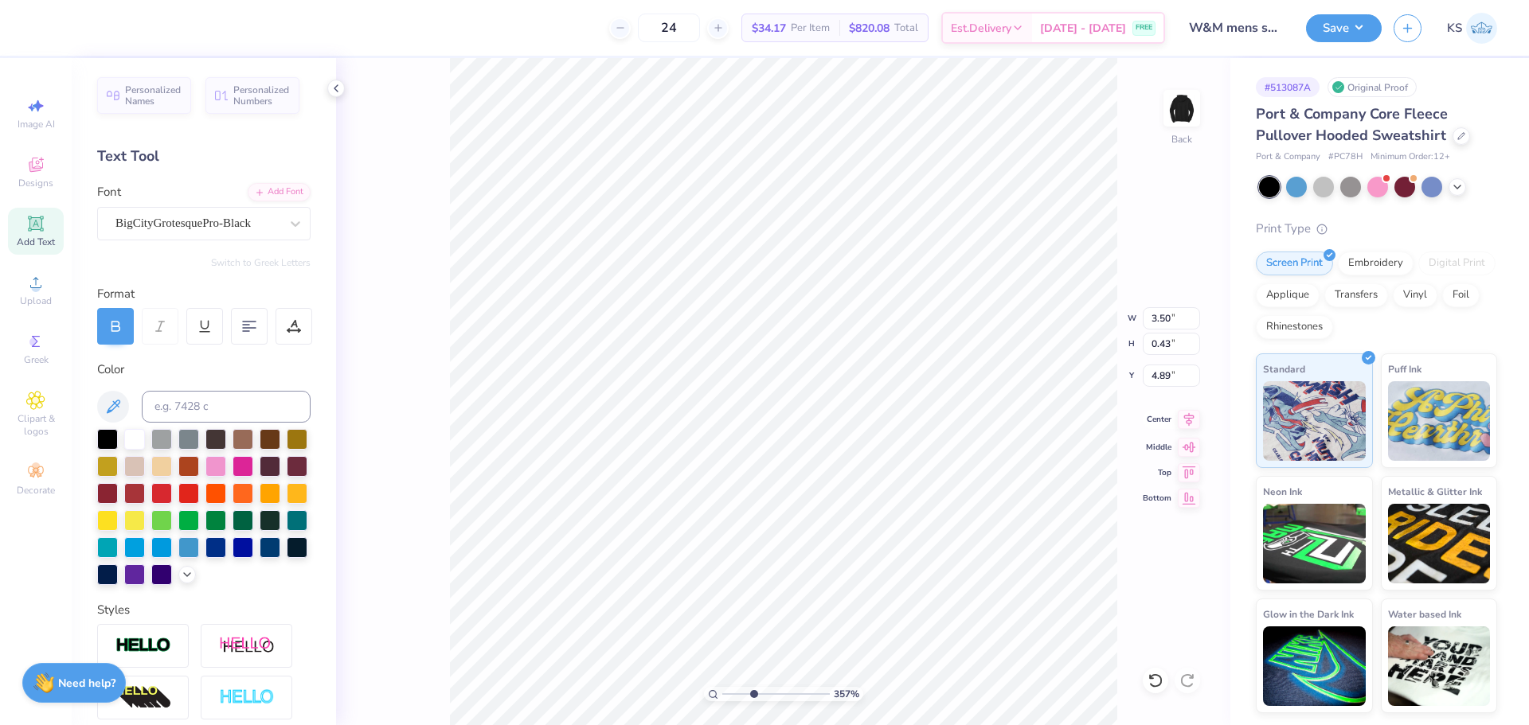
type input "1.58"
click at [1196, 419] on icon at bounding box center [1189, 419] width 22 height 19
type input "5.44"
type textarea "MENS B"
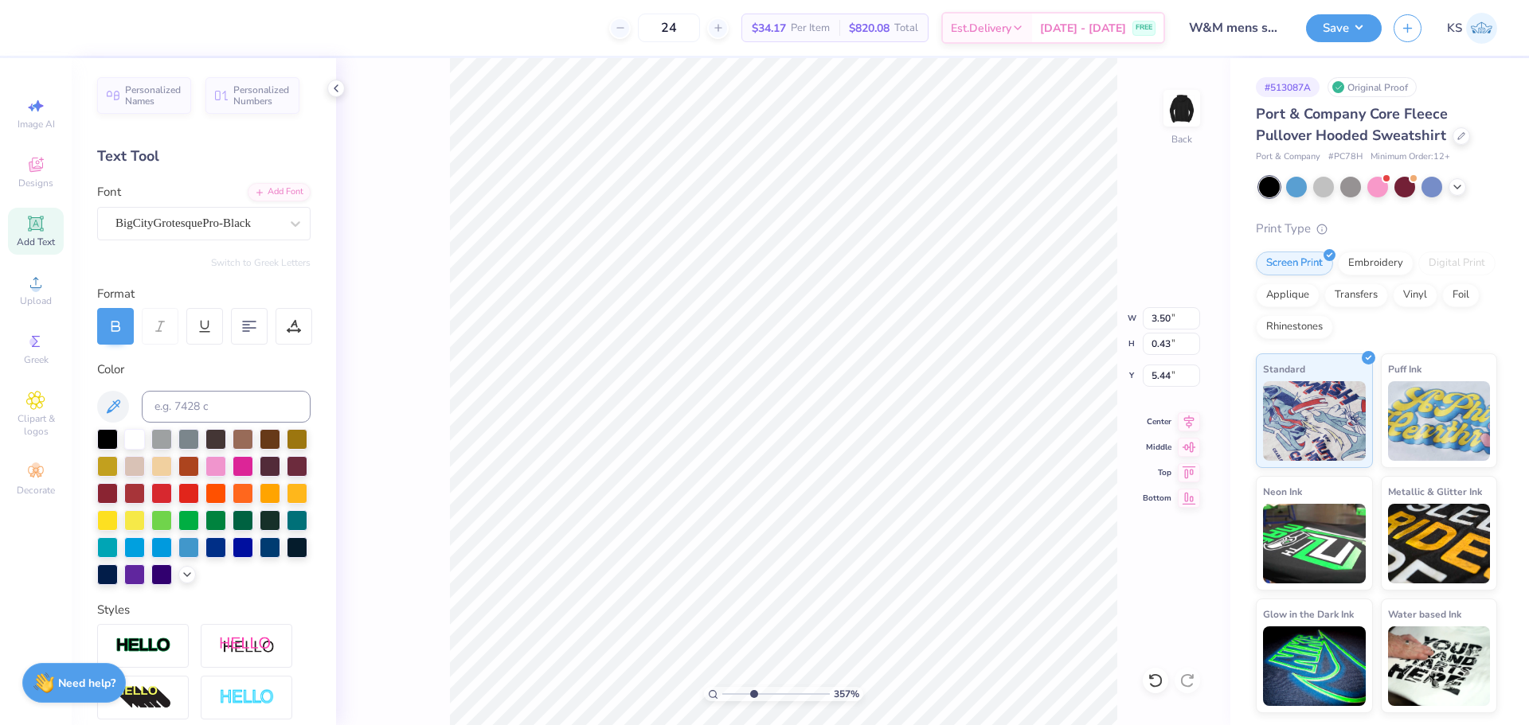
scroll to position [14, 3]
type input "1.96"
drag, startPoint x: 753, startPoint y: 691, endPoint x: 738, endPoint y: 689, distance: 15.3
click at [738, 694] on input "range" at bounding box center [776, 694] width 108 height 14
click at [737, 692] on input "range" at bounding box center [776, 694] width 108 height 14
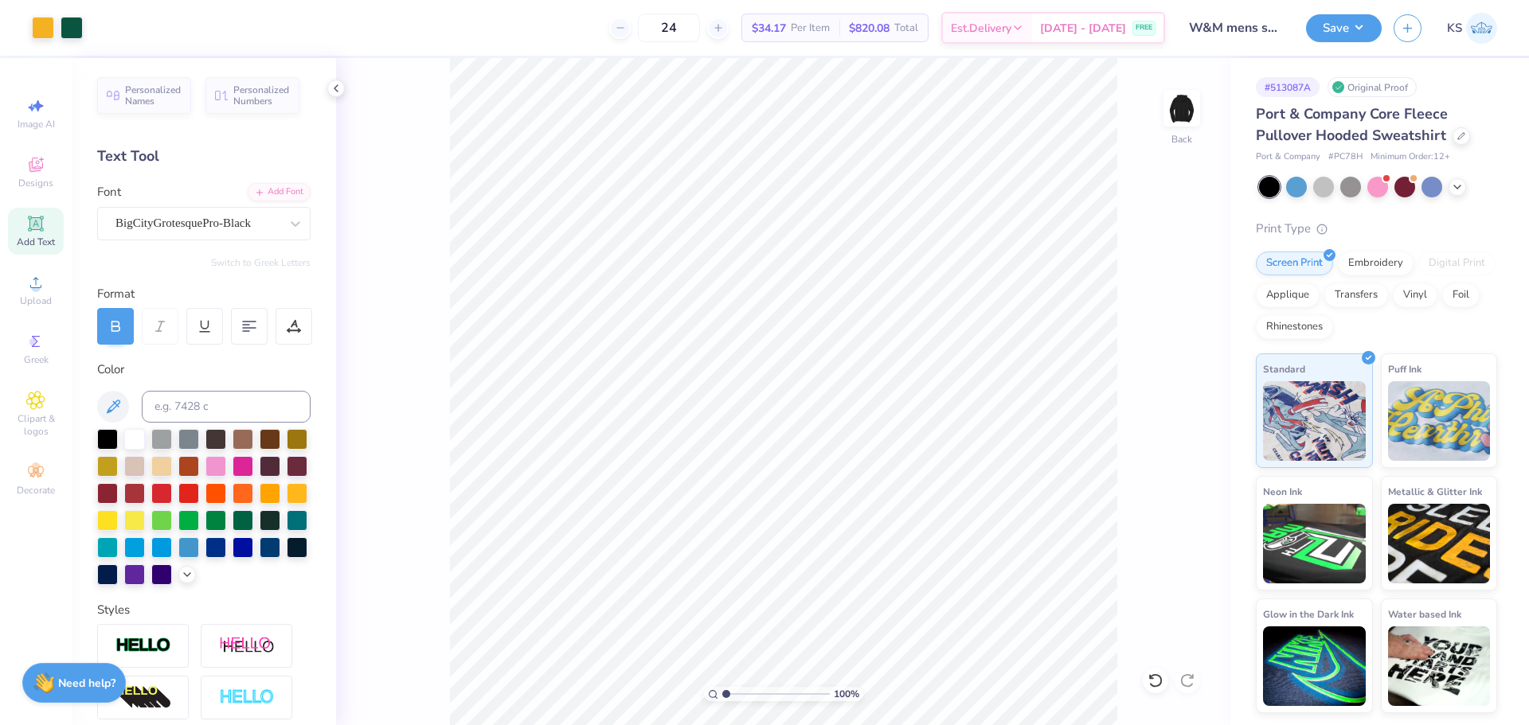
drag, startPoint x: 711, startPoint y: 694, endPoint x: 674, endPoint y: 688, distance: 37.1
type input "1"
click at [722, 688] on input "range" at bounding box center [776, 694] width 108 height 14
click at [1175, 372] on input "1.53" at bounding box center [1171, 376] width 57 height 22
type input "1.50"
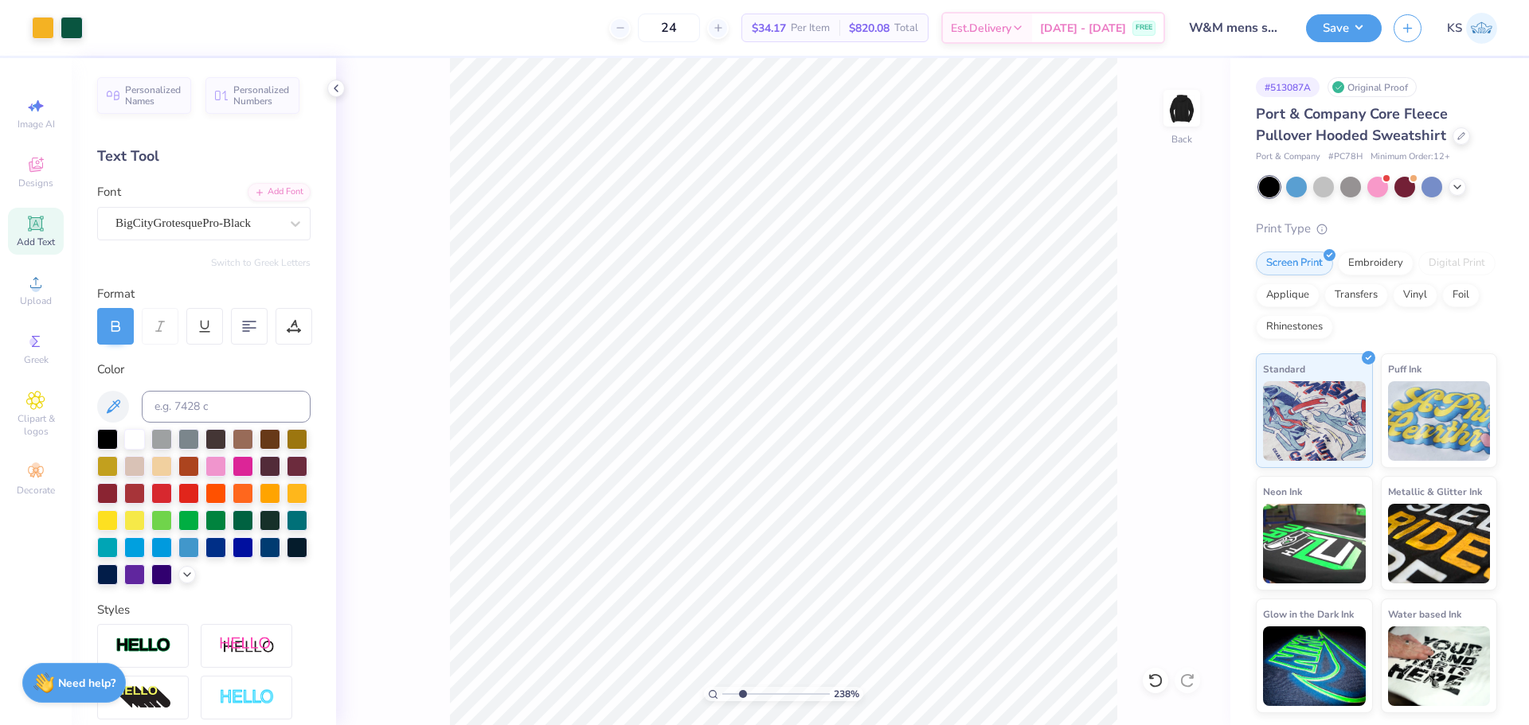
type input "2.53"
click at [742, 697] on input "range" at bounding box center [776, 694] width 108 height 14
click at [1166, 319] on input "3.50" at bounding box center [1171, 318] width 57 height 22
type input "3.00"
type input "0.84"
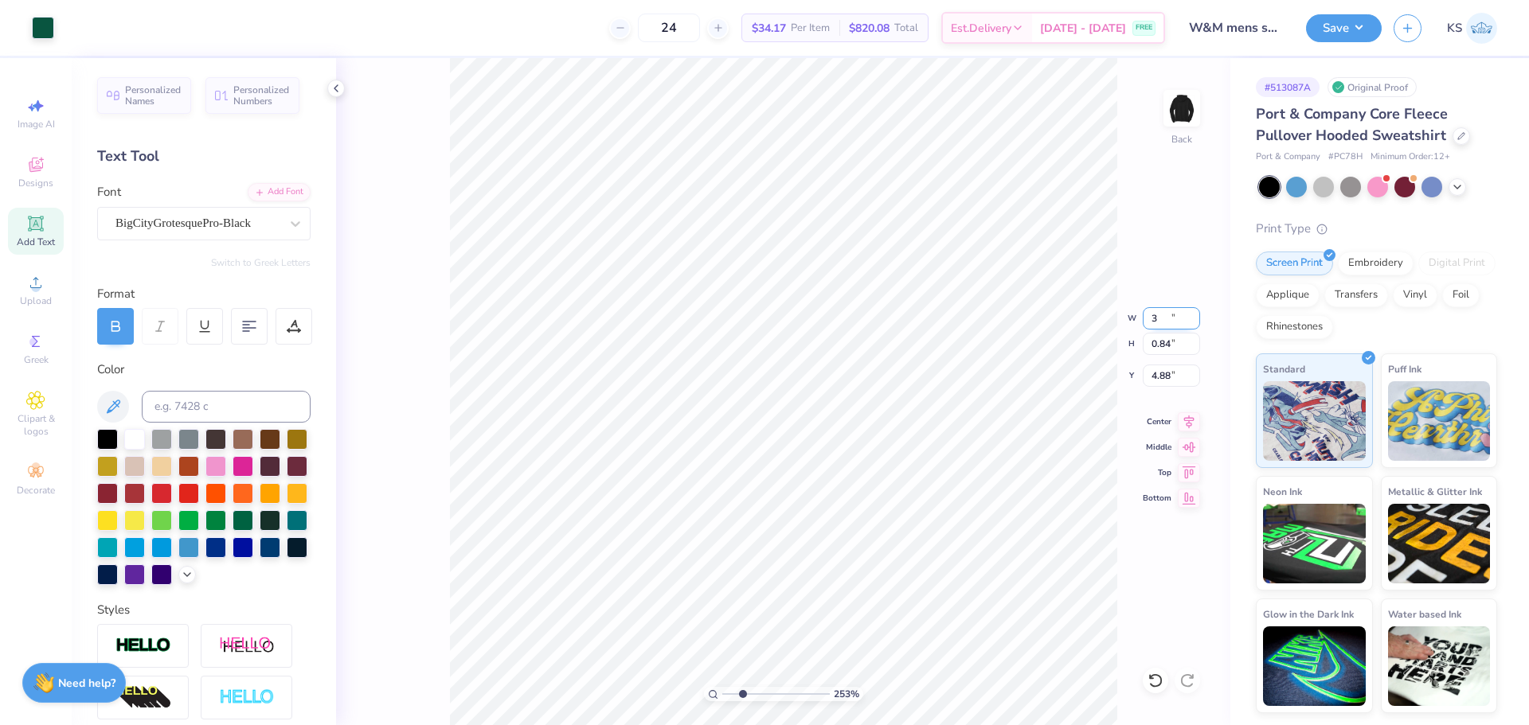
type input "4.88"
type input "3.03"
drag, startPoint x: 745, startPoint y: 698, endPoint x: 692, endPoint y: 690, distance: 54.1
click at [722, 690] on input "range" at bounding box center [776, 694] width 108 height 14
drag, startPoint x: 1347, startPoint y: 29, endPoint x: 1364, endPoint y: 41, distance: 21.2
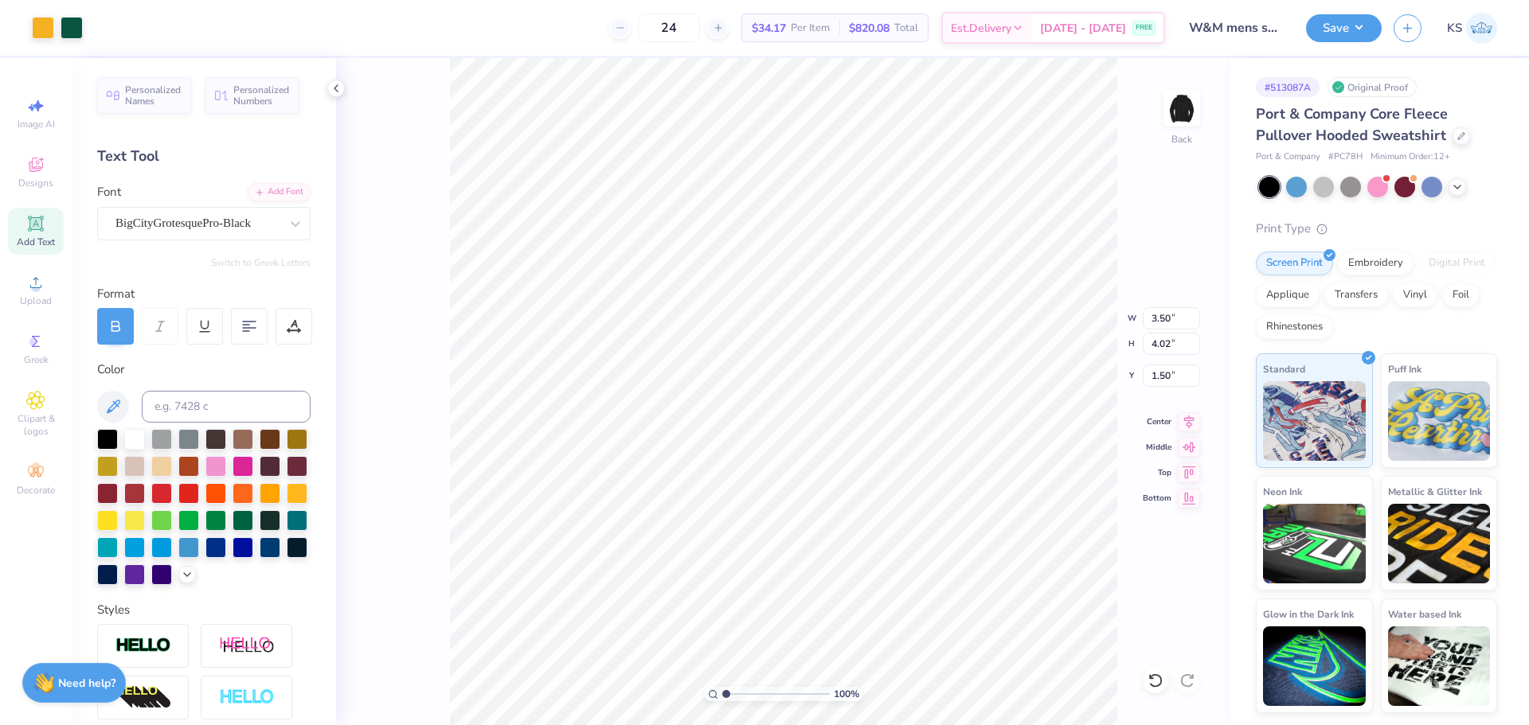
click at [1347, 30] on button "Save" at bounding box center [1344, 28] width 76 height 28
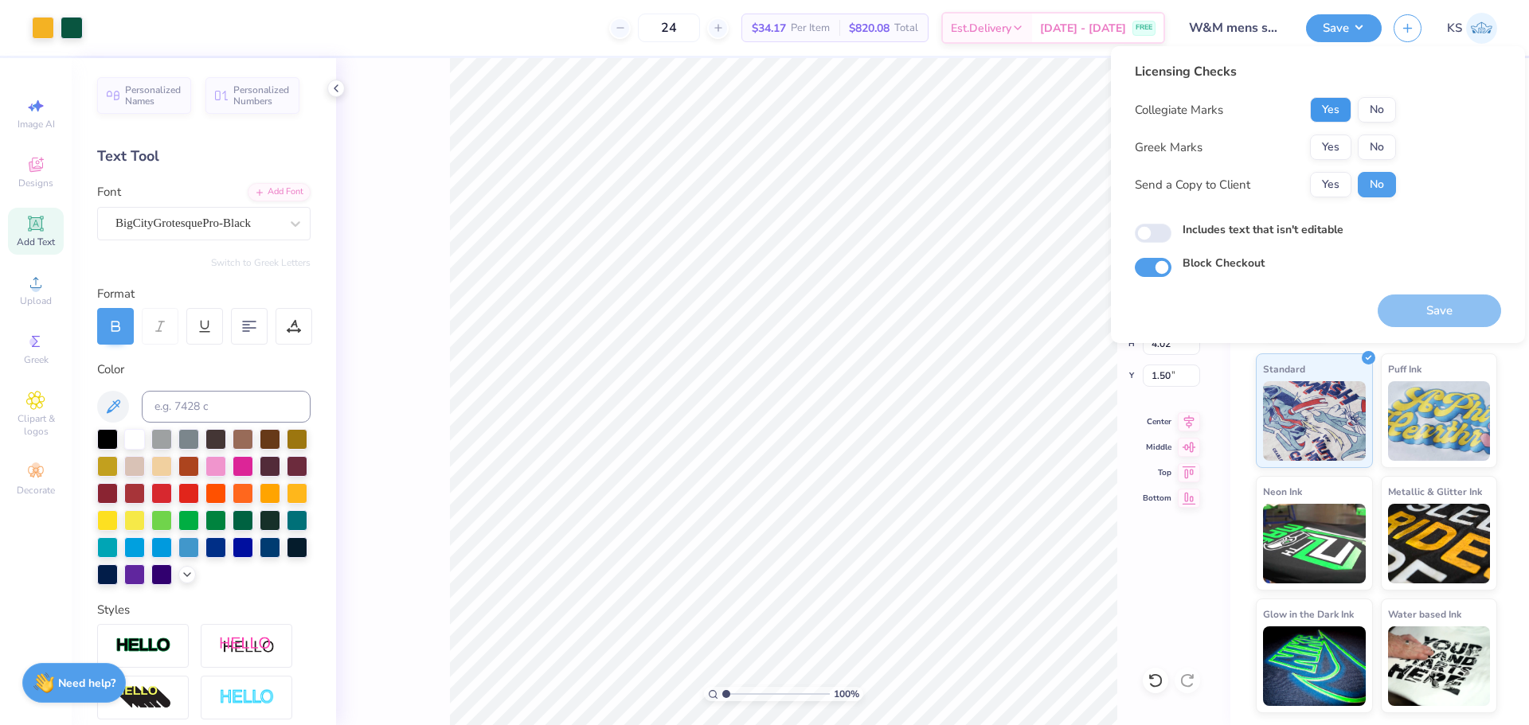
click at [1327, 115] on button "Yes" at bounding box center [1330, 109] width 41 height 25
click at [1383, 153] on button "No" at bounding box center [1377, 147] width 38 height 25
click at [1342, 181] on button "Yes" at bounding box center [1330, 184] width 41 height 25
click at [1419, 306] on button "Save" at bounding box center [1439, 311] width 123 height 33
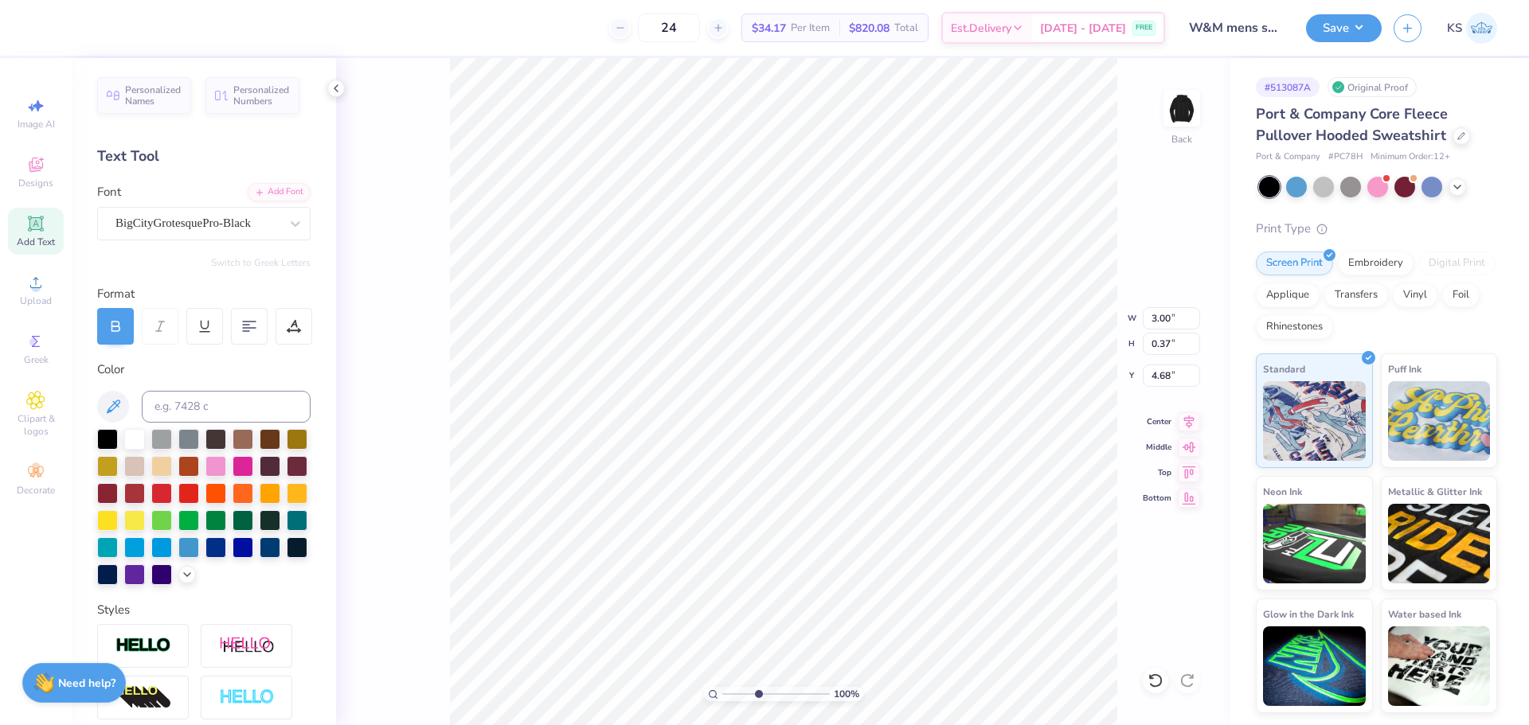
type input "4.02"
click at [758, 698] on input "range" at bounding box center [776, 694] width 108 height 14
